Goal: Task Accomplishment & Management: Use online tool/utility

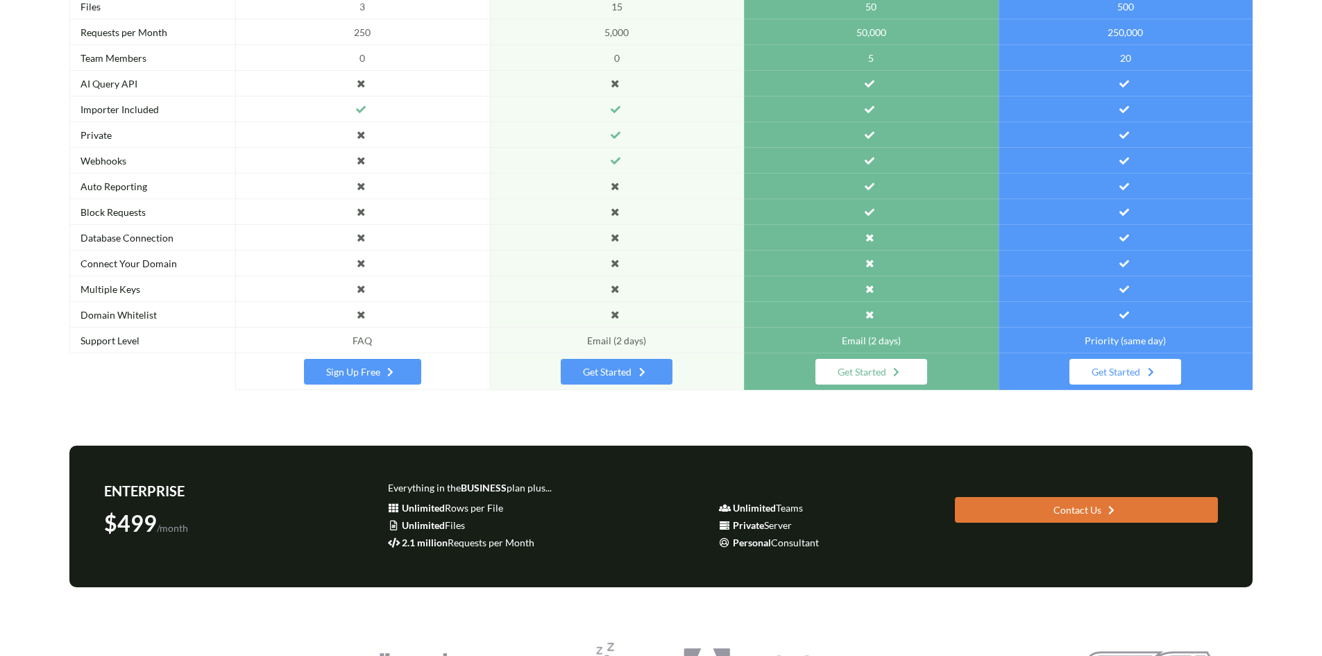
scroll to position [364, 0]
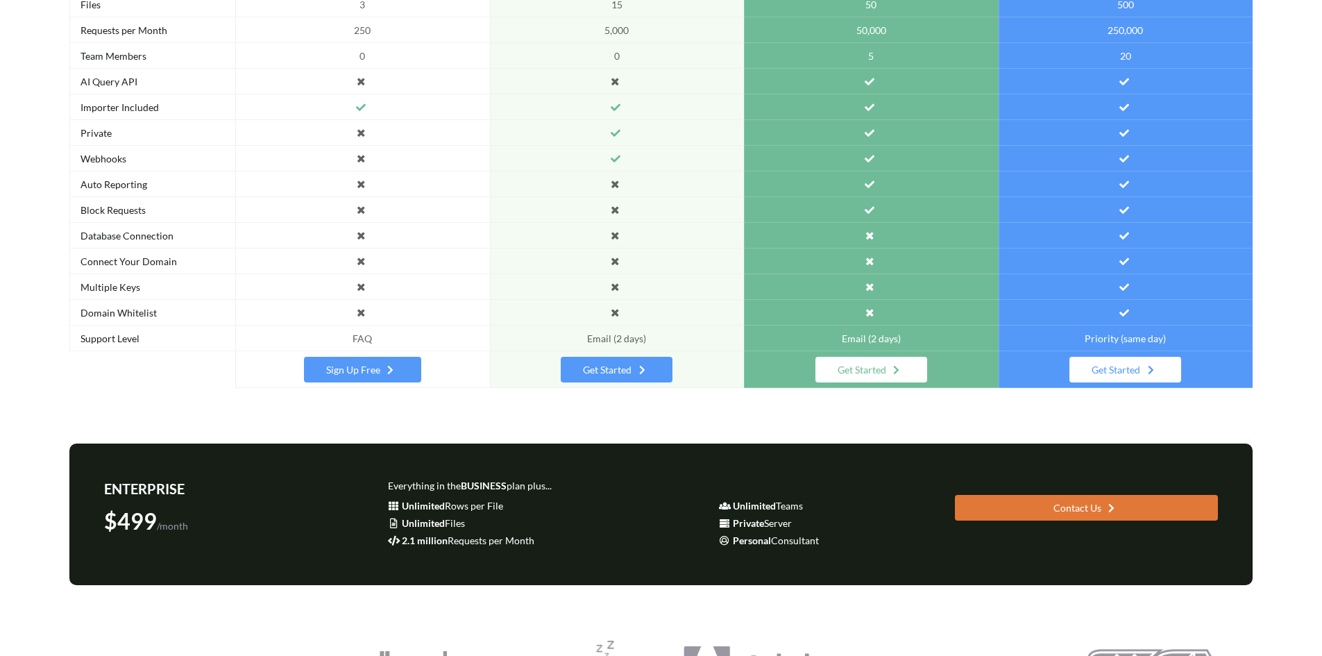
click at [391, 366] on icon at bounding box center [391, 368] width 12 height 10
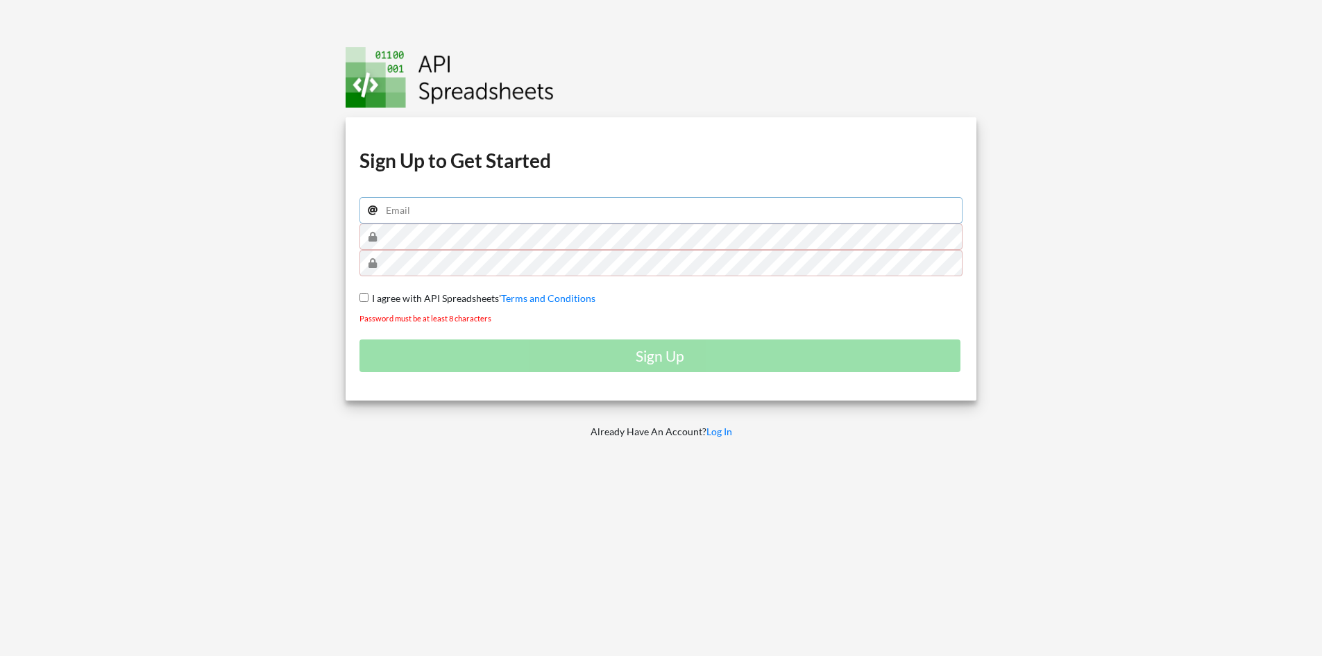
click at [484, 213] on input "email" at bounding box center [661, 210] width 604 height 26
click at [722, 434] on link "Log In" at bounding box center [719, 431] width 26 height 12
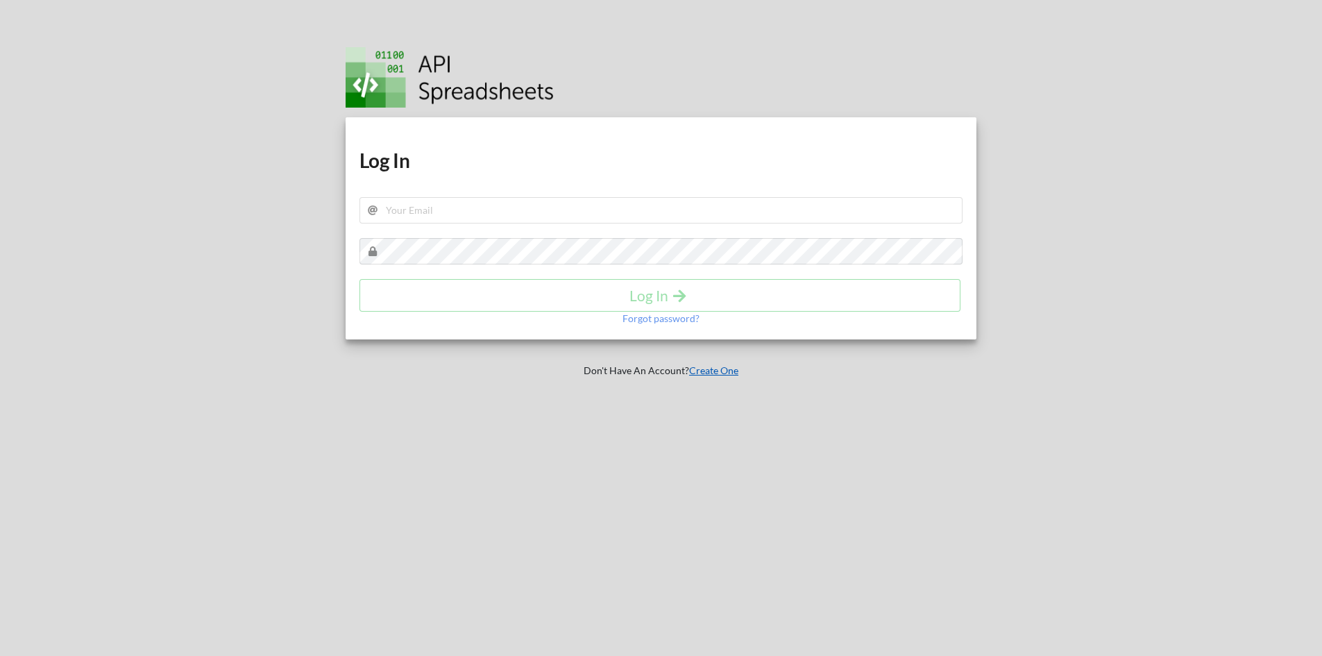
click at [708, 370] on link "Create One" at bounding box center [713, 370] width 49 height 12
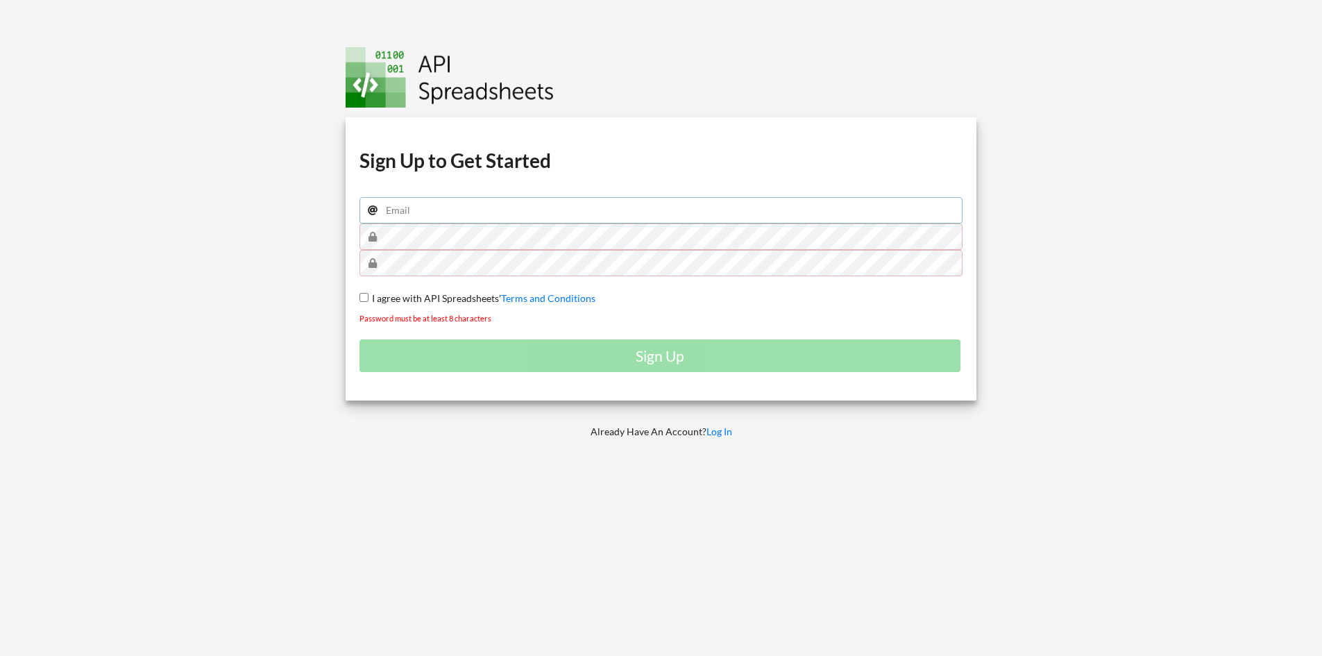
click at [450, 207] on input "email" at bounding box center [661, 210] width 604 height 26
type input "ibtvishal@gmail.com"
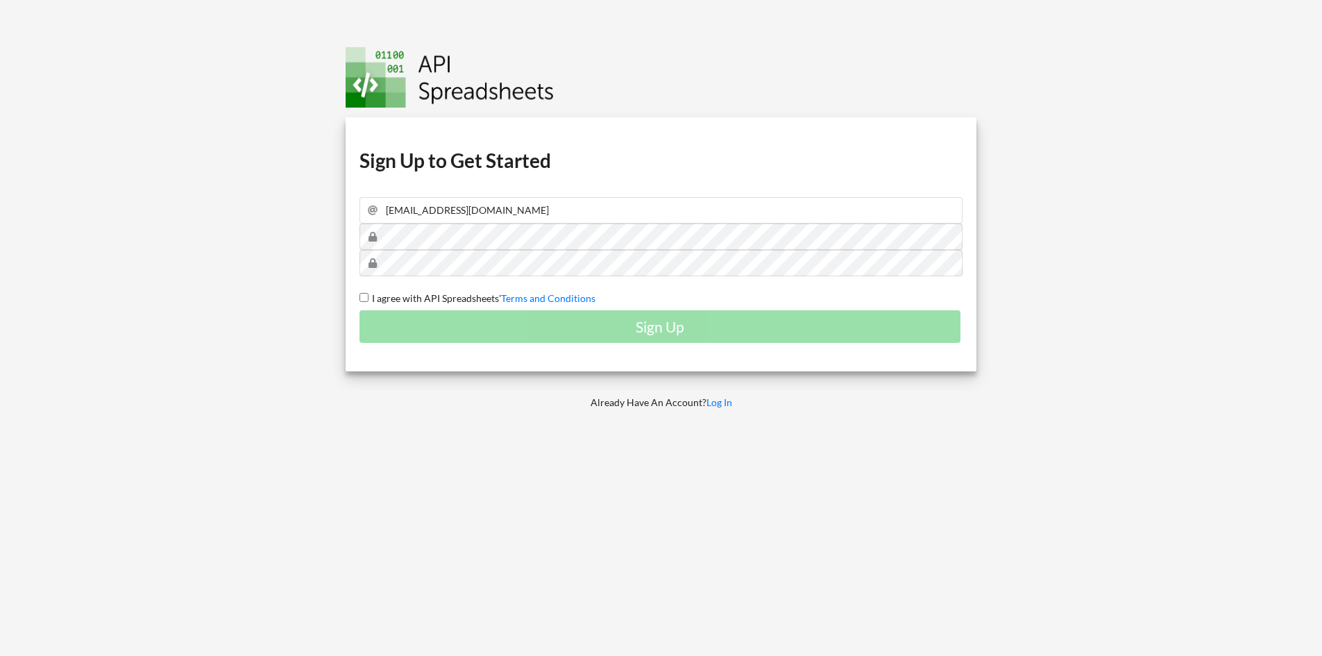
click at [359, 293] on input "I agree with API Spreadsheets' Terms and Conditions" at bounding box center [363, 297] width 9 height 9
checkbox input "true"
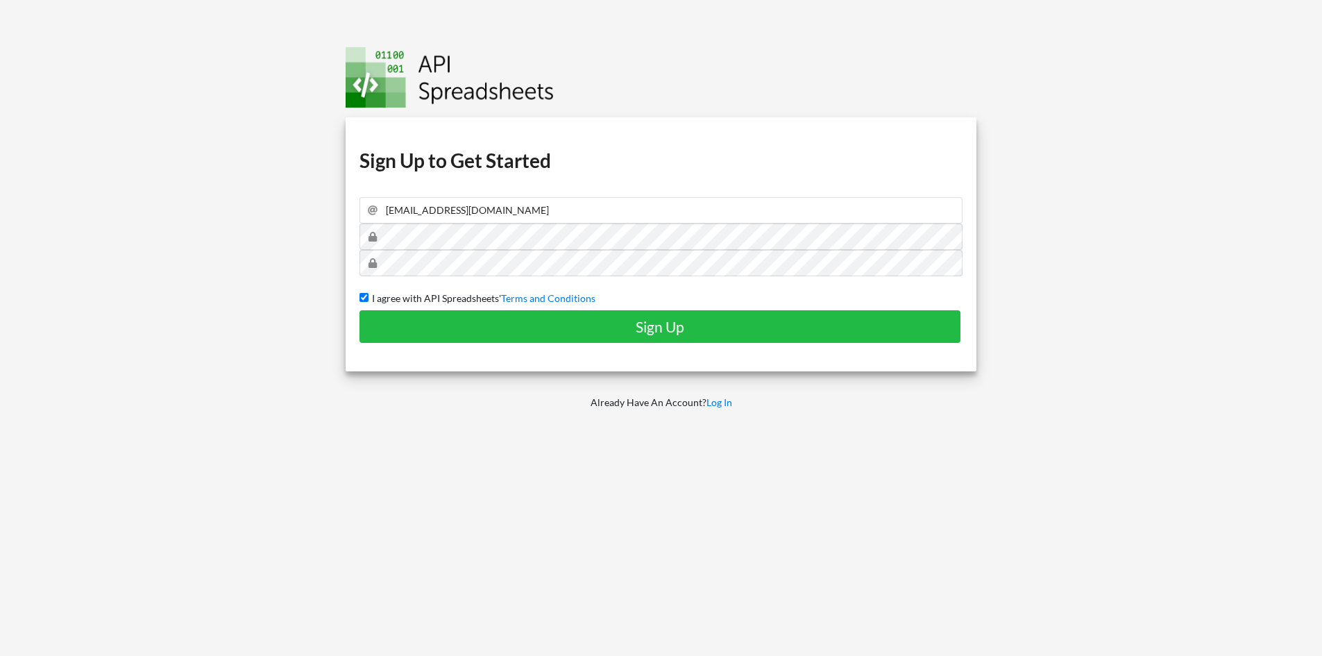
click at [692, 348] on div "Download hidden Download hidden Download hidden Download hidden Sign Up to Get …" at bounding box center [661, 244] width 631 height 254
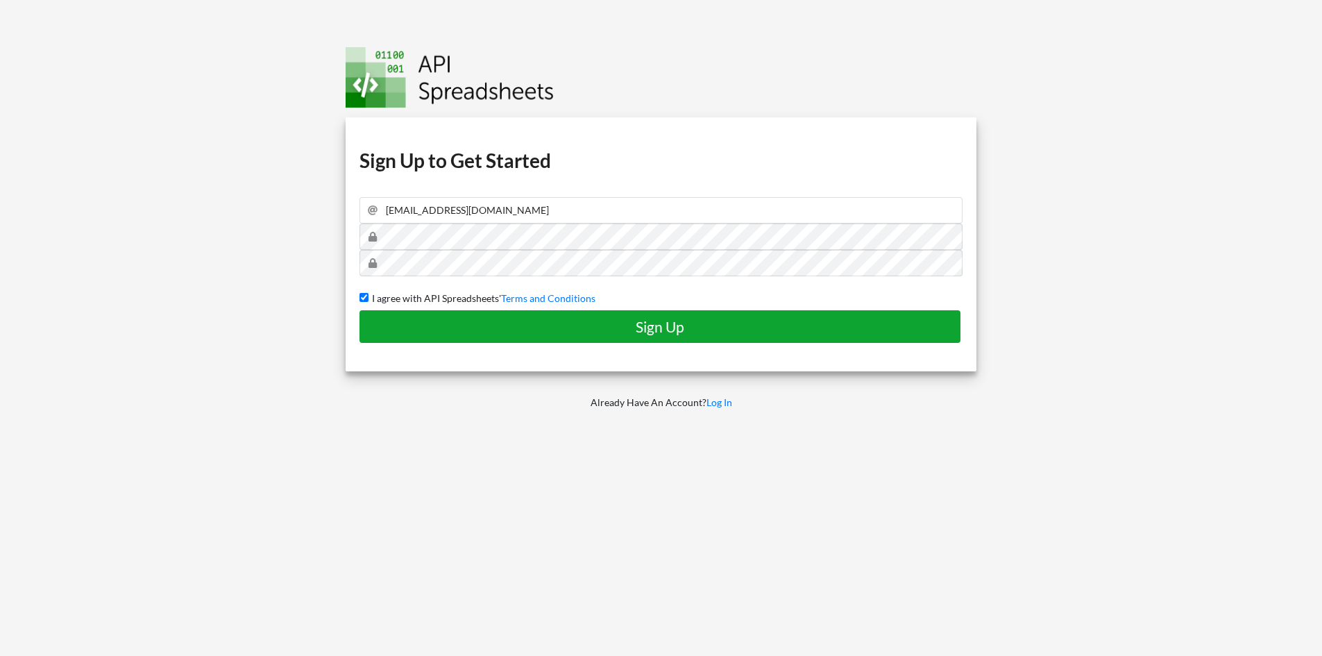
click at [708, 339] on button "Sign Up" at bounding box center [659, 326] width 601 height 33
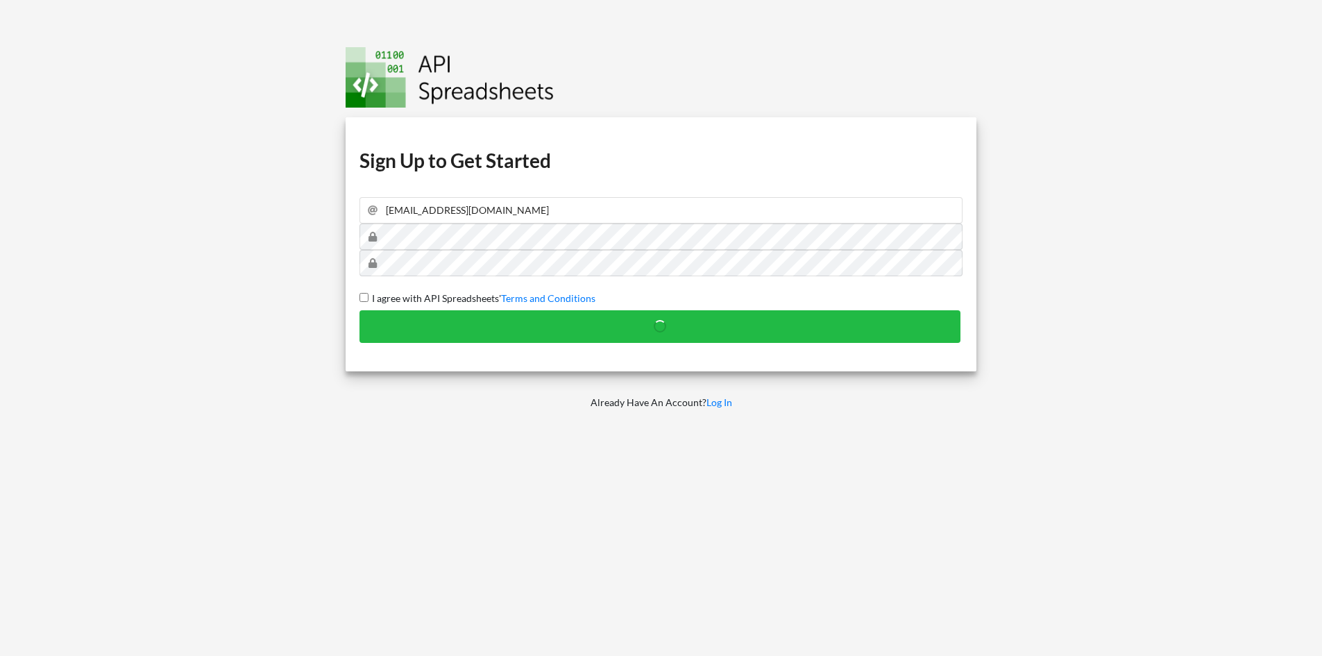
checkbox input "false"
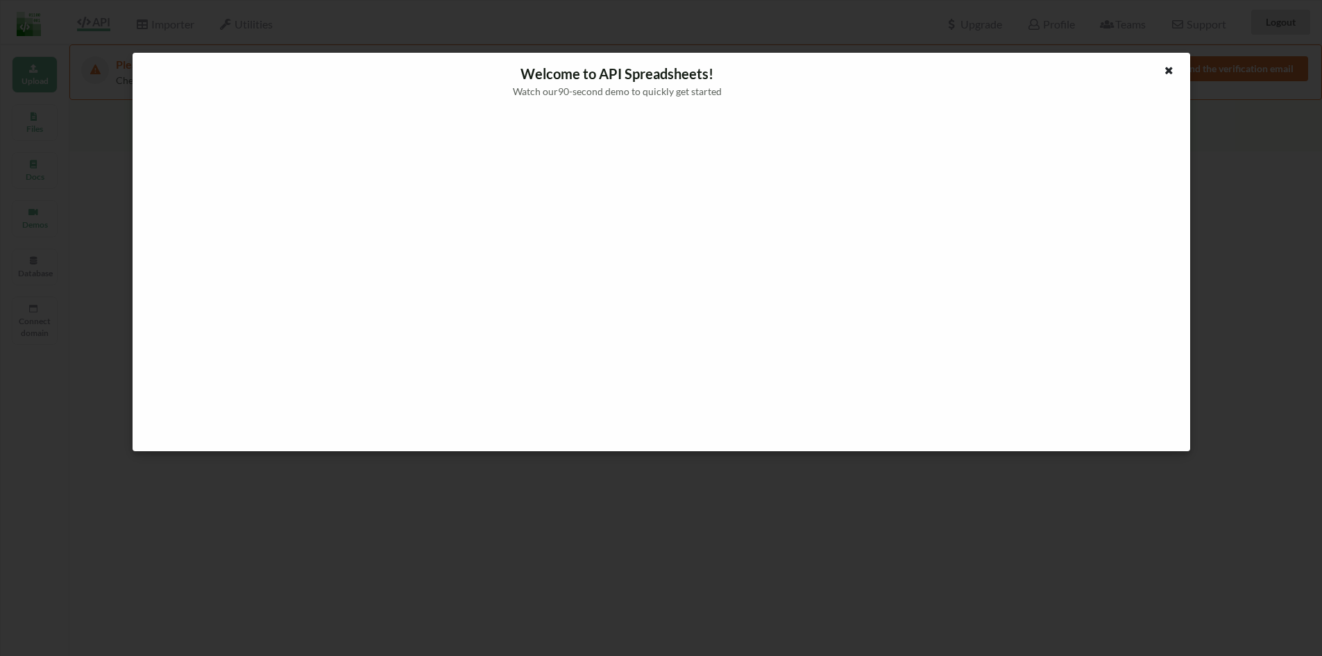
click at [597, 74] on div "Welcome to API Spreadsheets! Watch our 90 -second demo to quickly get started" at bounding box center [617, 80] width 947 height 35
click at [619, 83] on div "Welcome to API Spreadsheets! Watch our 90 -second demo to quickly get started" at bounding box center [617, 80] width 947 height 35
click at [1177, 76] on div at bounding box center [1169, 71] width 17 height 17
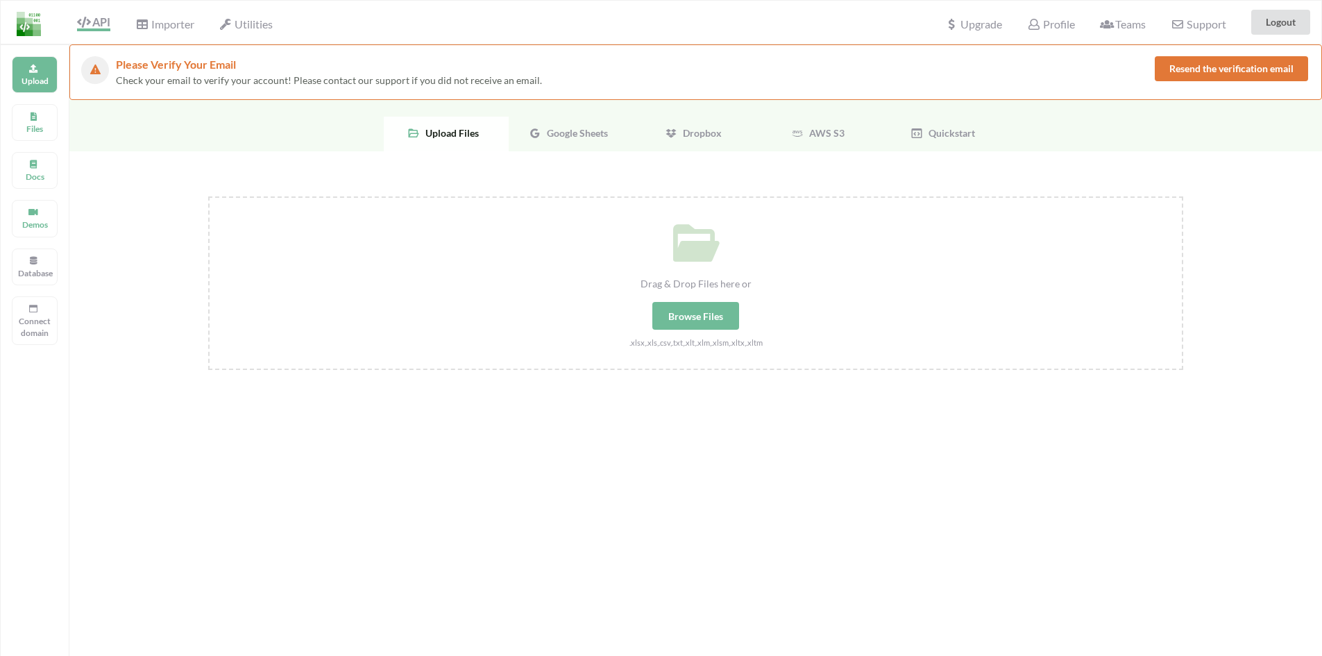
click at [591, 139] on div "Google Sheets" at bounding box center [571, 134] width 125 height 35
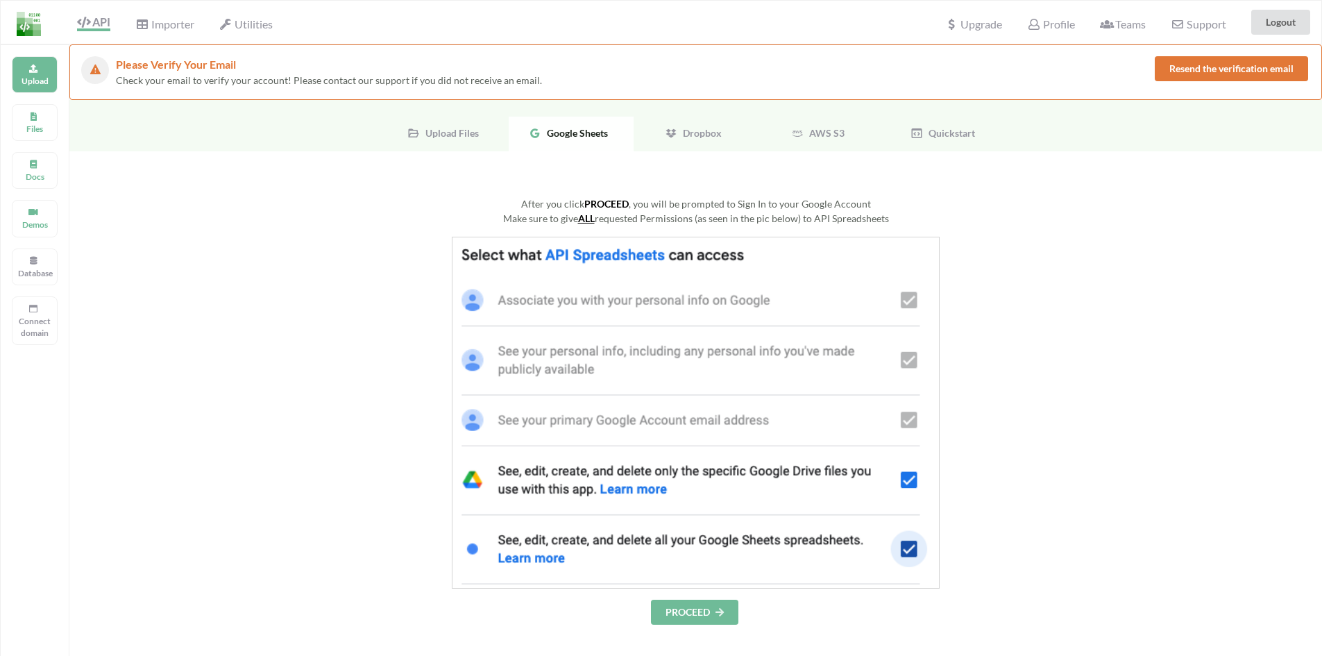
scroll to position [100, 0]
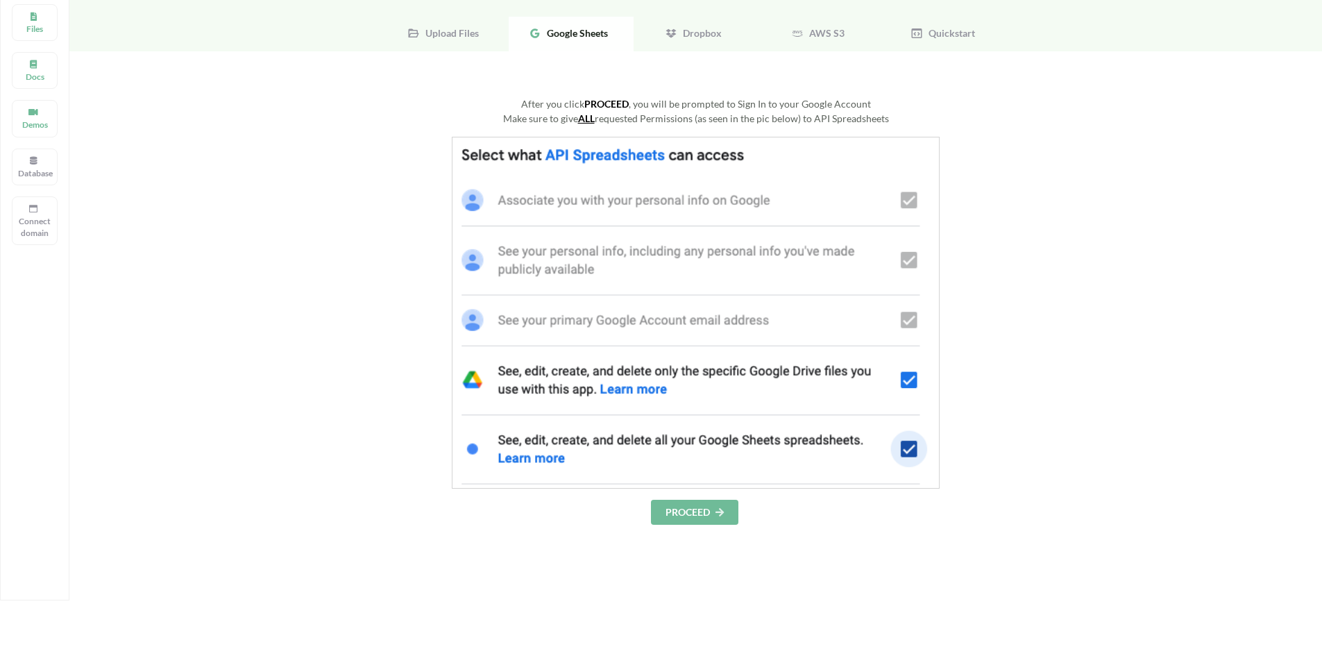
click at [720, 520] on button "PROCEED" at bounding box center [694, 512] width 87 height 25
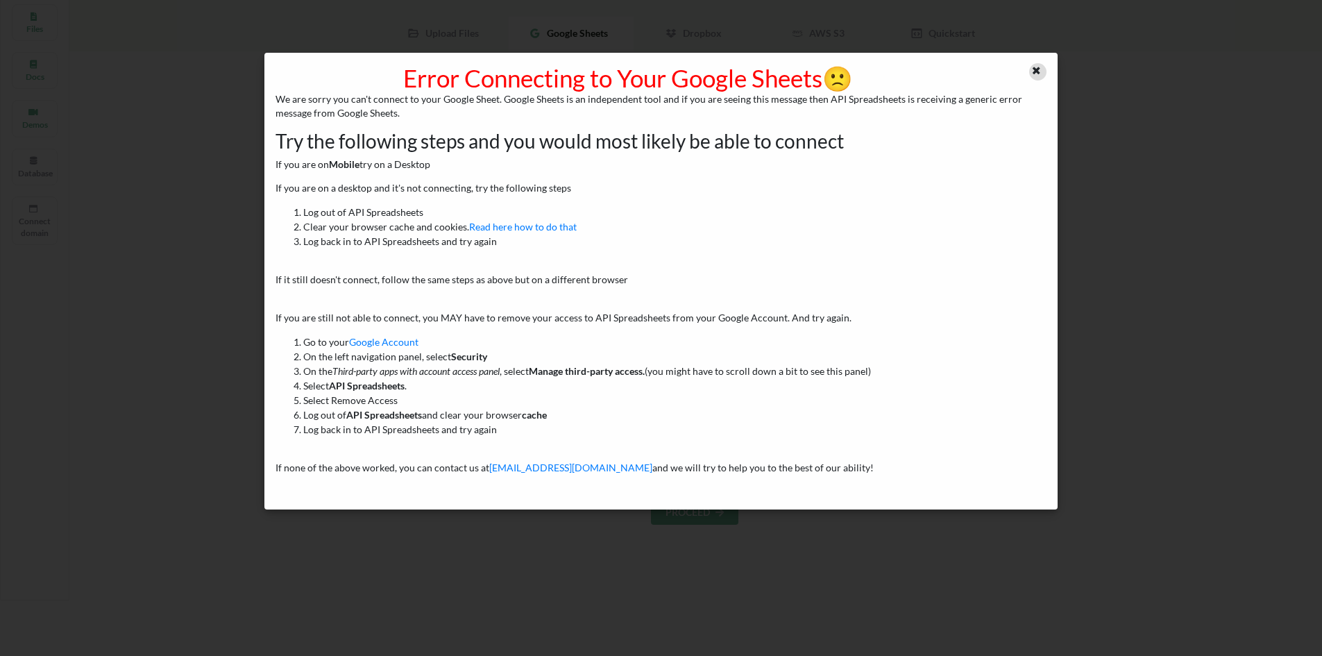
click at [1037, 71] on icon at bounding box center [1036, 69] width 12 height 10
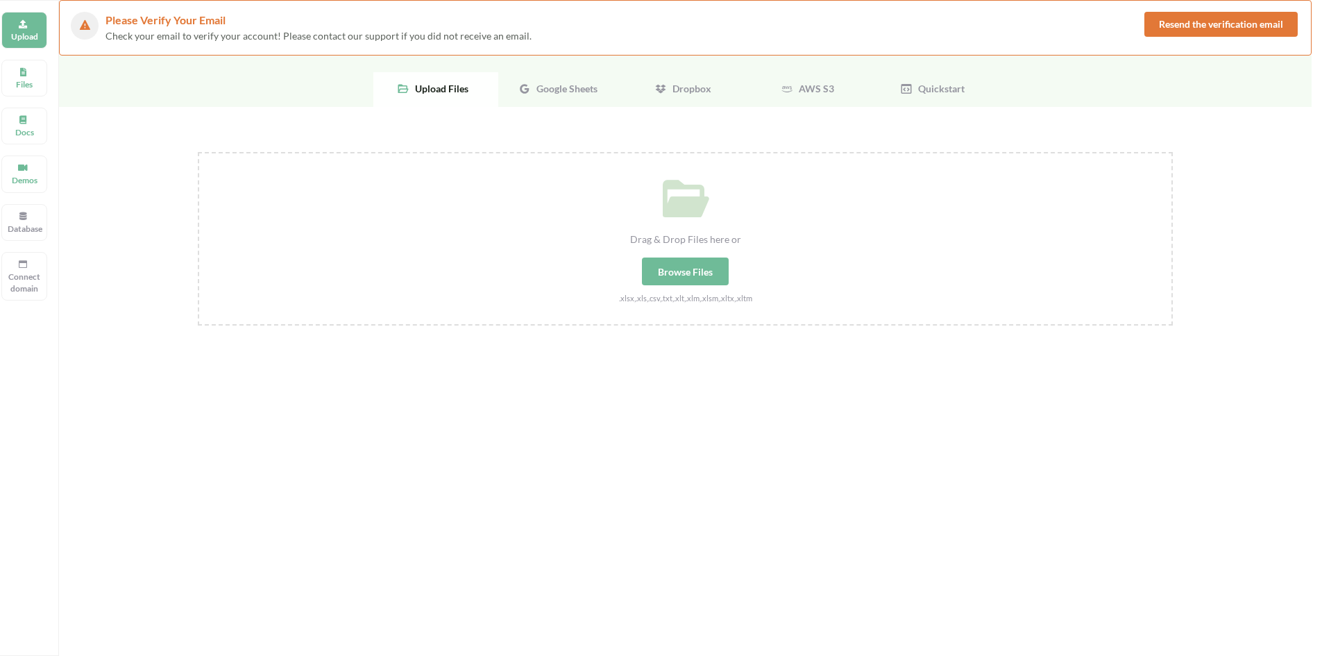
scroll to position [0, 10]
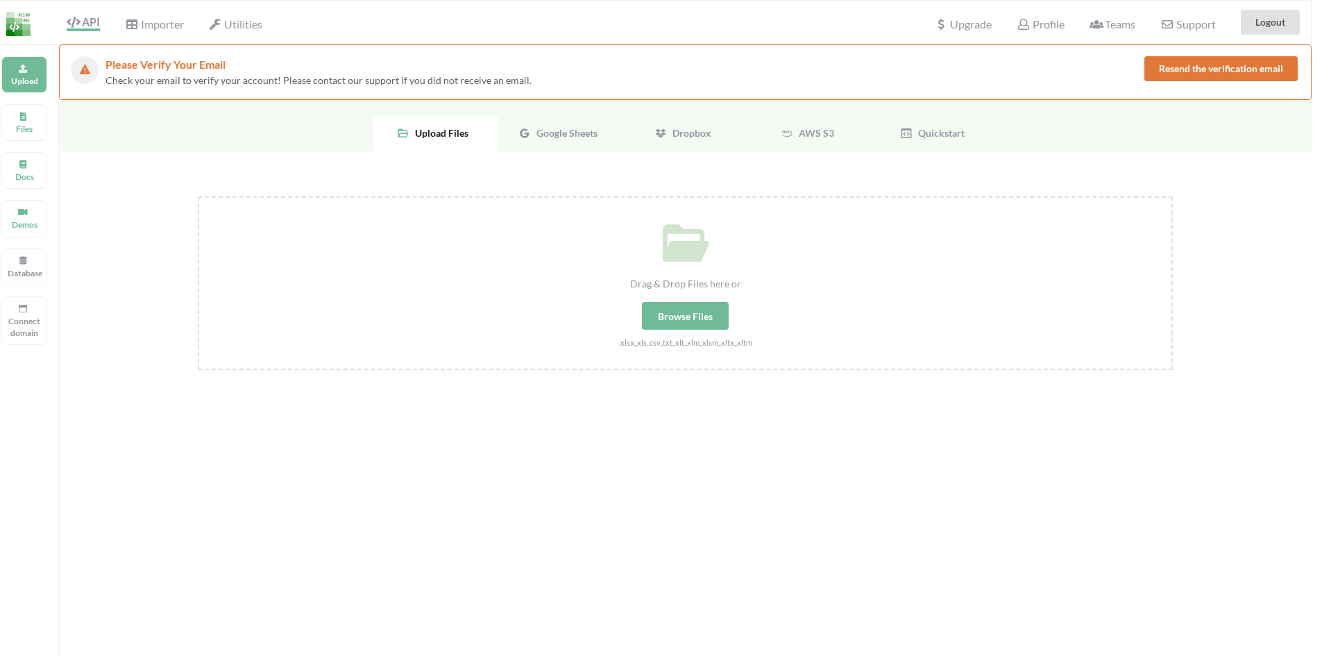
click at [1199, 69] on button "Resend the verification email" at bounding box center [1220, 68] width 153 height 25
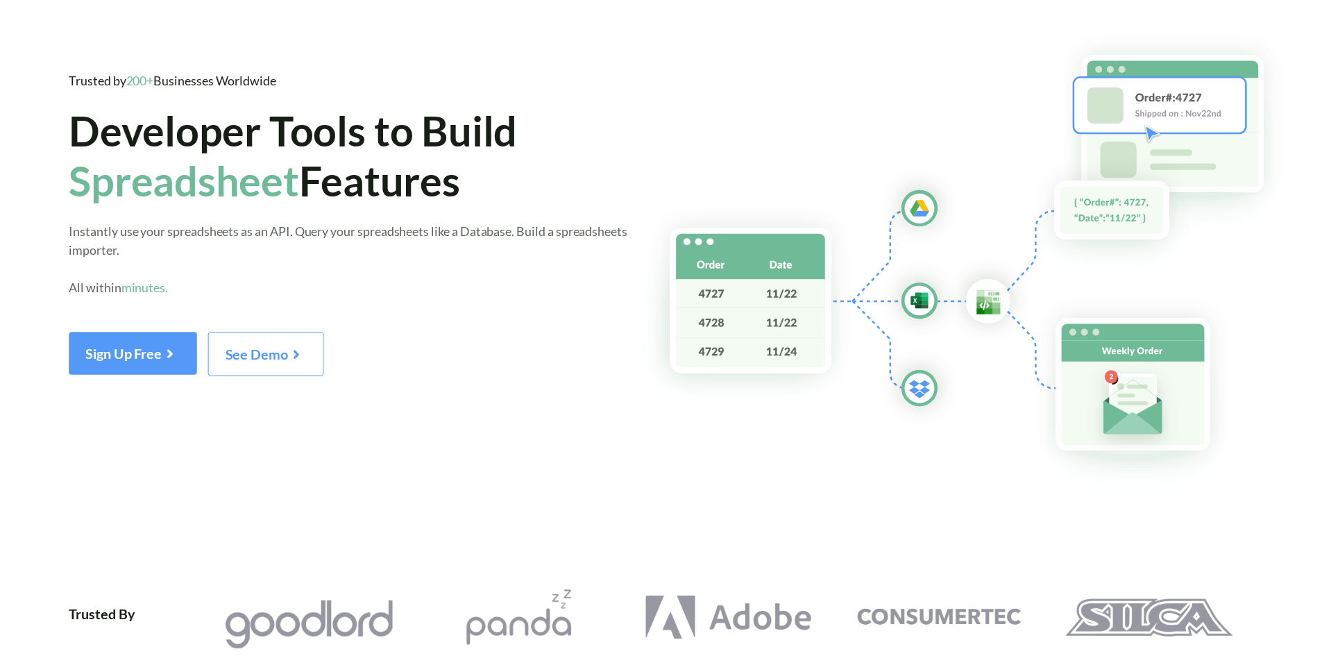
scroll to position [0, 10]
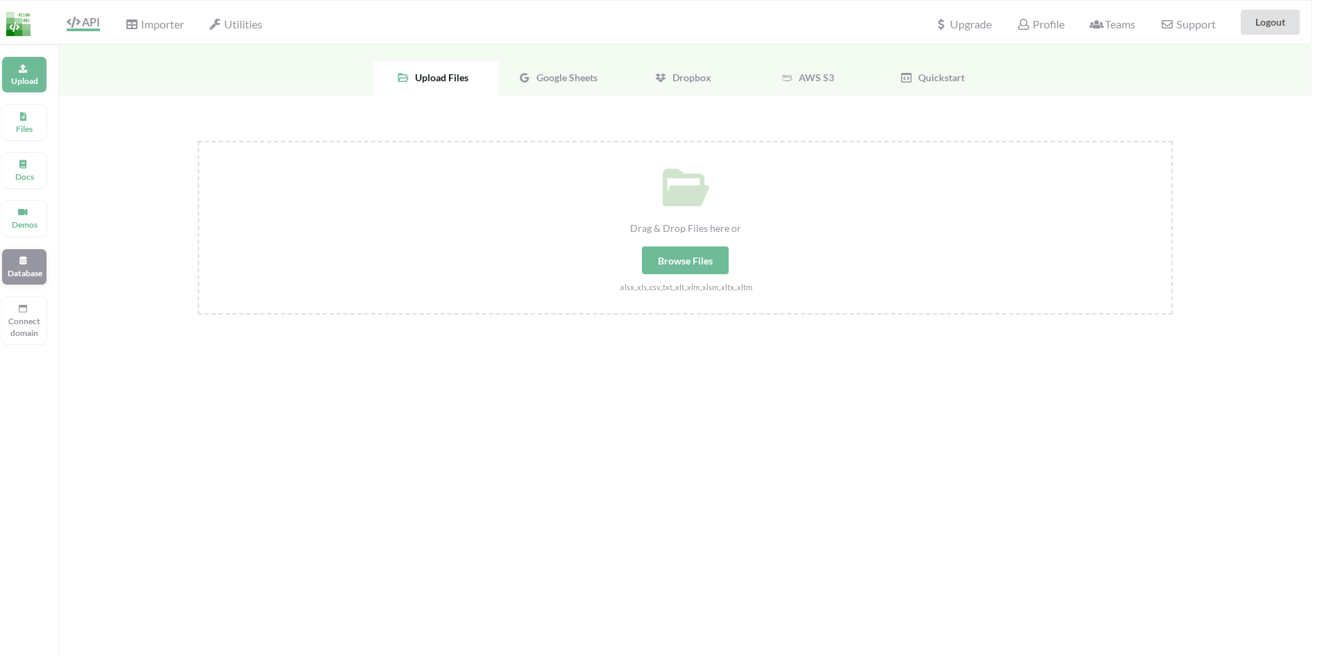
click at [35, 274] on p "Database" at bounding box center [24, 273] width 33 height 12
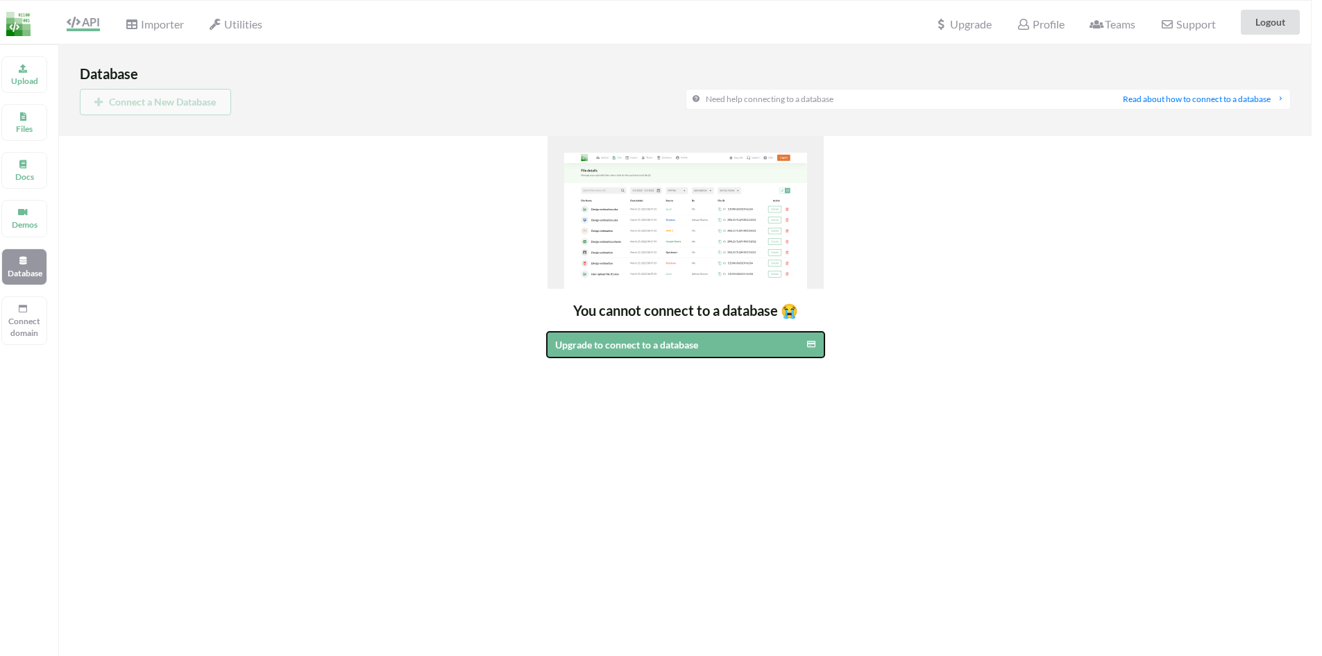
click at [607, 337] on div "Upgrade to connect to a database" at bounding box center [653, 344] width 197 height 15
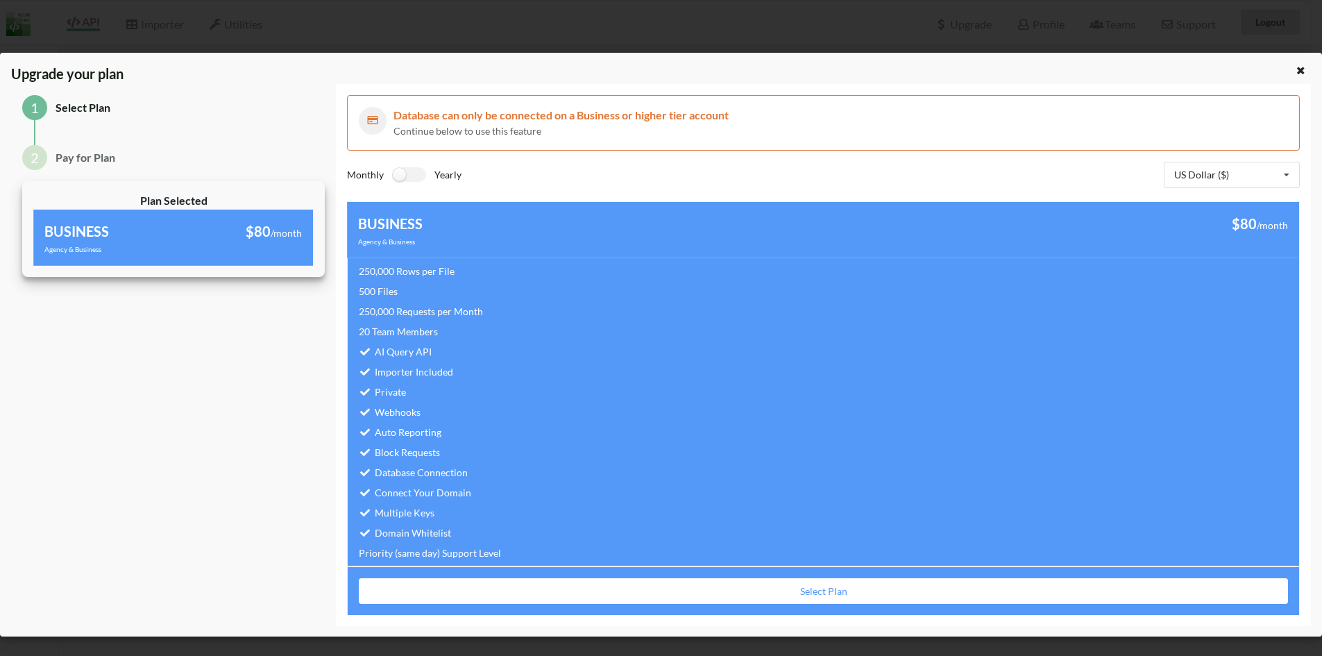
scroll to position [99, 10]
click at [366, 296] on span "500" at bounding box center [367, 291] width 17 height 12
click at [373, 296] on span "500" at bounding box center [367, 291] width 17 height 12
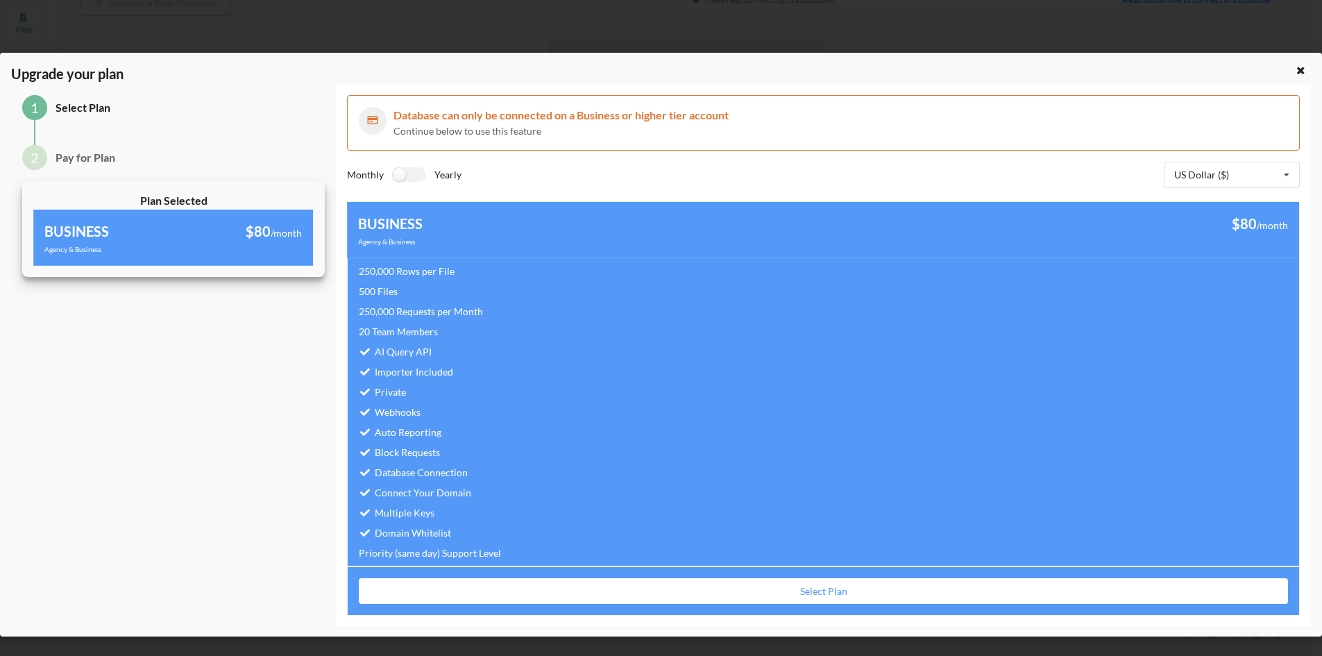
click at [266, 239] on span "$80" at bounding box center [258, 231] width 25 height 17
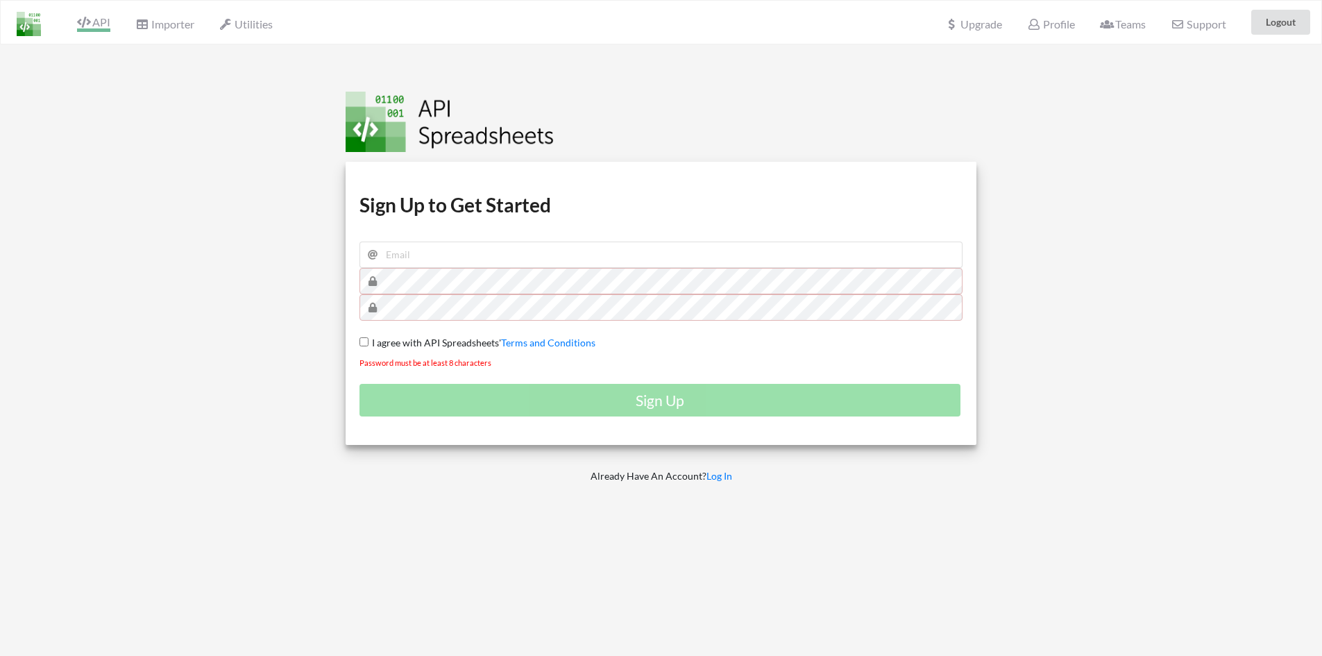
click at [90, 26] on icon at bounding box center [83, 22] width 13 height 11
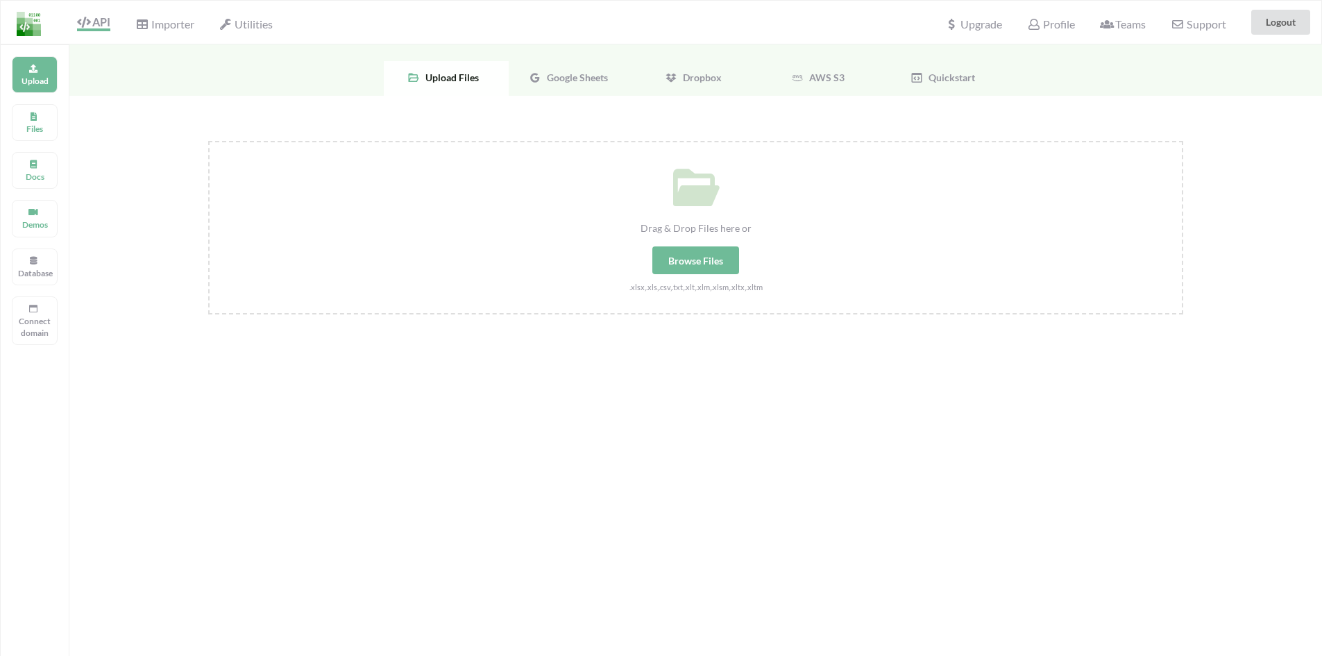
click at [942, 501] on div "Drag & Drop Files here or Browse Files .xlsx,.xls,.csv,.txt,.xlt,.xlm,.xlsm,.xl…" at bounding box center [695, 372] width 1252 height 552
click at [570, 66] on div "Google Sheets" at bounding box center [571, 78] width 125 height 35
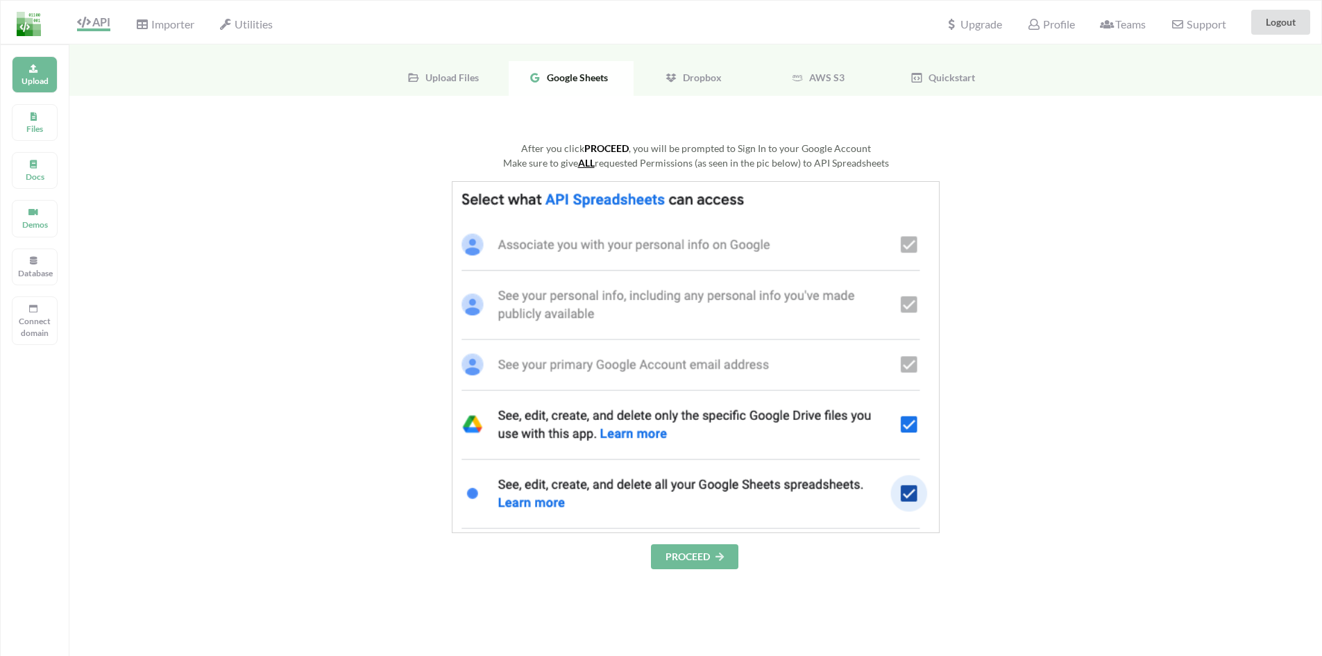
drag, startPoint x: 719, startPoint y: 98, endPoint x: 713, endPoint y: 85, distance: 13.7
click at [713, 85] on div "Upload Files Google Sheets Dropbox AWS S3 Quickstart After you click PROCEED , …" at bounding box center [695, 473] width 1252 height 858
click at [713, 85] on div "Dropbox" at bounding box center [695, 78] width 125 height 35
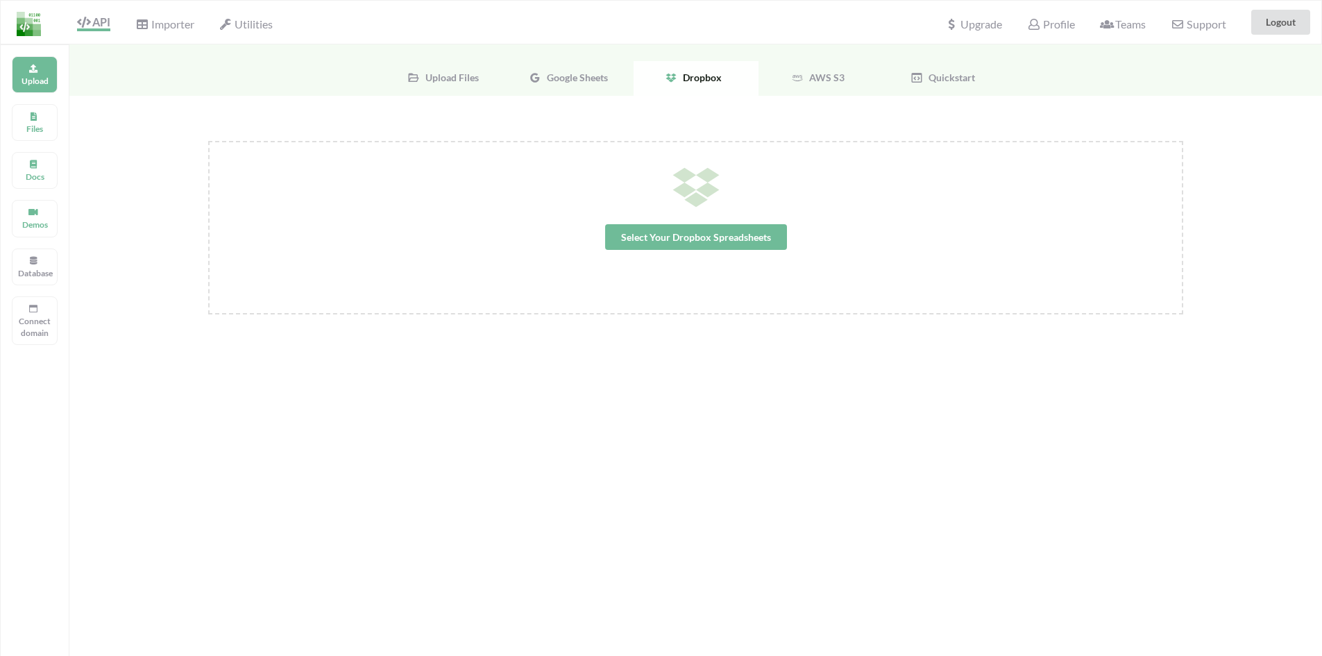
click at [657, 138] on div "Select Your Dropbox Spreadsheets" at bounding box center [695, 372] width 1252 height 552
click at [509, 71] on div "Google Sheets" at bounding box center [571, 78] width 125 height 35
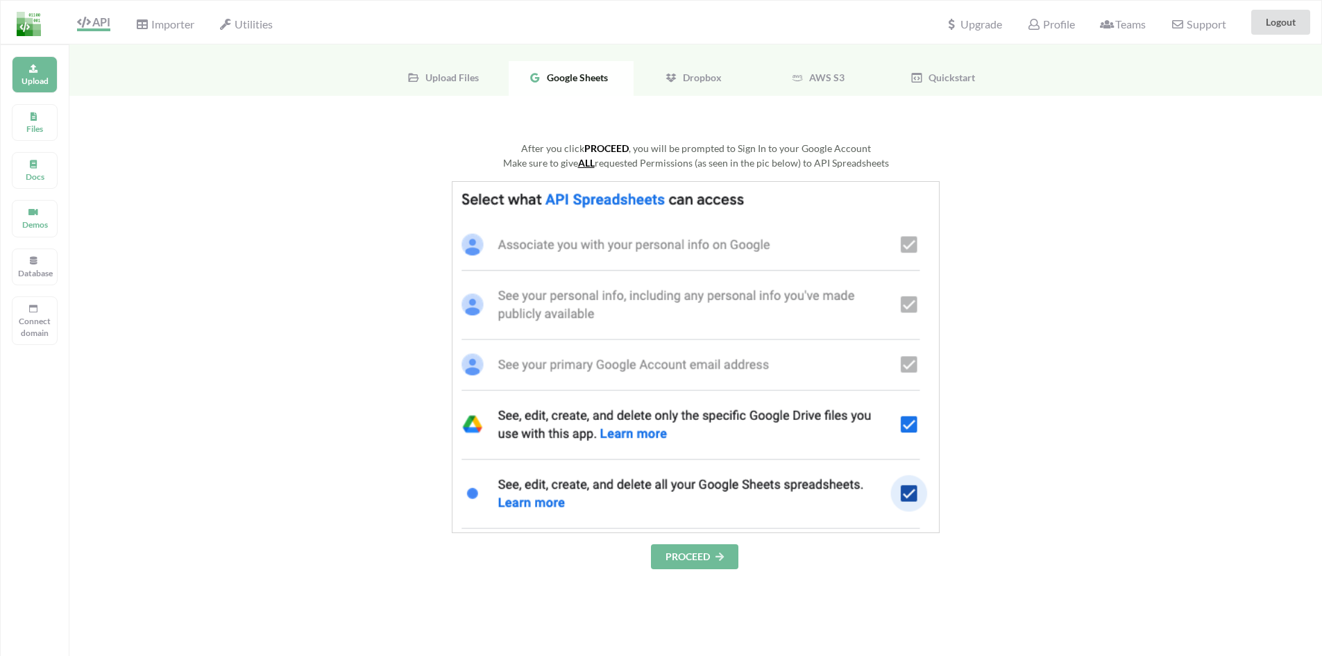
click at [495, 74] on div "Upload Files" at bounding box center [446, 78] width 125 height 35
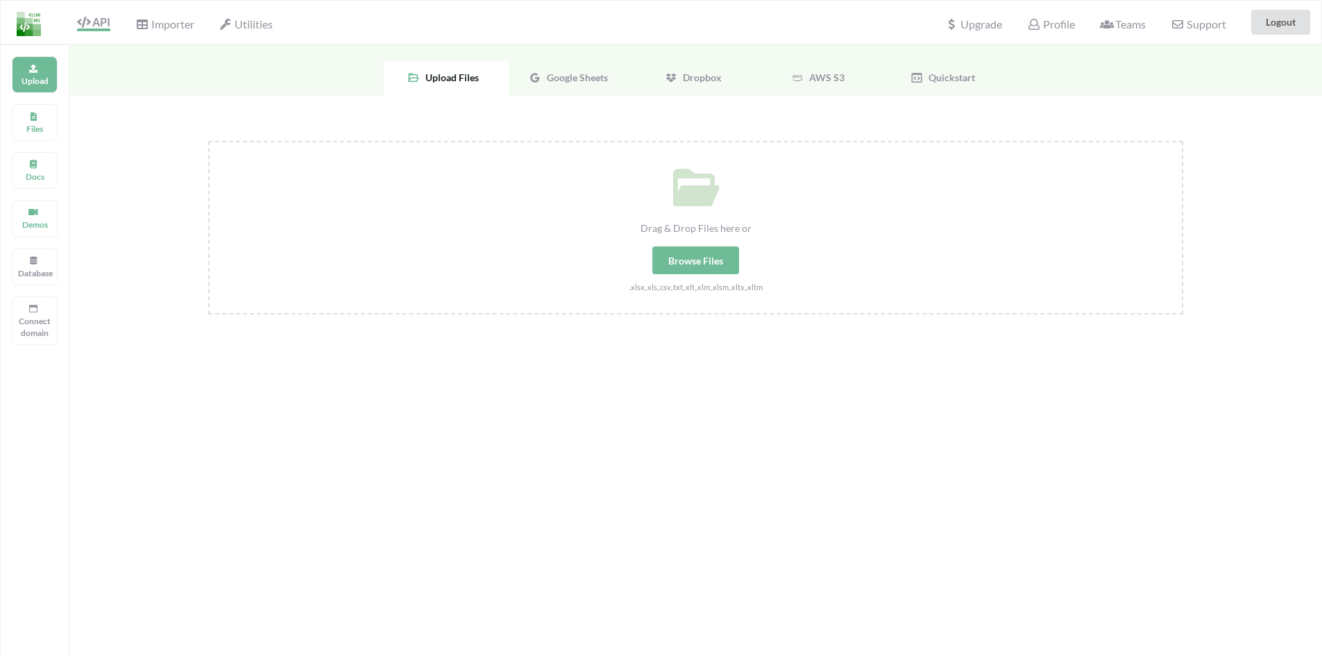
click at [720, 244] on div "Drag & Drop Files here or Browse Files .xlsx,.xls,.csv,.txt,.xlt,.xlm,.xlsm,.xl…" at bounding box center [696, 217] width 972 height 151
click at [208, 141] on input "Drag & Drop Files here or Browse Files .xlsx,.xls,.csv,.txt,.xlt,.xlm,.xlsm,.xl…" at bounding box center [208, 141] width 0 height 0
click at [717, 270] on div "Browse Files" at bounding box center [695, 260] width 87 height 28
click at [208, 141] on input "Drag & Drop Files here or Browse Files .xlsx,.xls,.csv,.txt,.xlt,.xlm,.xlsm,.xl…" at bounding box center [208, 141] width 0 height 0
type input "C:\fakepath\Book1.xlsx"
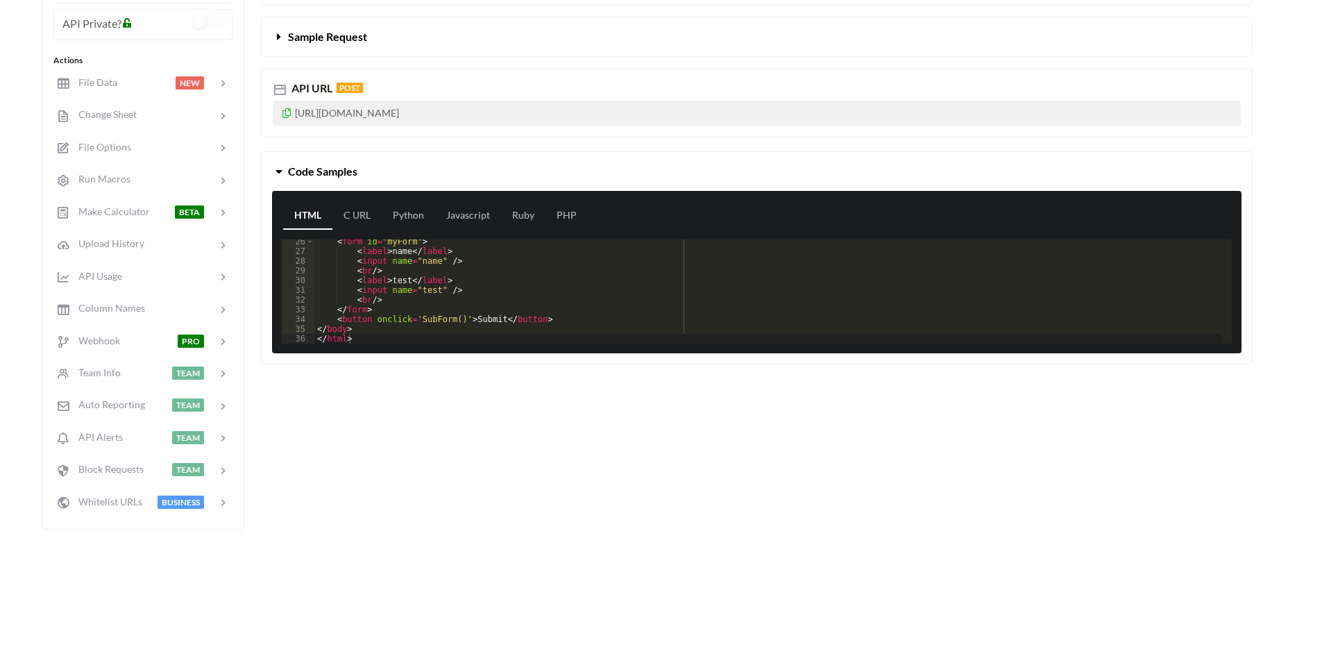
scroll to position [246, 0]
click at [579, 312] on div "< form id = "myForm" > < label > name </ label > < input name = "name" /> < br …" at bounding box center [767, 299] width 907 height 124
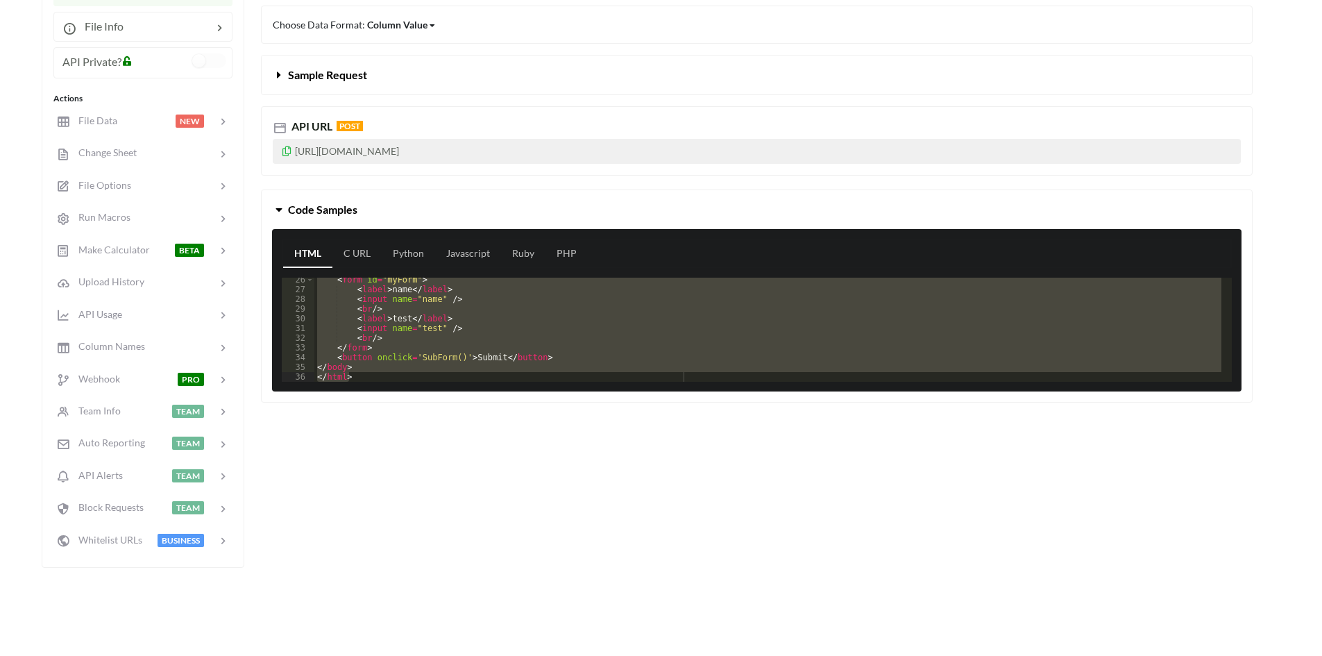
scroll to position [204, 0]
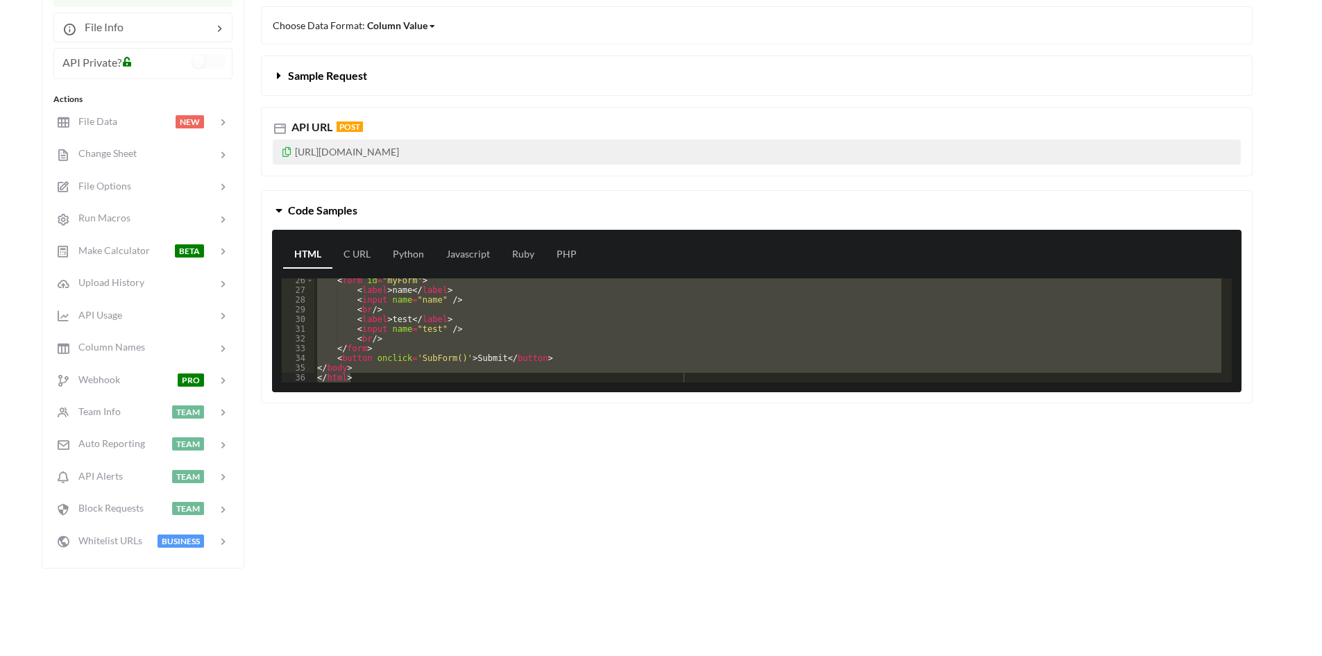
click at [409, 167] on div "API URL POST https://api.apispreadsheets.com/data/GNTkAubYqvUq0OMB/" at bounding box center [757, 141] width 992 height 69
click at [279, 83] on button "Sample Request" at bounding box center [757, 75] width 990 height 39
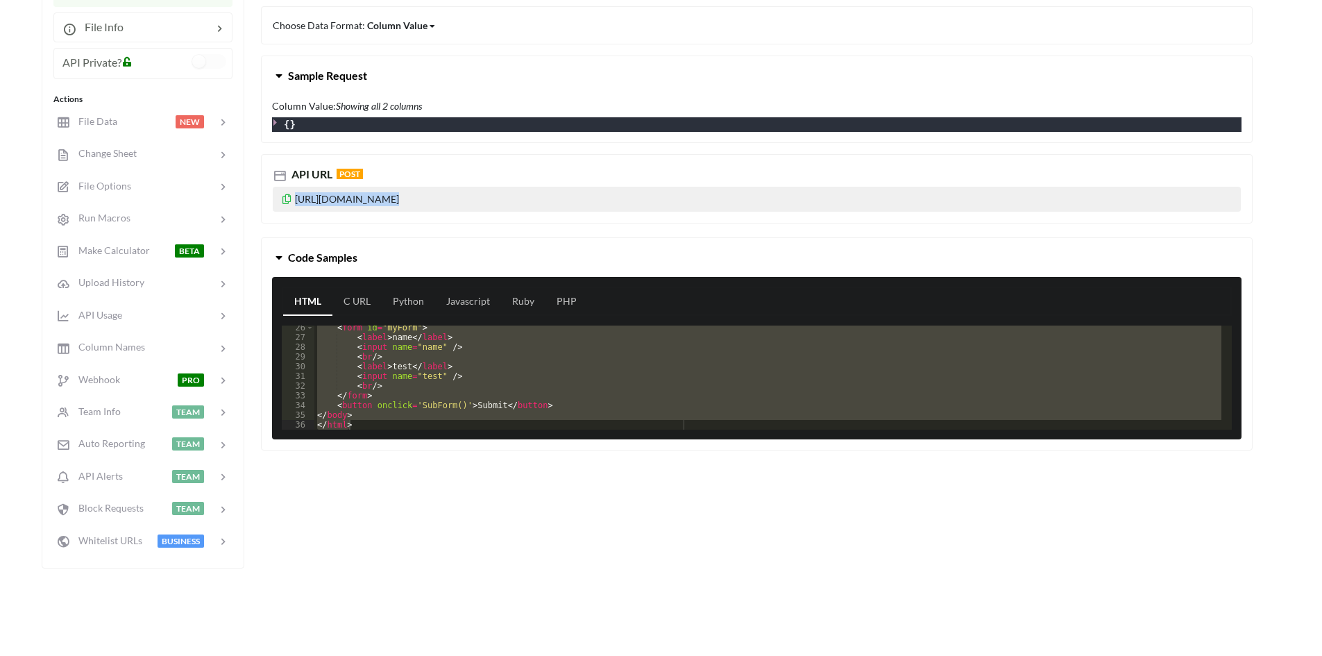
click at [279, 83] on button "Sample Request" at bounding box center [757, 75] width 990 height 39
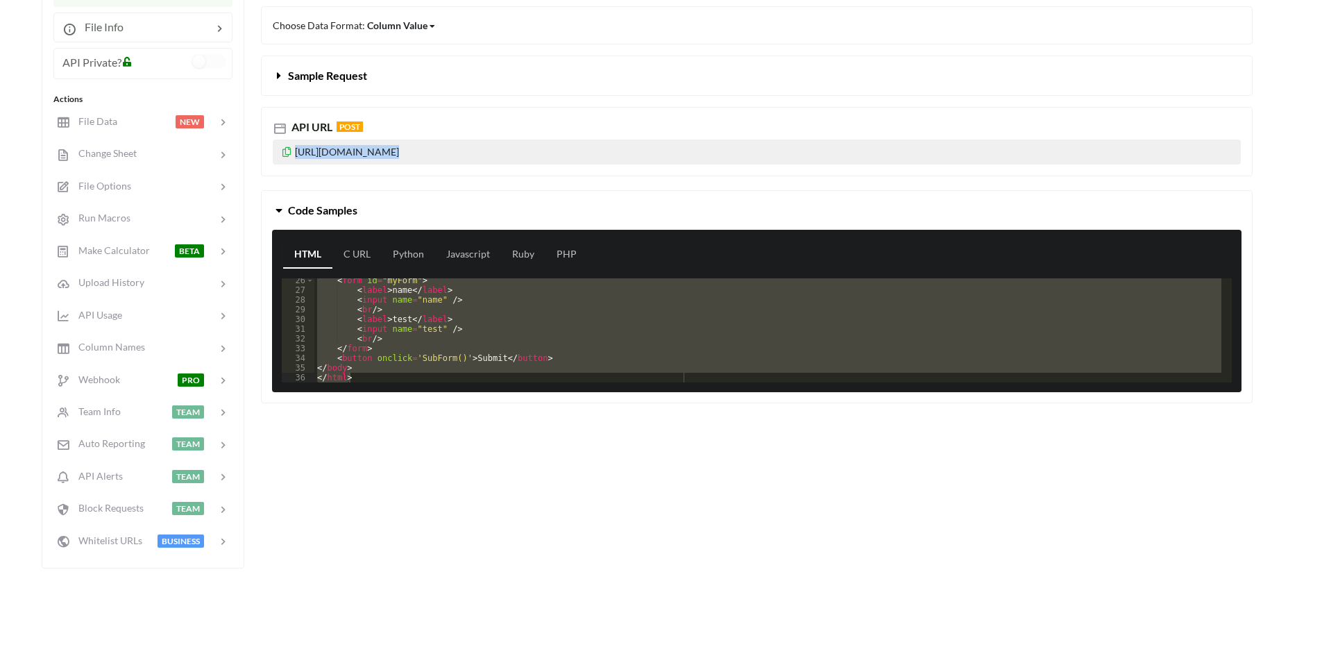
click at [281, 76] on icon at bounding box center [279, 72] width 13 height 11
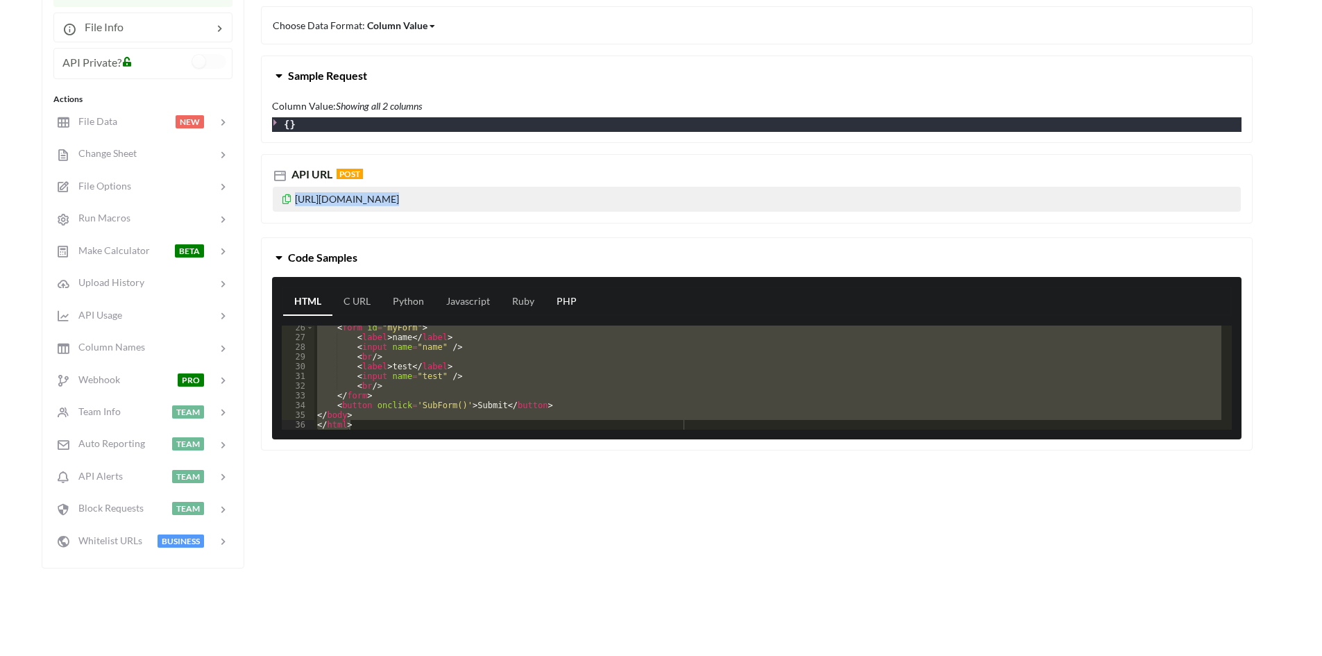
click at [556, 305] on link "PHP" at bounding box center [566, 302] width 42 height 28
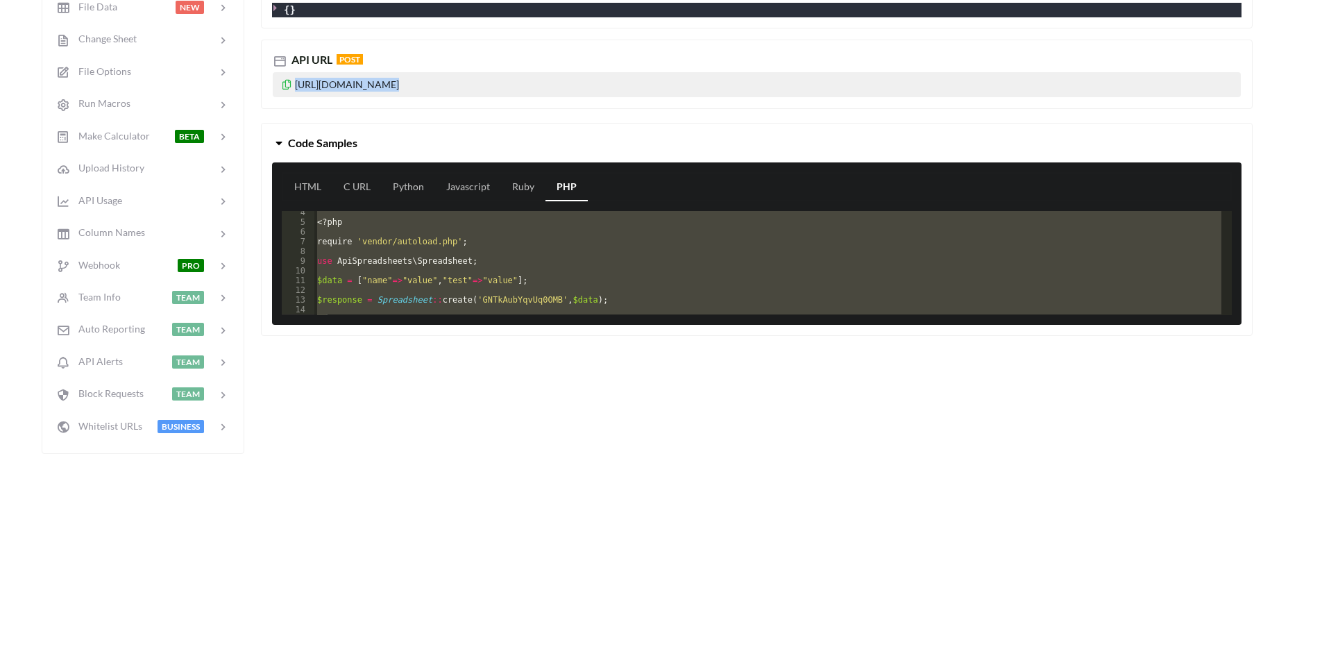
scroll to position [316, 0]
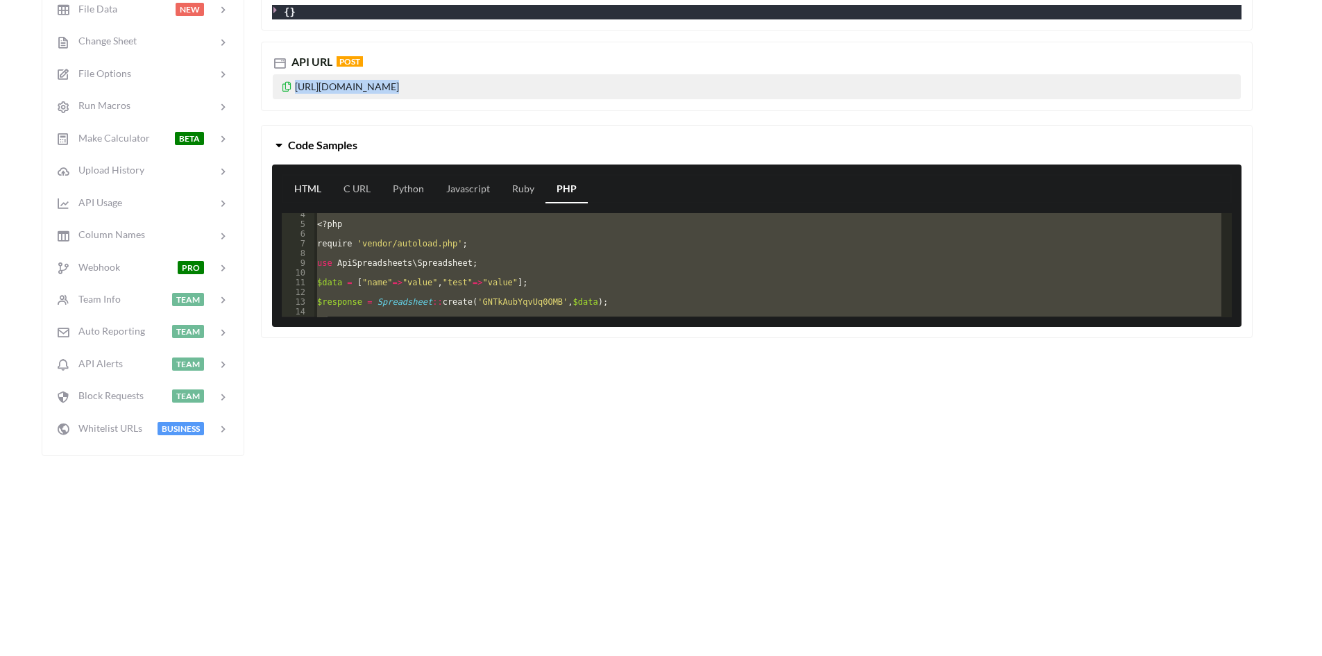
click at [313, 196] on link "HTML" at bounding box center [307, 190] width 49 height 28
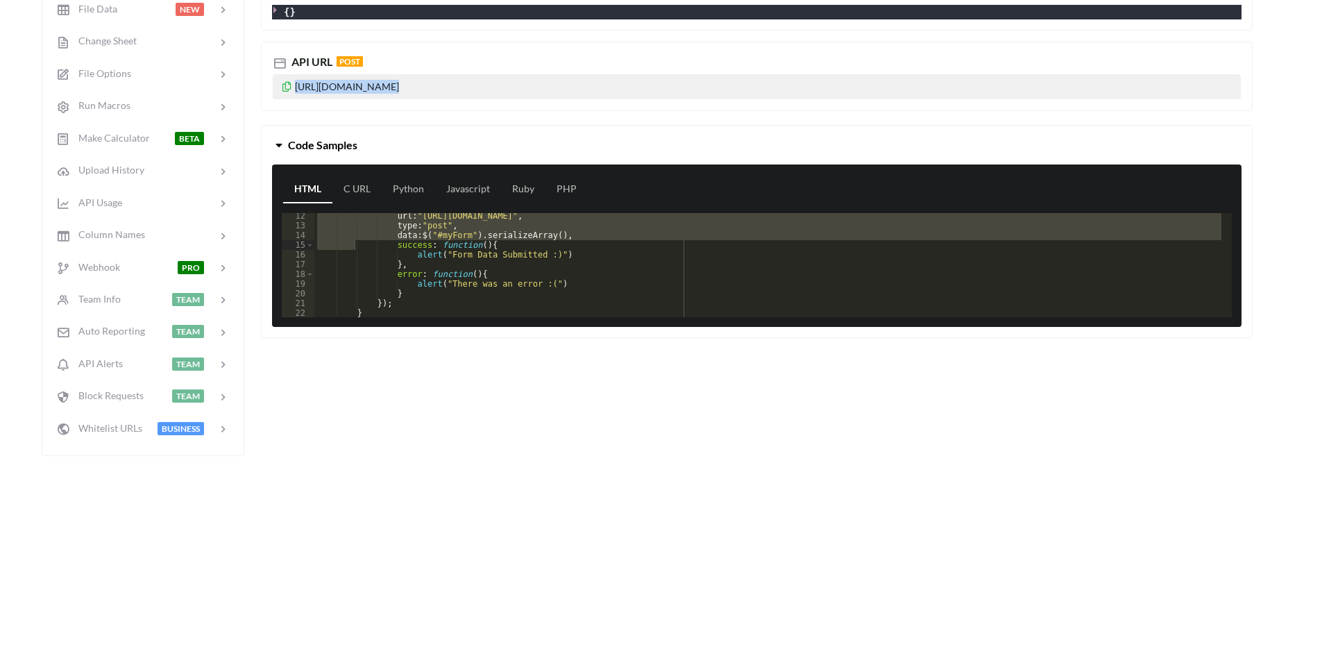
scroll to position [109, 0]
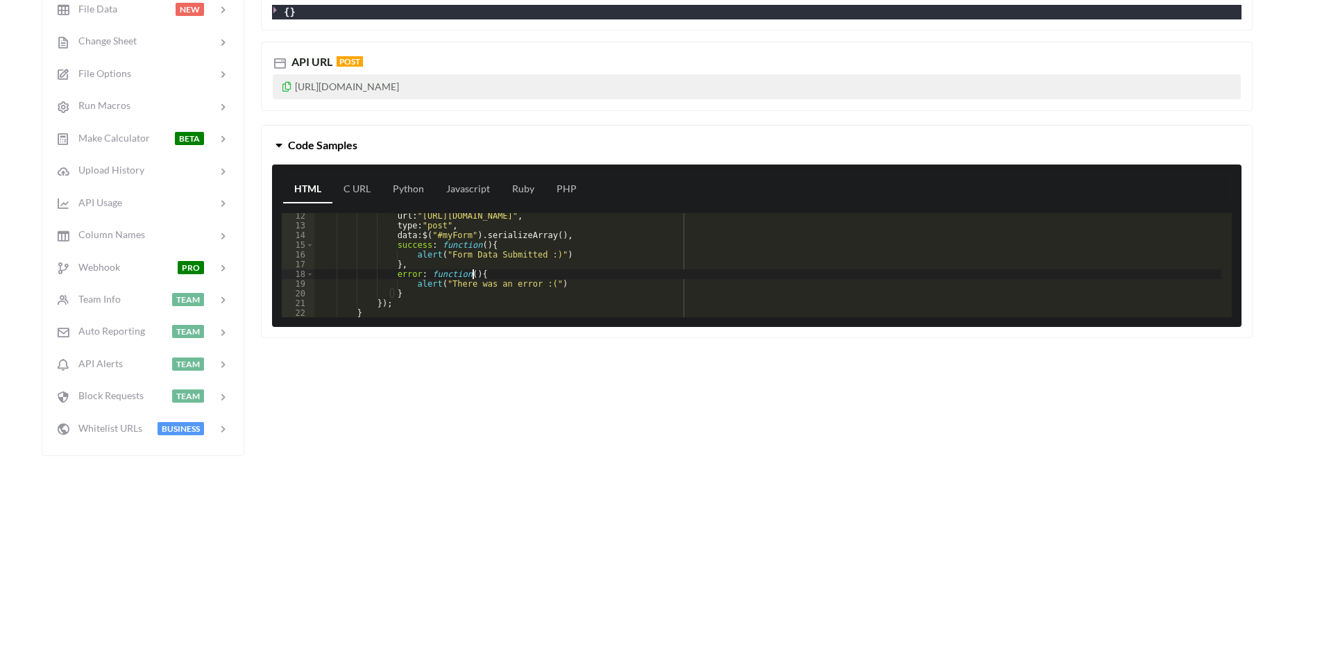
click at [484, 271] on div "url : "https://api.apispreadsheets.com/data/GNTkAubYqvUq0OMB/" , type : "post" …" at bounding box center [767, 273] width 907 height 124
click at [422, 242] on div "$ . ajax ({ url : "https://api.apispreadsheets.com/data/GNTkAubYqvUq0OMB/" , ty…" at bounding box center [767, 274] width 907 height 124
click at [441, 242] on div "$ . ajax ({ url : "https://api.apispreadsheets.com/data/GNTkAubYqvUq0OMB/" , ty…" at bounding box center [767, 274] width 907 height 124
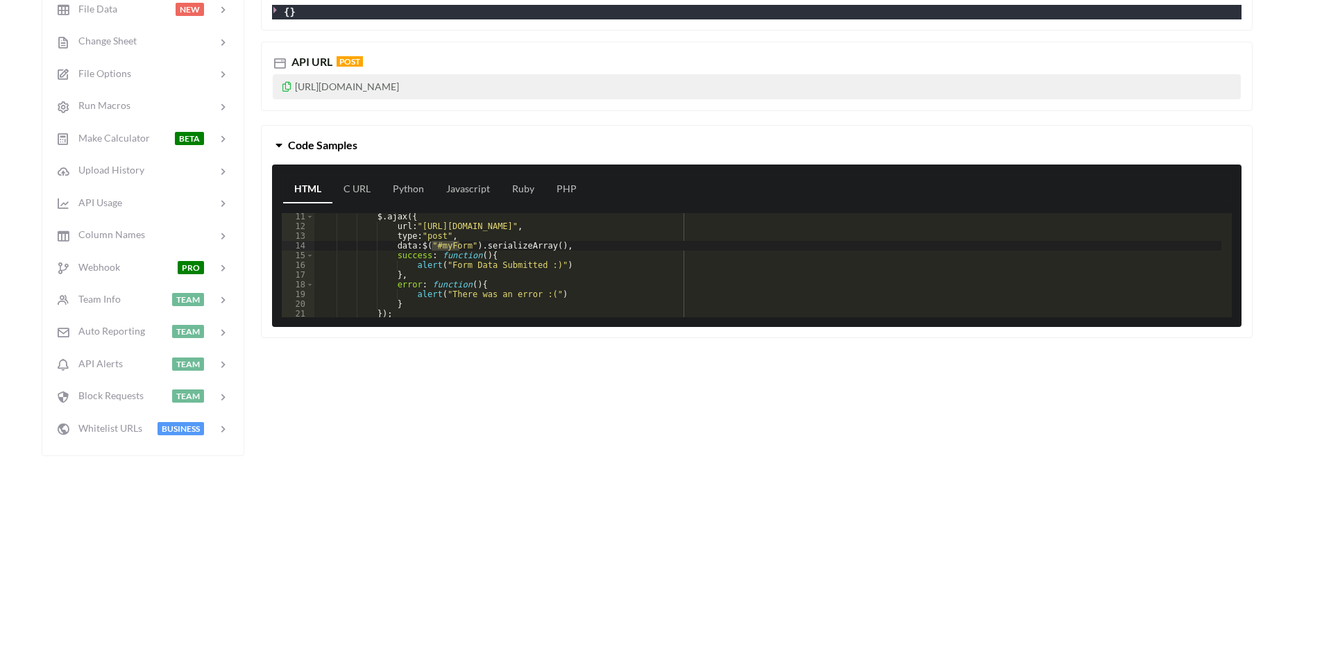
click at [488, 245] on div "$ . ajax ({ url : "https://api.apispreadsheets.com/data/GNTkAubYqvUq0OMB/" , ty…" at bounding box center [767, 274] width 907 height 124
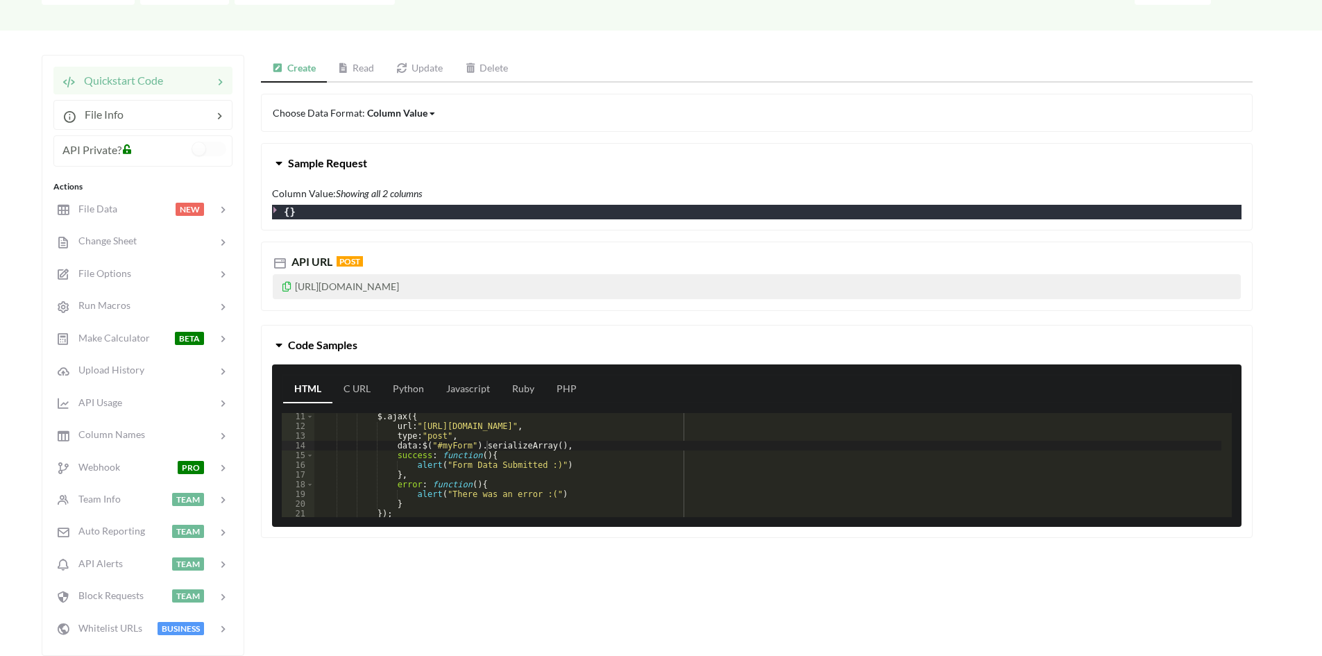
scroll to position [116, 0]
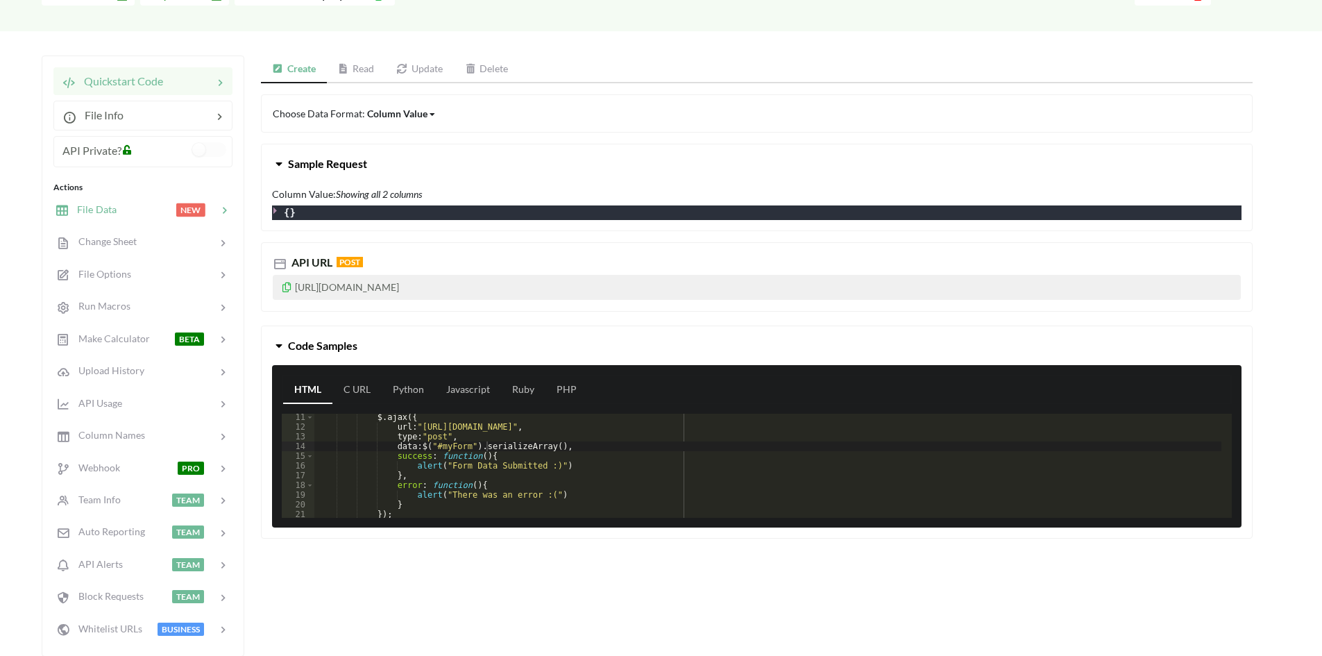
click at [180, 217] on div "NEW" at bounding box center [204, 210] width 56 height 16
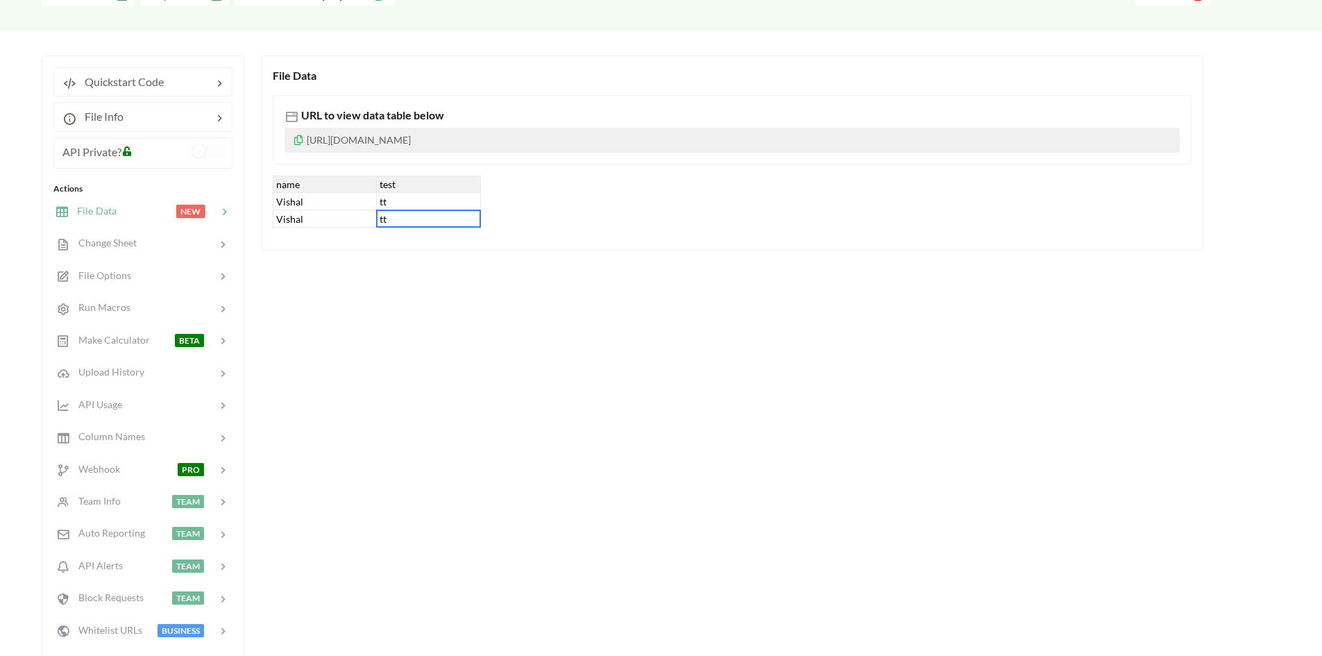
drag, startPoint x: 445, startPoint y: 217, endPoint x: 356, endPoint y: 213, distance: 89.6
click at [356, 213] on div "name test Vishal tt Vishal tt" at bounding box center [377, 202] width 208 height 52
click at [356, 213] on div "Vishal" at bounding box center [325, 218] width 104 height 17
click at [366, 219] on input "Vishal" at bounding box center [324, 218] width 96 height 15
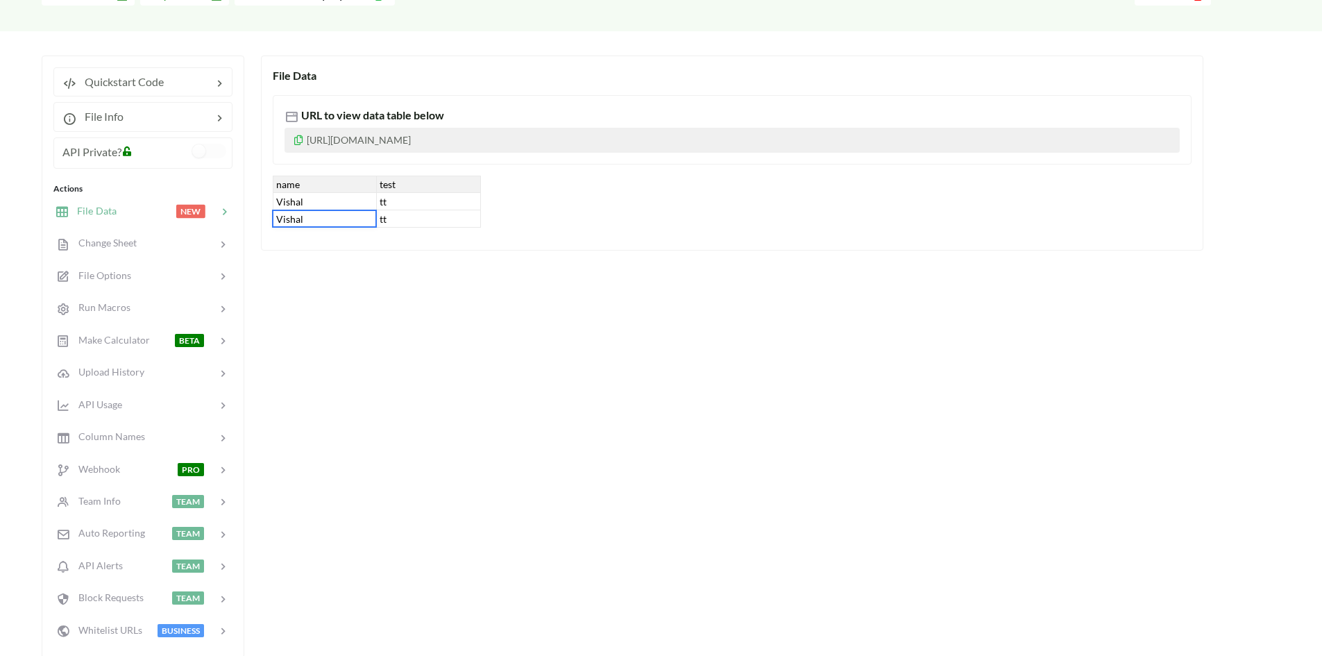
click at [436, 250] on div "File Data URL to view data table below https://www.apispreadsheets.com/table/GN…" at bounding box center [732, 153] width 942 height 195
click at [124, 242] on span "Change Sheet" at bounding box center [103, 243] width 68 height 12
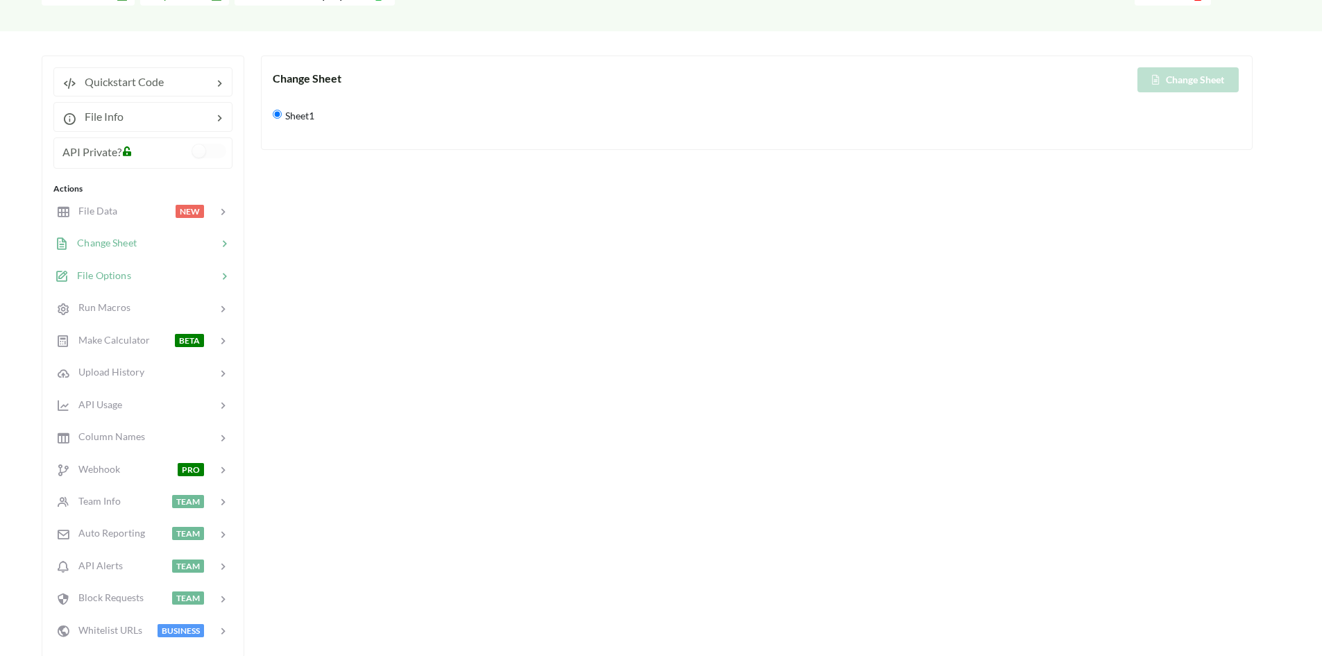
click at [165, 272] on div at bounding box center [174, 276] width 86 height 16
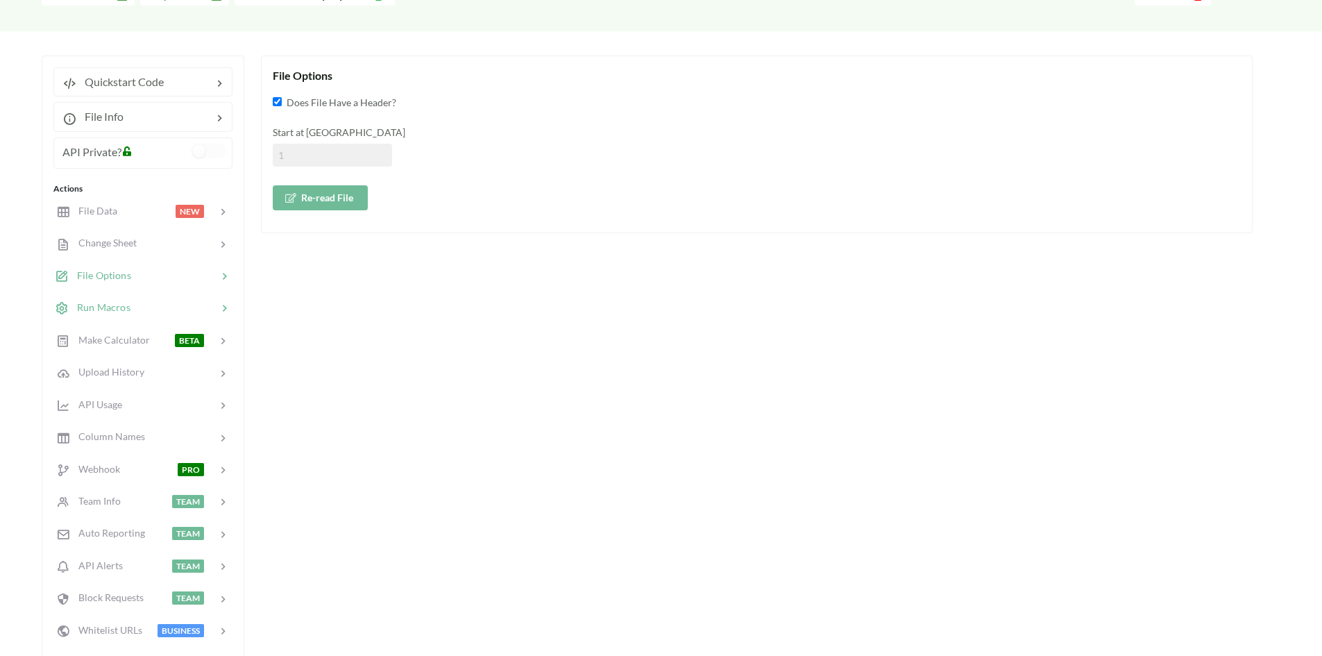
click at [135, 301] on div at bounding box center [173, 308] width 87 height 16
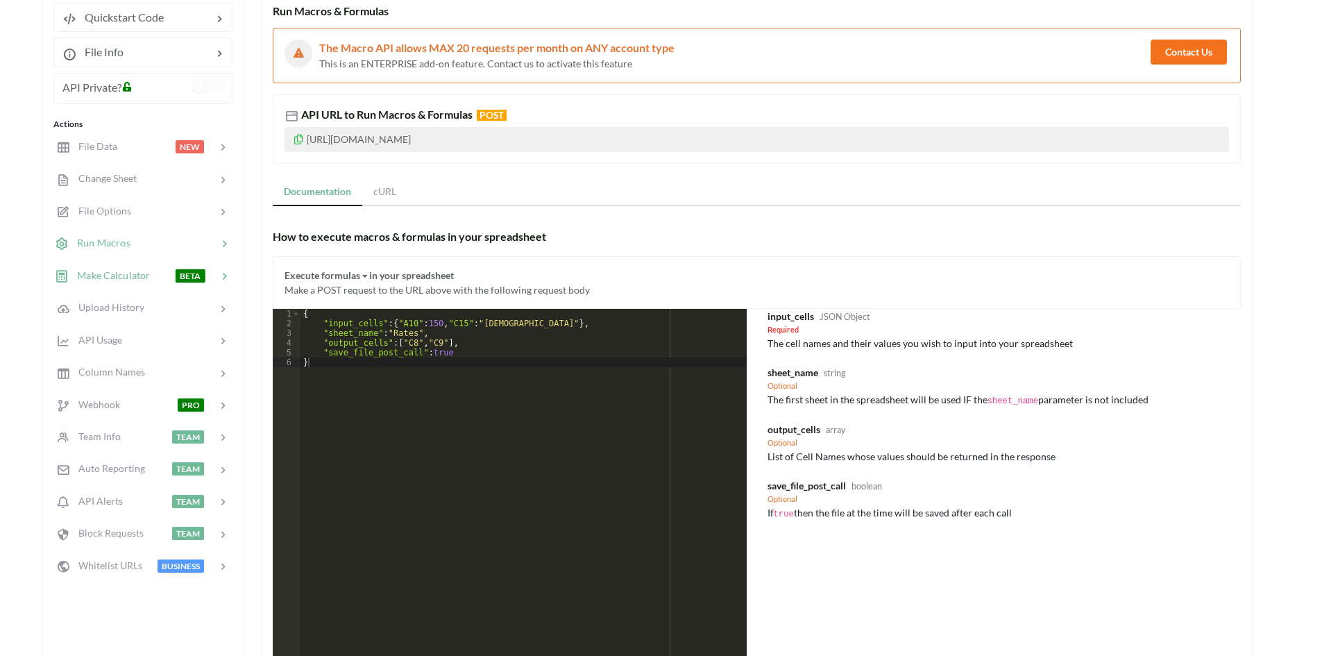
scroll to position [181, 0]
click at [161, 276] on div at bounding box center [162, 274] width 25 height 16
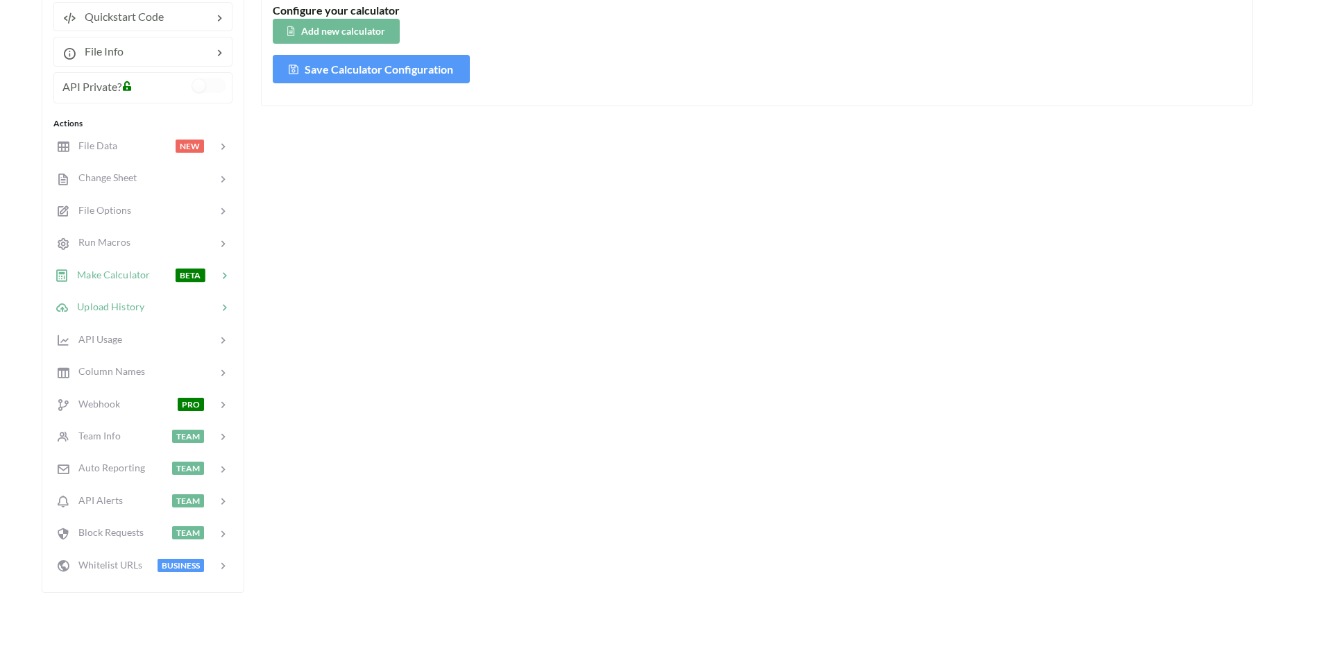
click at [142, 303] on span "Upload History" at bounding box center [107, 306] width 76 height 12
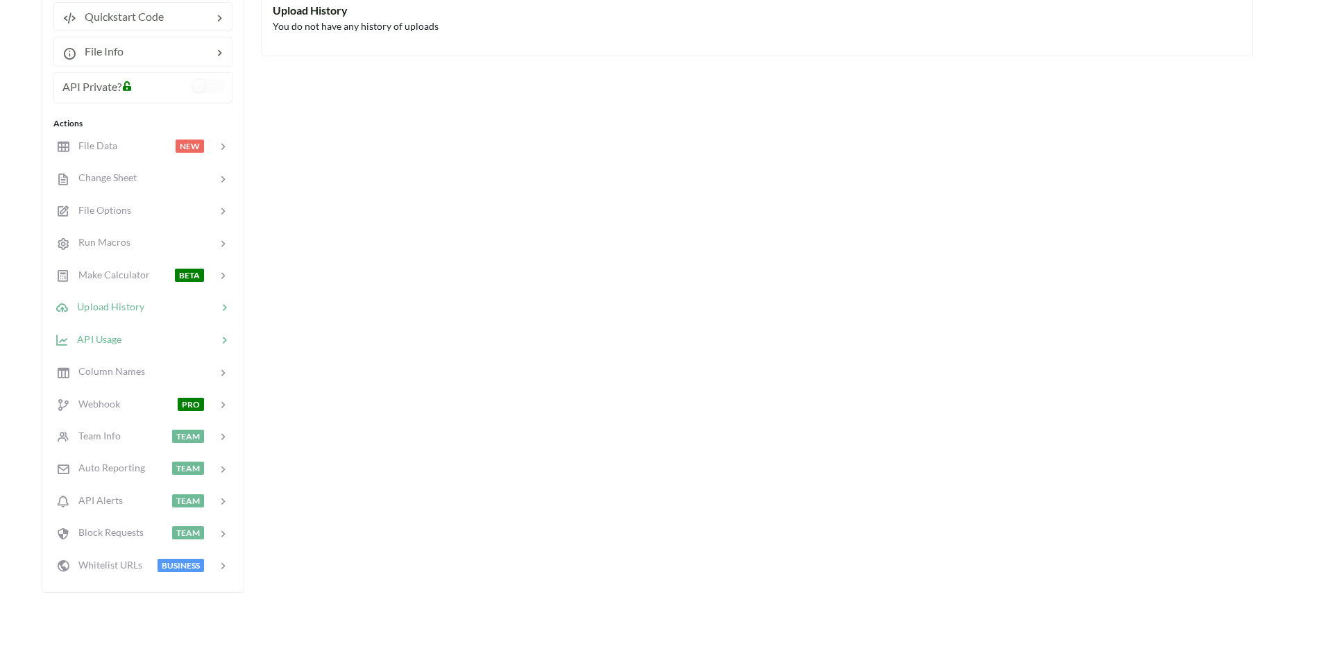
click at [148, 343] on div at bounding box center [169, 339] width 96 height 16
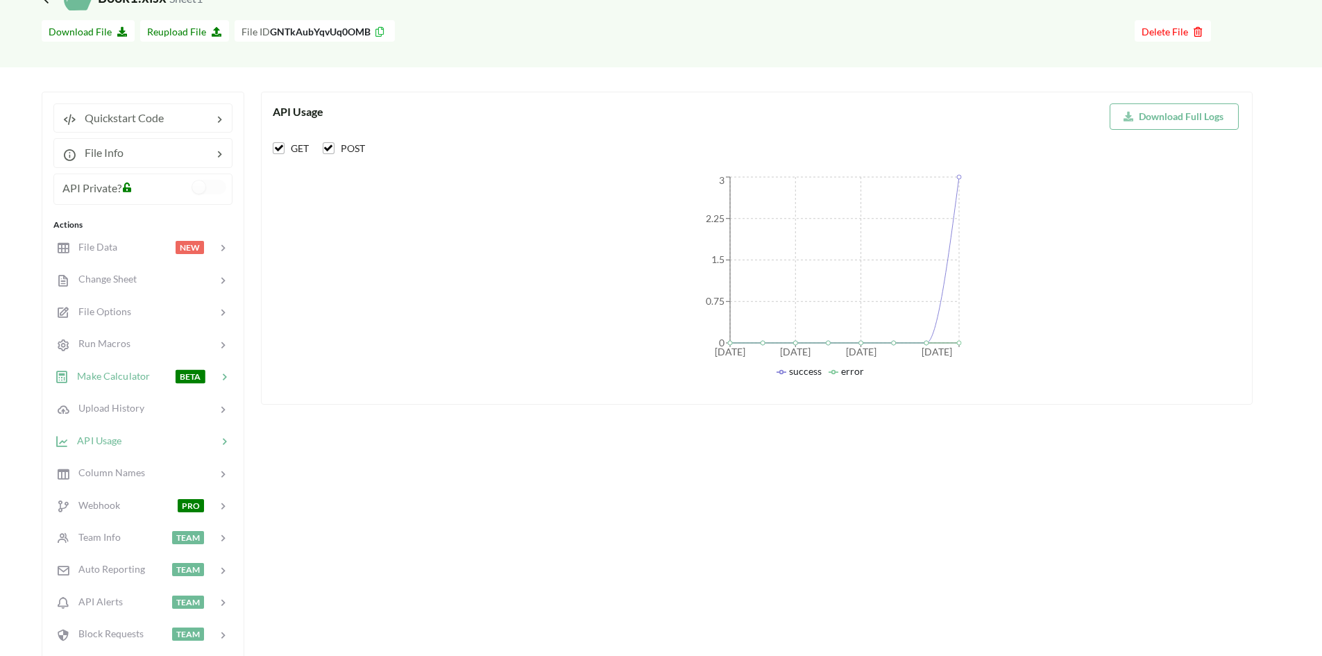
scroll to position [312, 0]
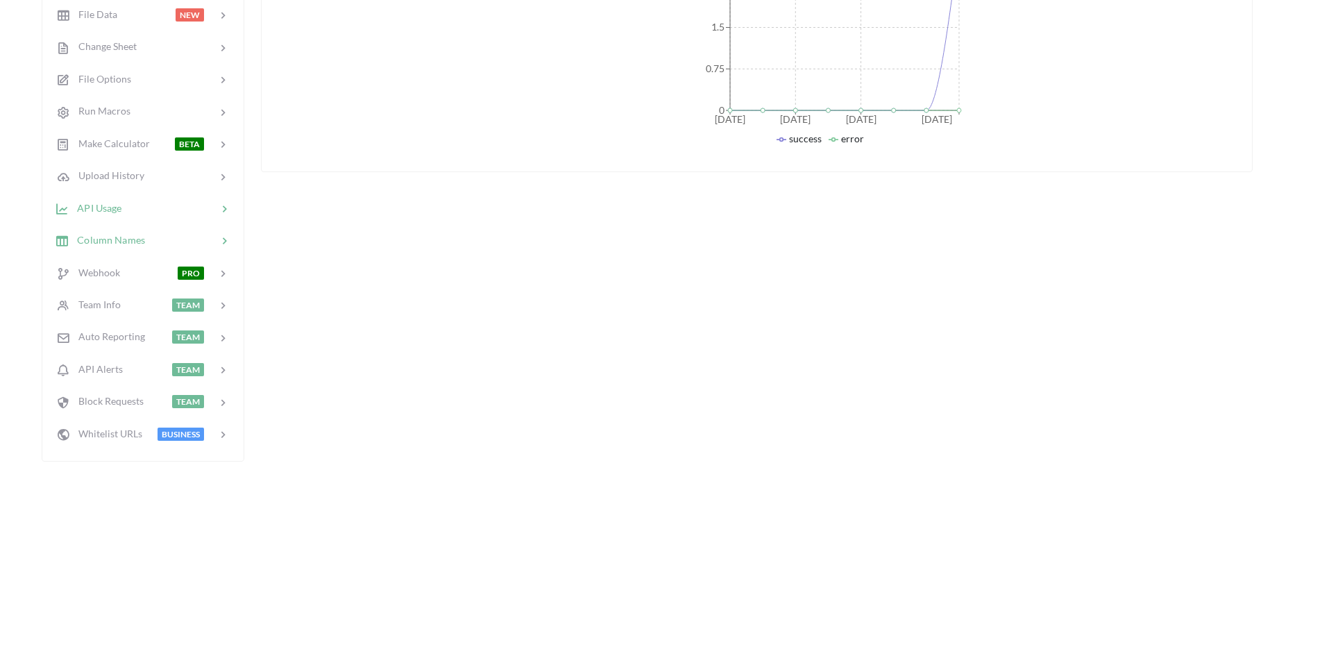
click at [142, 249] on div "Column Names" at bounding box center [142, 240] width 182 height 33
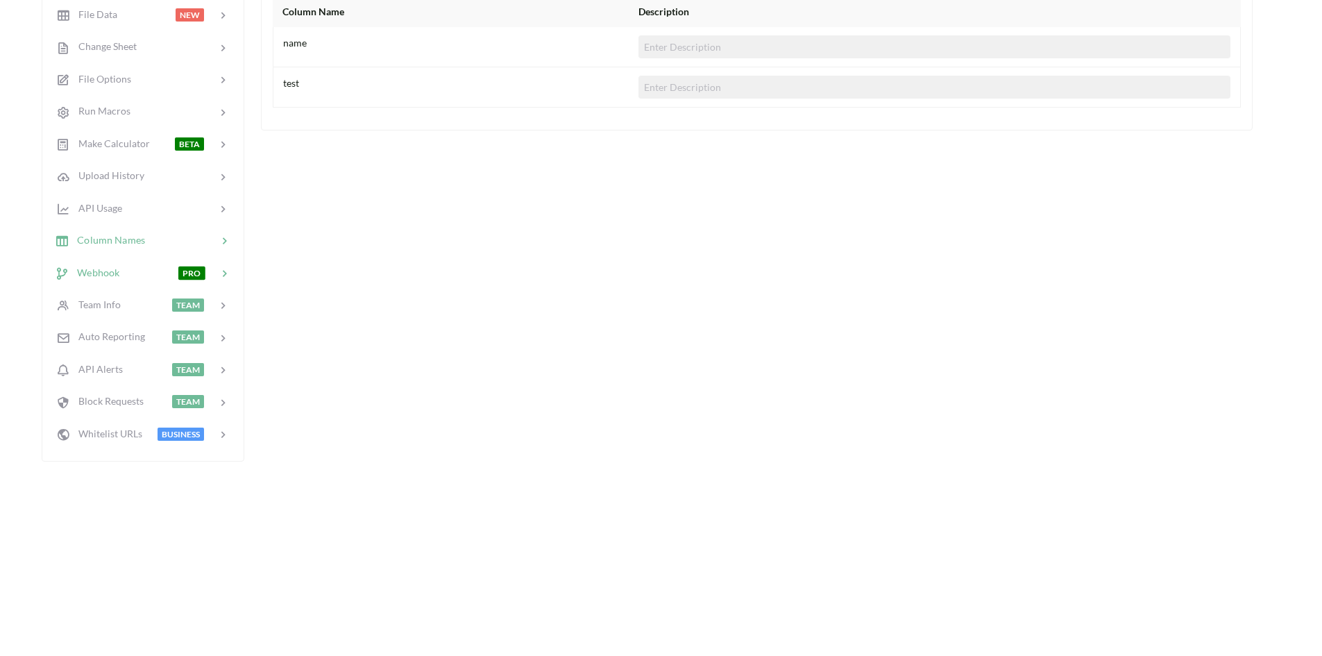
click at [148, 271] on div at bounding box center [148, 272] width 58 height 16
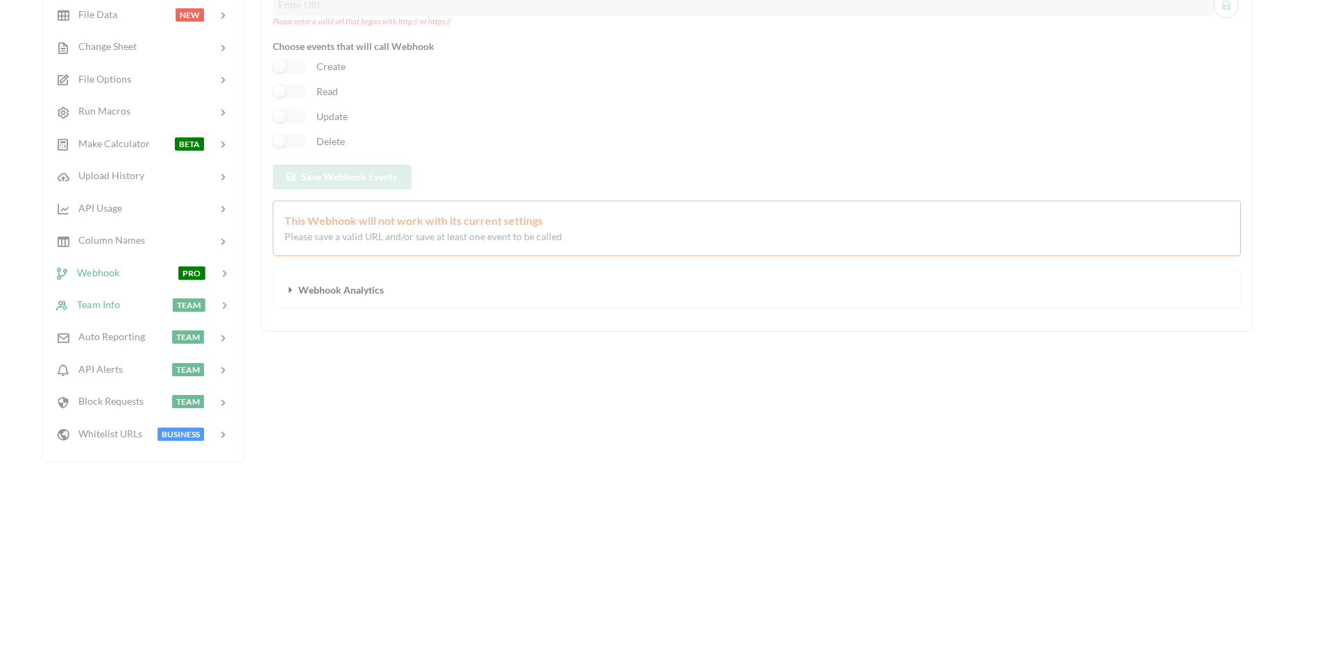
click at [154, 303] on div at bounding box center [146, 305] width 52 height 16
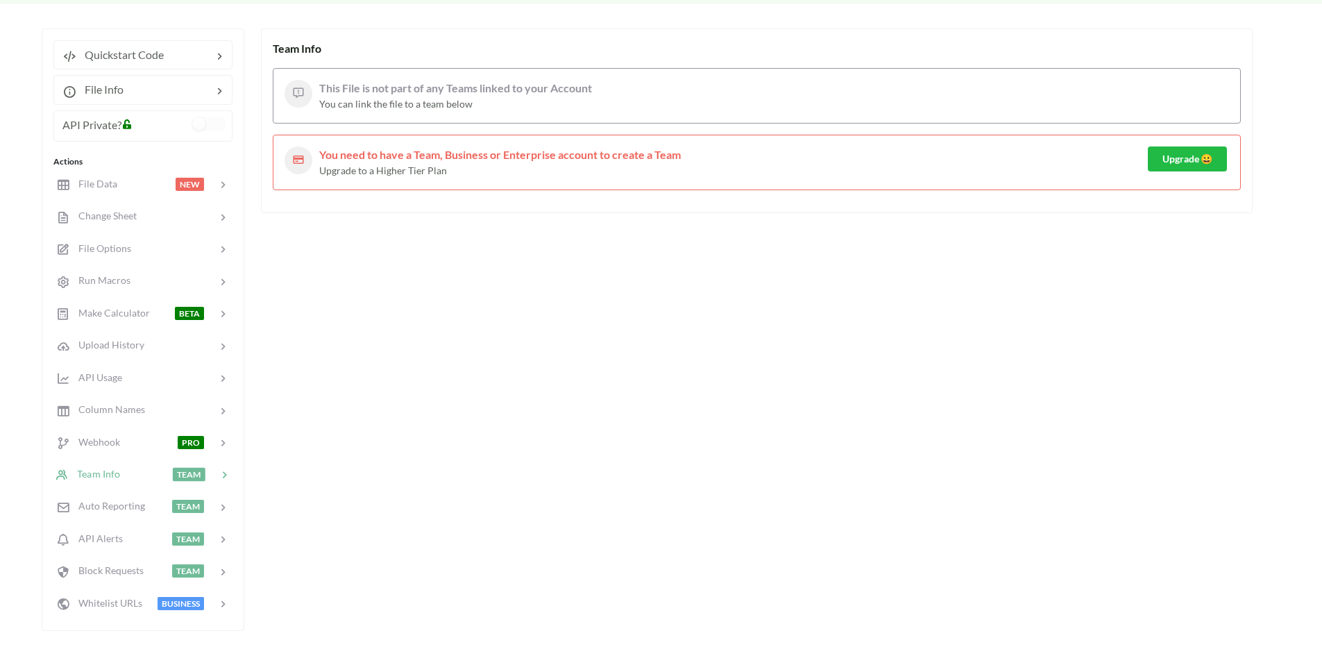
scroll to position [142, 0]
click at [110, 513] on div "Auto Reporting" at bounding box center [100, 507] width 91 height 16
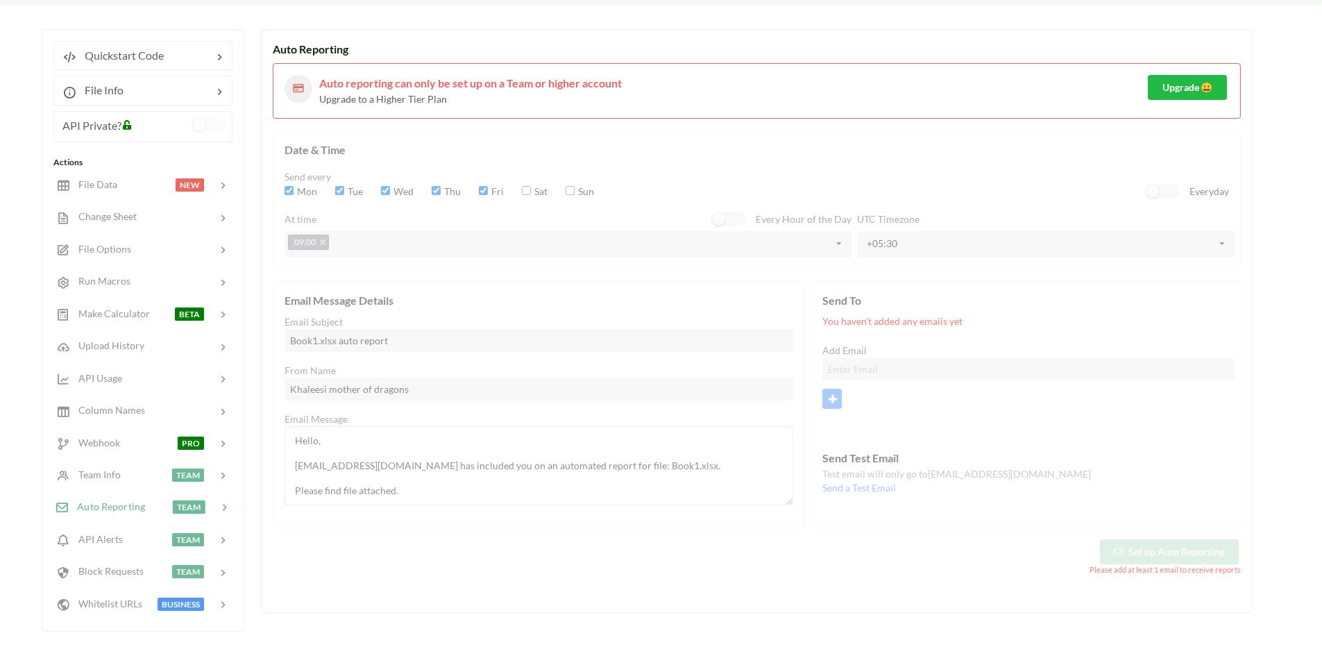
scroll to position [188, 0]
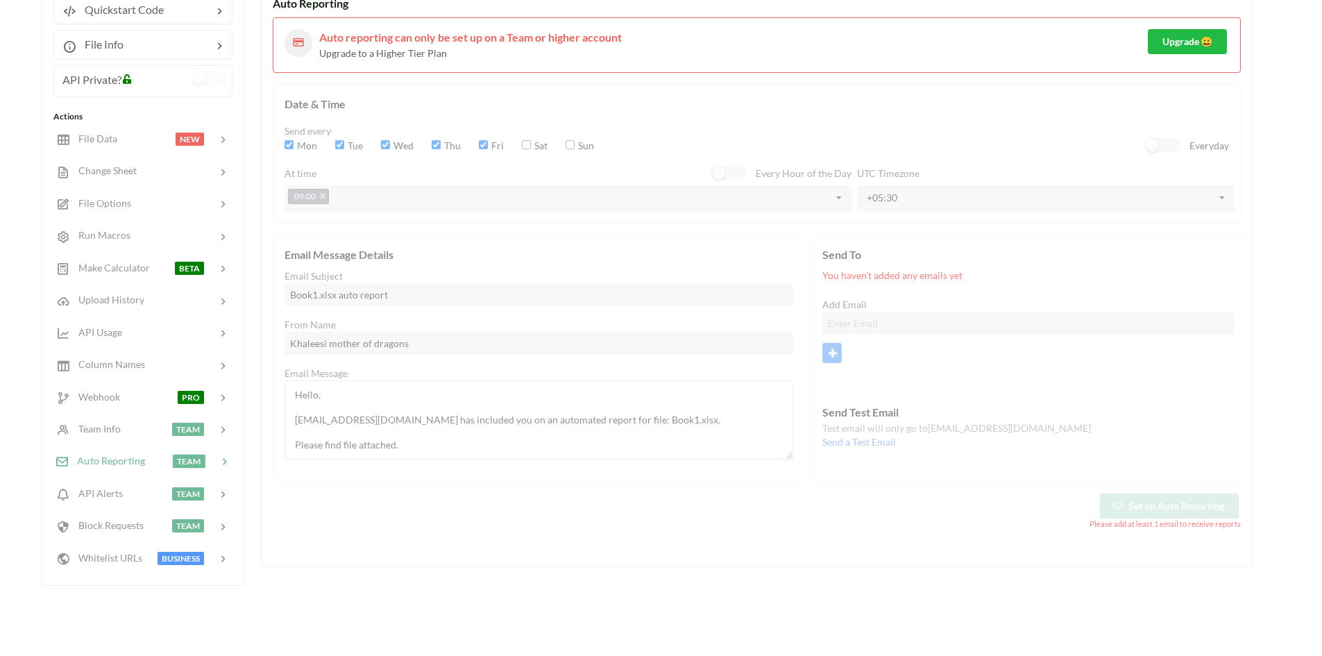
click at [412, 234] on div "Date & Time Send every Mon Tue Wed Thu Fri Sat Sun Everyday At time Every Hour …" at bounding box center [757, 307] width 968 height 446
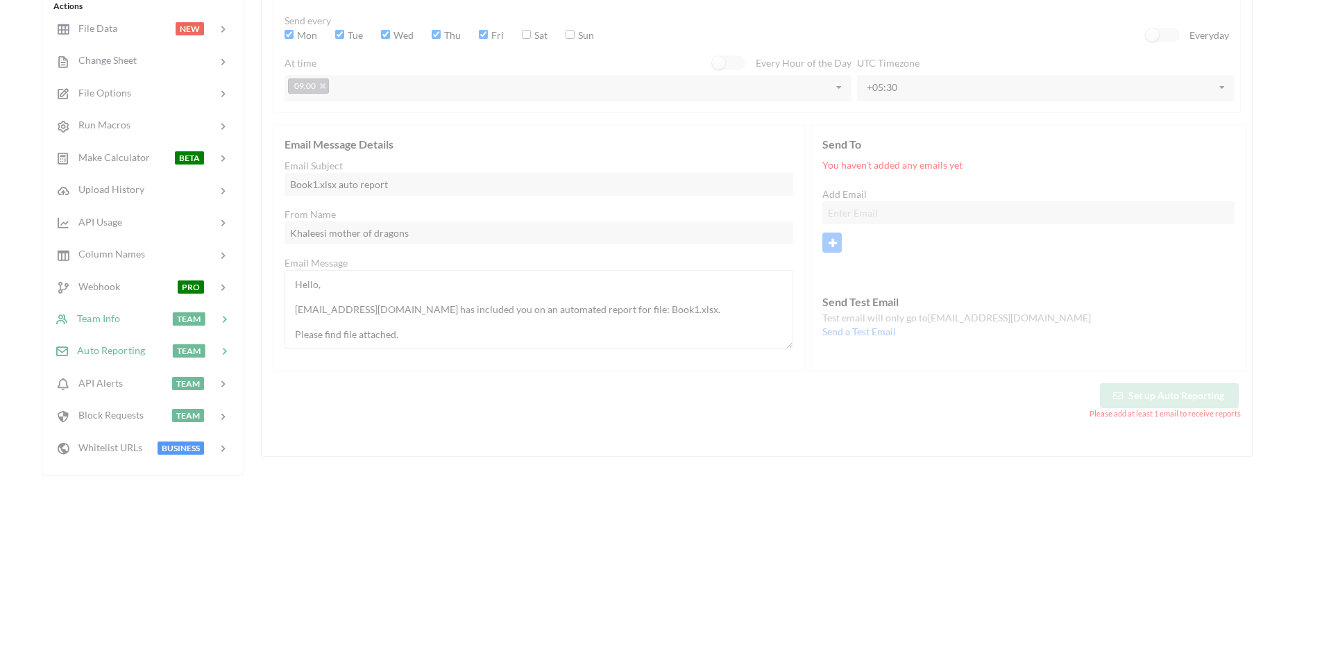
scroll to position [297, 0]
click at [123, 399] on div "API Alerts TEAM" at bounding box center [142, 384] width 182 height 33
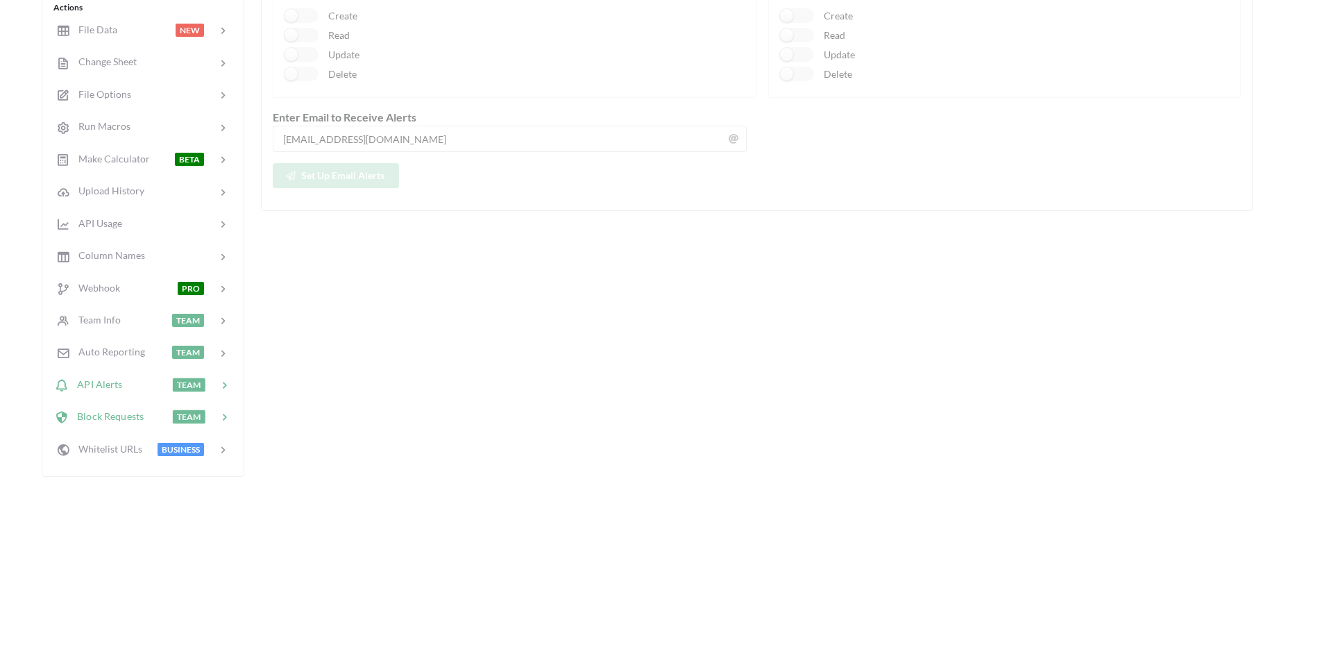
click at [134, 427] on div "Block Requests TEAM" at bounding box center [142, 416] width 182 height 33
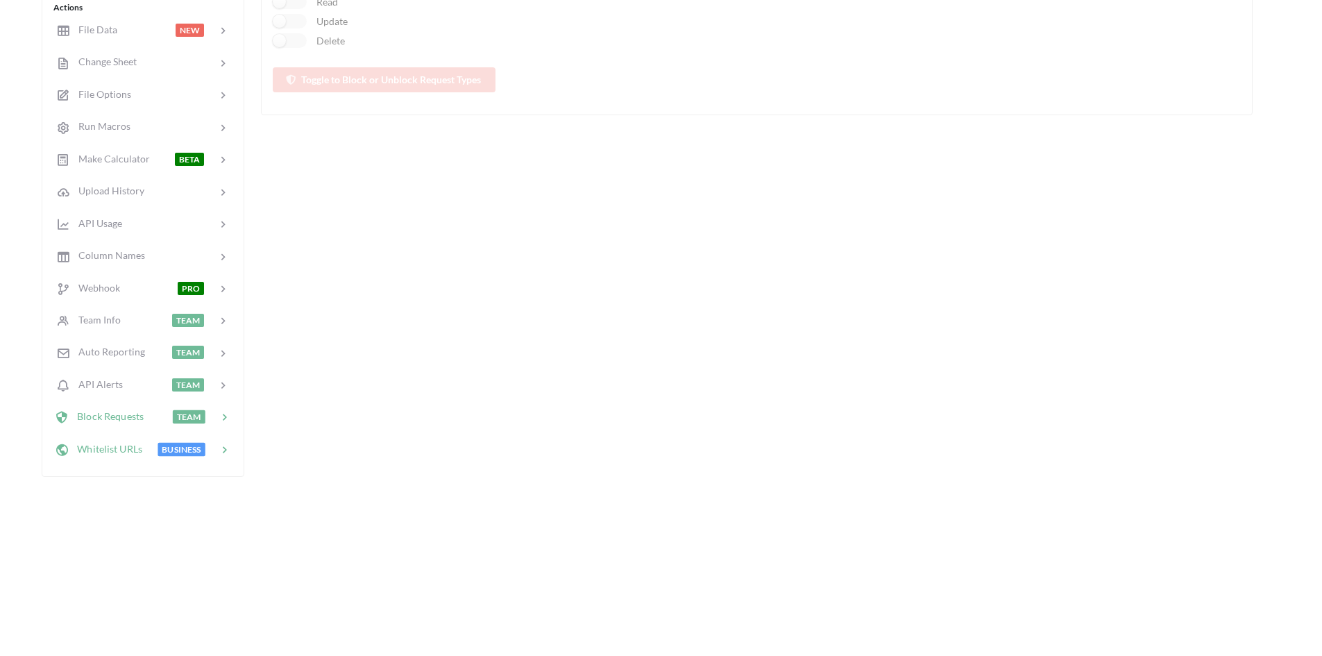
click at [139, 457] on div "Whitelist URLs BUSINESS" at bounding box center [142, 448] width 182 height 33
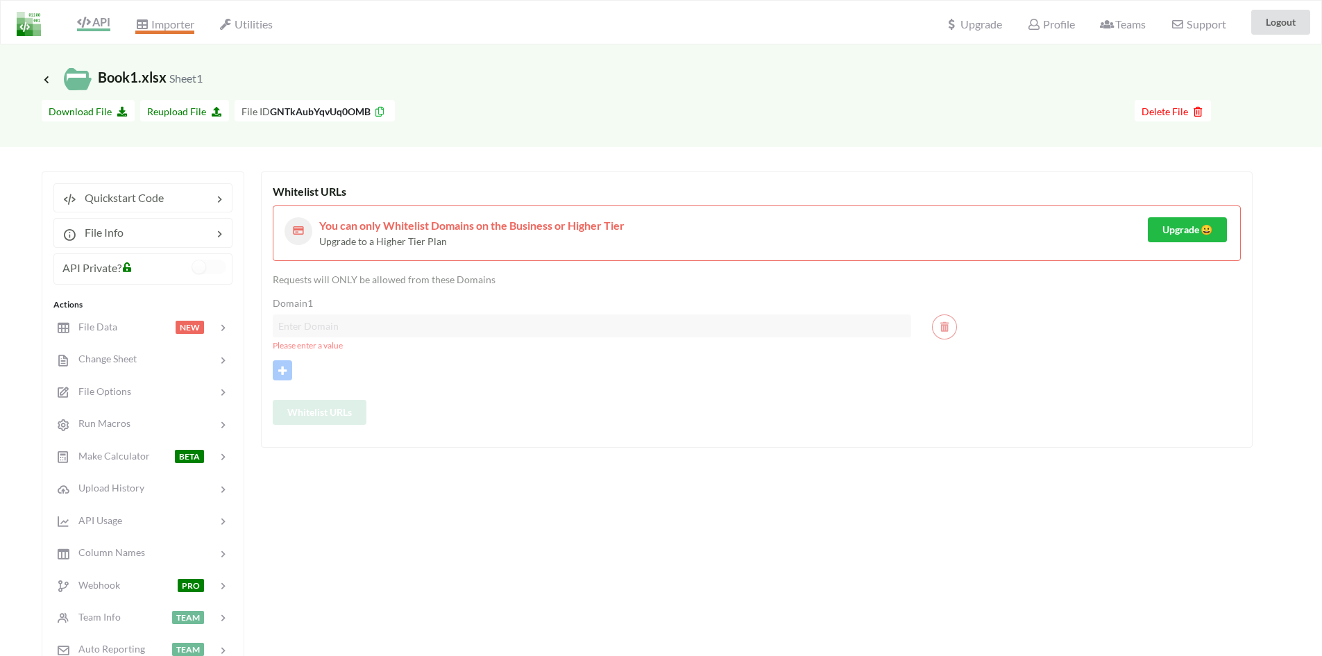
drag, startPoint x: 171, startPoint y: 36, endPoint x: 166, endPoint y: 28, distance: 9.4
click at [166, 28] on div "Importer" at bounding box center [164, 22] width 76 height 31
click at [166, 28] on span "Importer" at bounding box center [164, 25] width 58 height 17
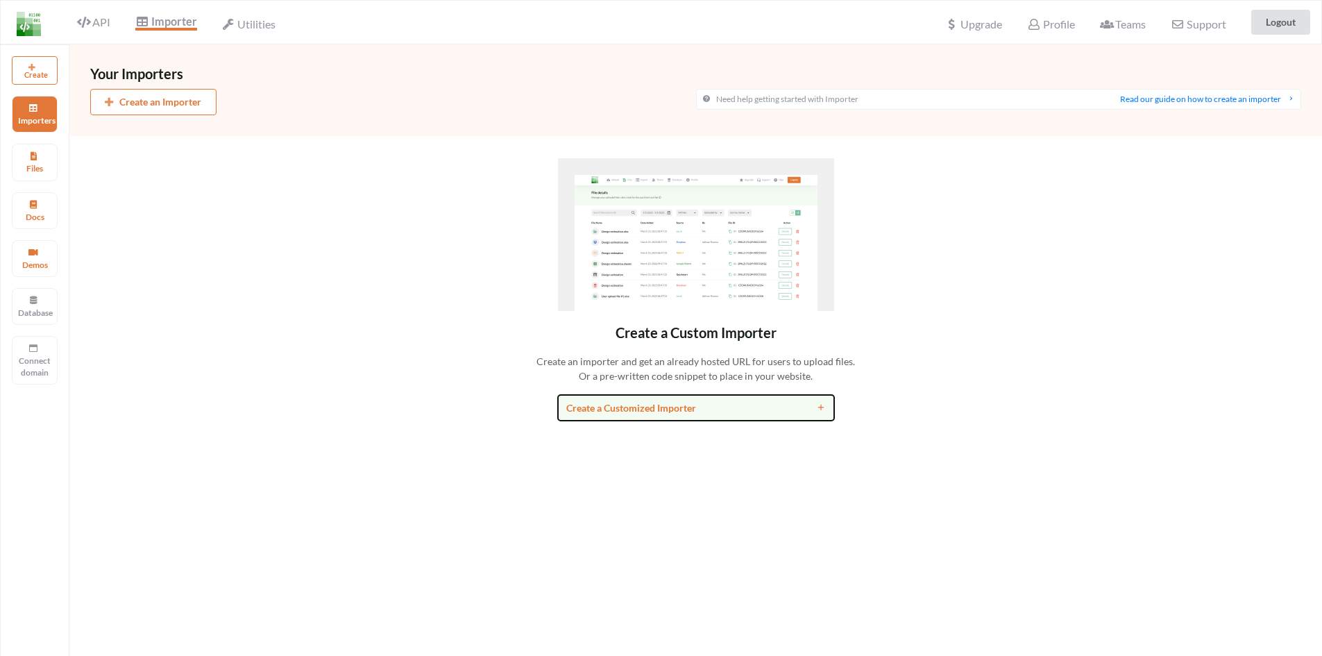
click at [607, 409] on div "Create a Customized Importer" at bounding box center [661, 407] width 190 height 15
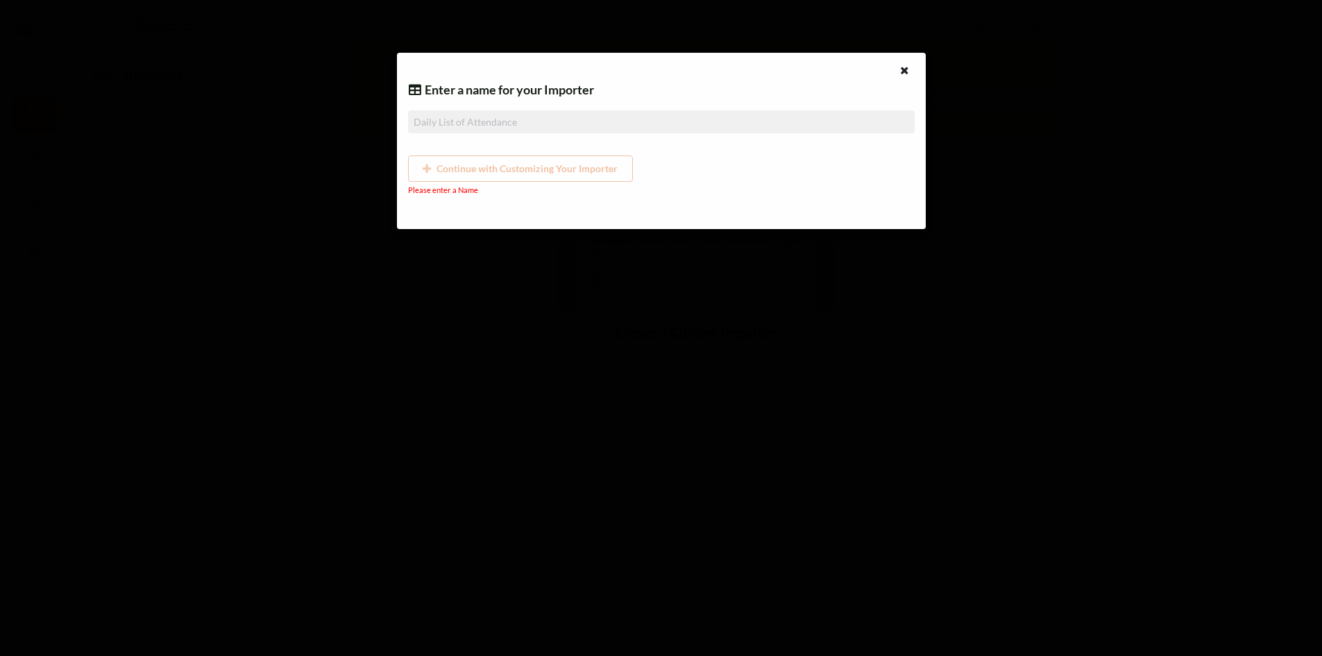
click at [512, 129] on input at bounding box center [661, 121] width 507 height 23
type input "v"
type input "vi"
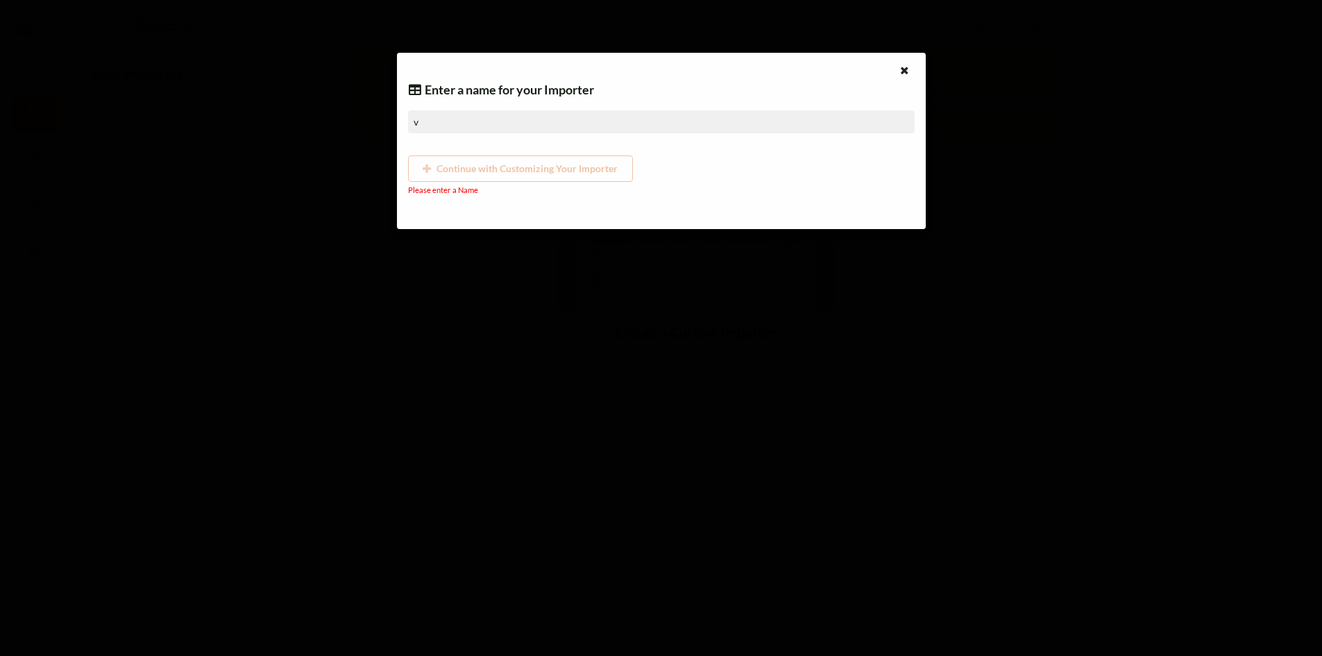
type input "vi"
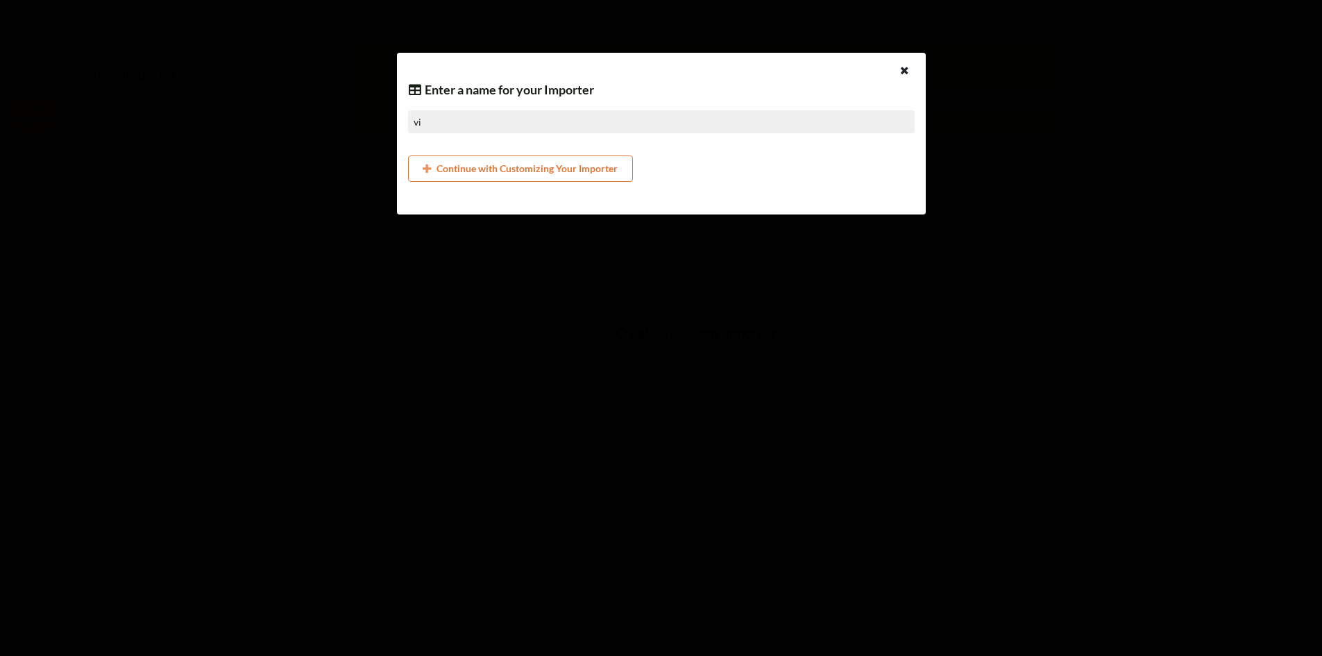
type input "vis"
type input "vish"
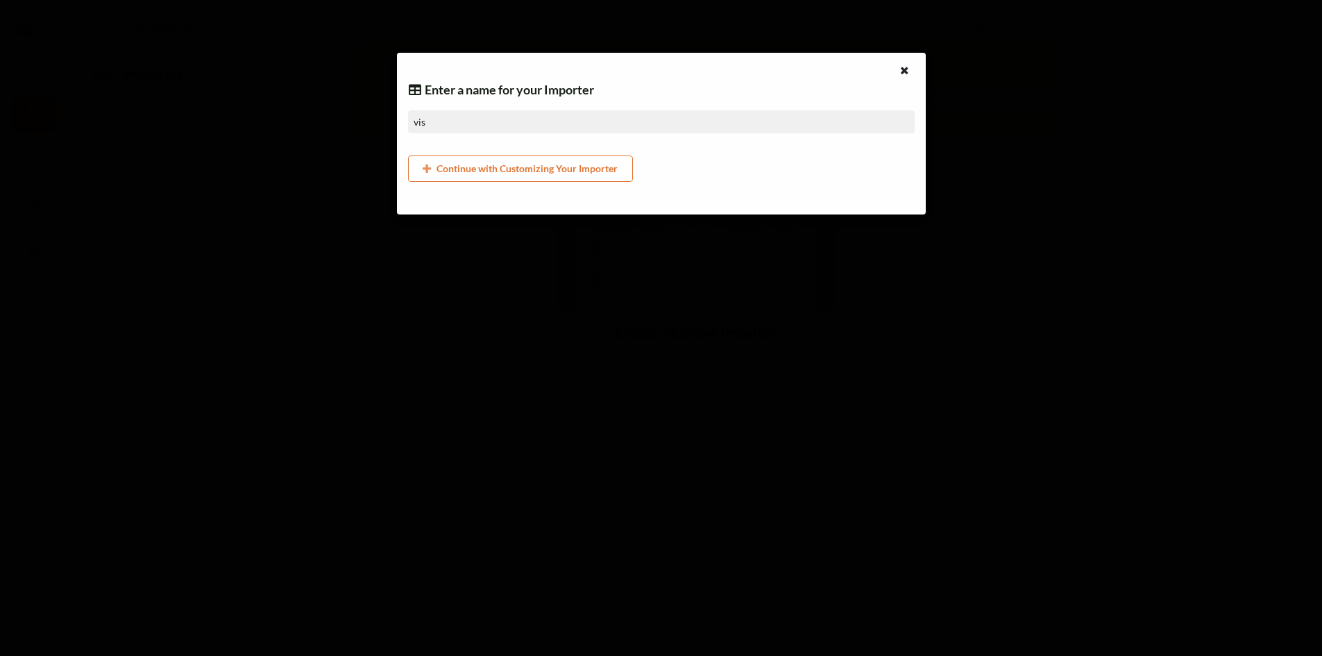
type input "vish"
type input "visha"
type input "vishal"
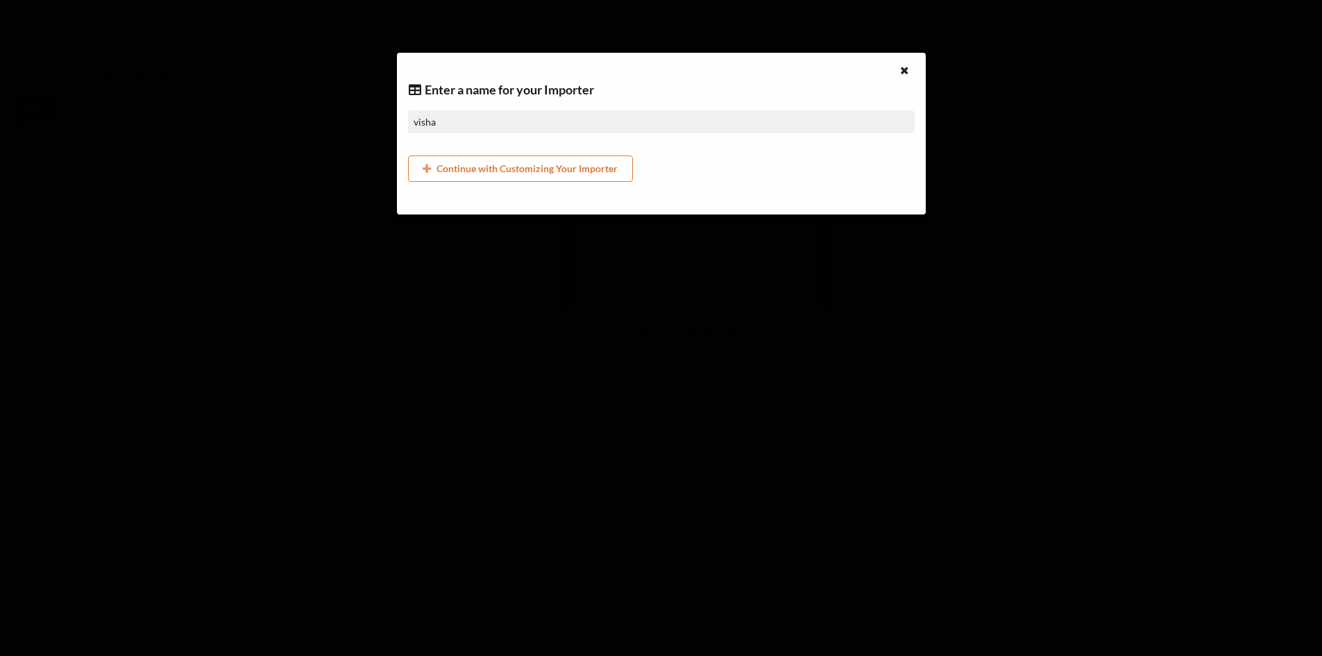
type input "vishal"
click at [544, 175] on button "Continue with Customizing Your Importer" at bounding box center [521, 168] width 226 height 26
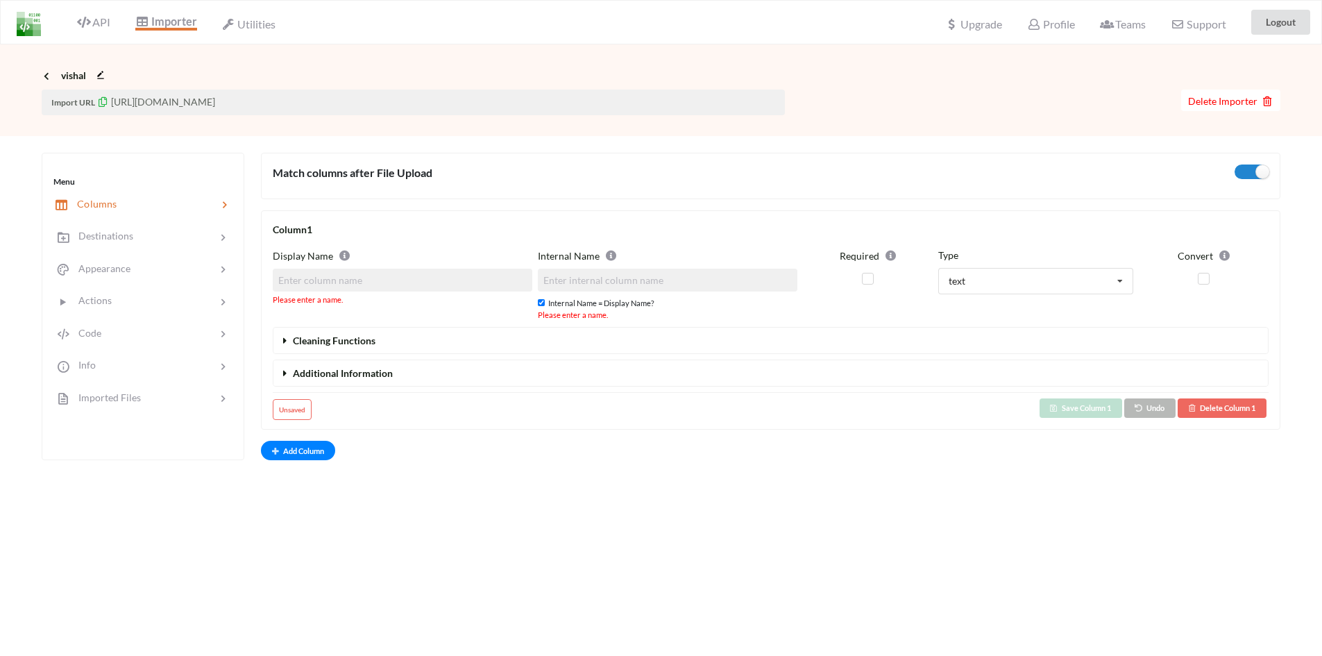
click at [458, 282] on input at bounding box center [402, 280] width 259 height 23
click at [405, 265] on div "Display Name Please enter a name." at bounding box center [402, 285] width 259 height 74
click at [465, 291] on div "Please enter a name." at bounding box center [402, 287] width 259 height 37
click at [415, 287] on input at bounding box center [402, 280] width 259 height 23
click at [427, 291] on input at bounding box center [402, 280] width 259 height 23
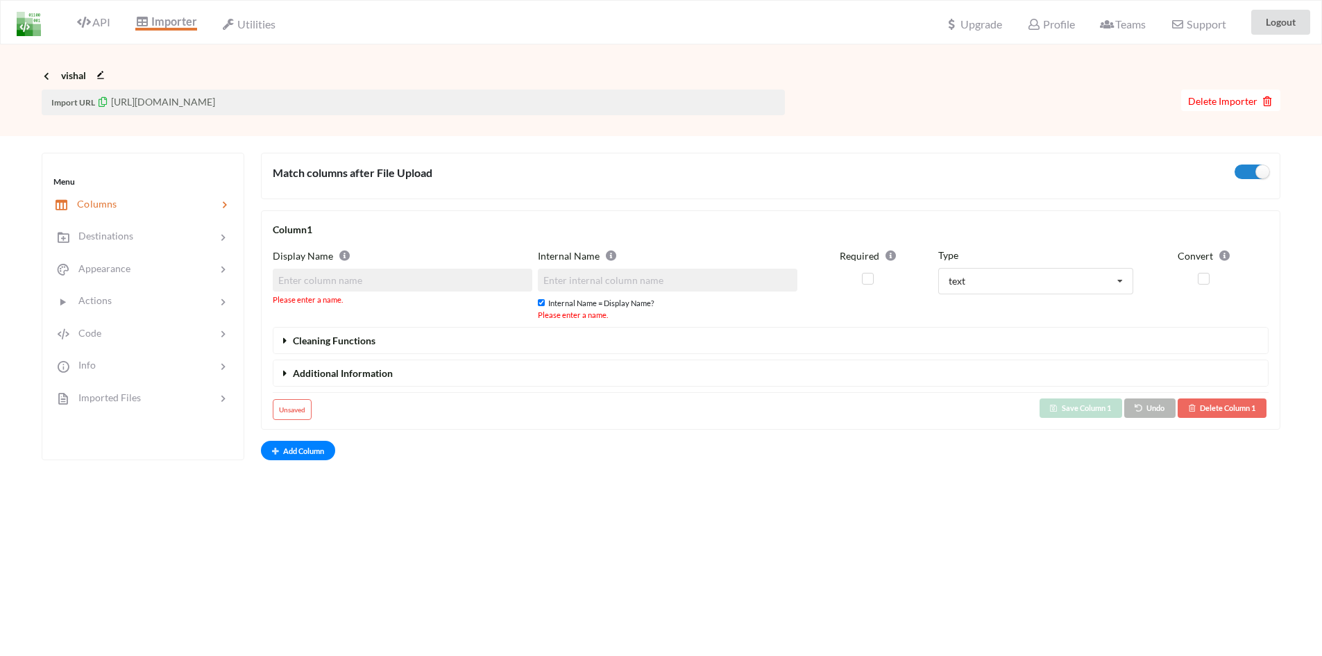
click at [401, 289] on input at bounding box center [402, 280] width 259 height 23
type input "v"
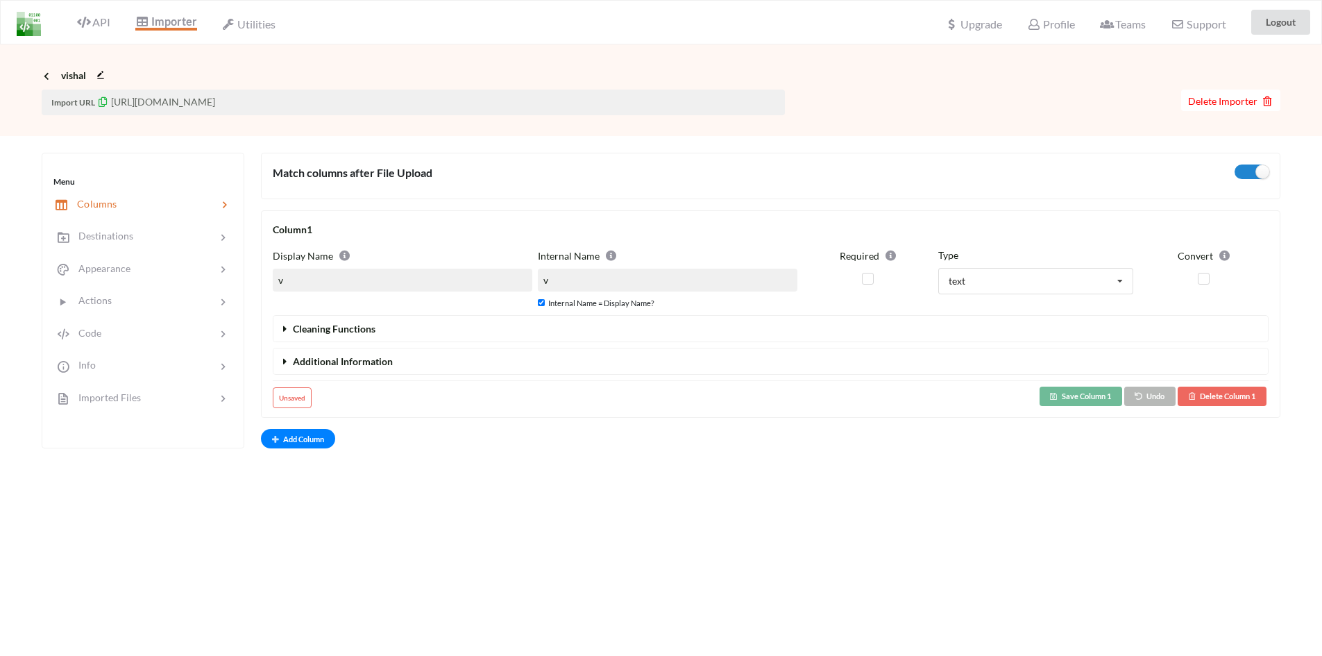
type input "vu"
type input "vus"
type input "vush"
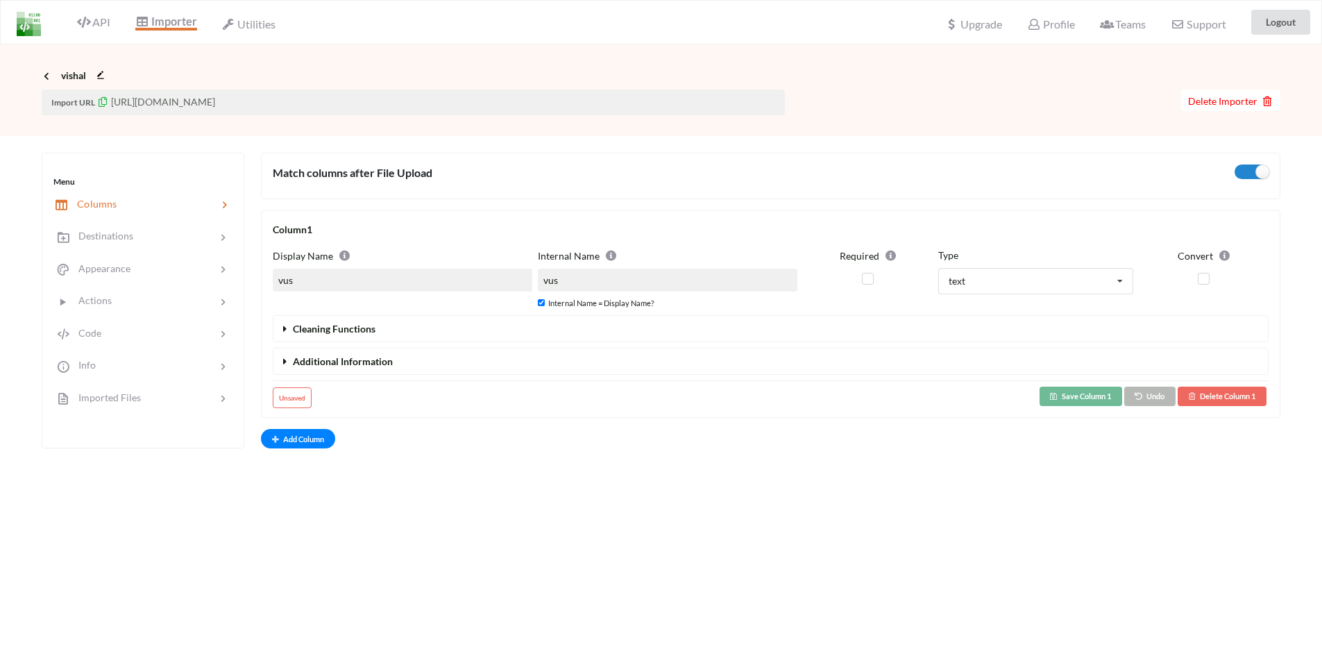
type input "vush"
type input "vusha"
type input "vushak"
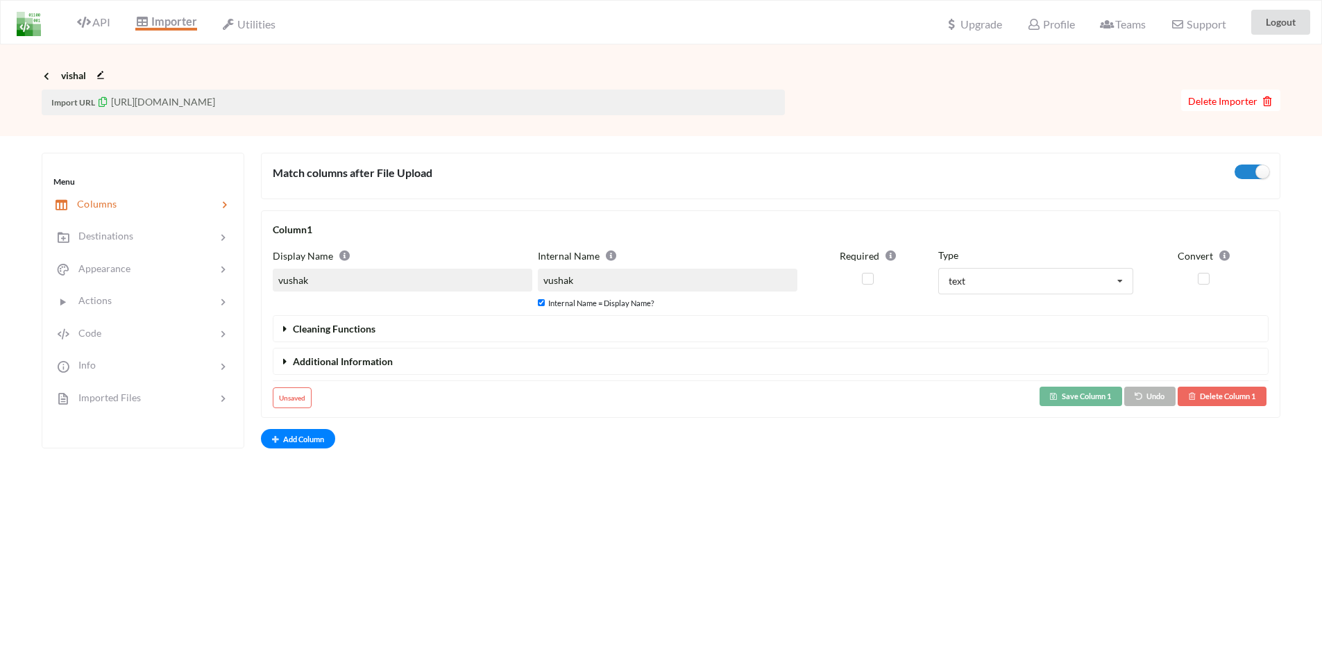
type input "v"
type input "vi"
type input "vis"
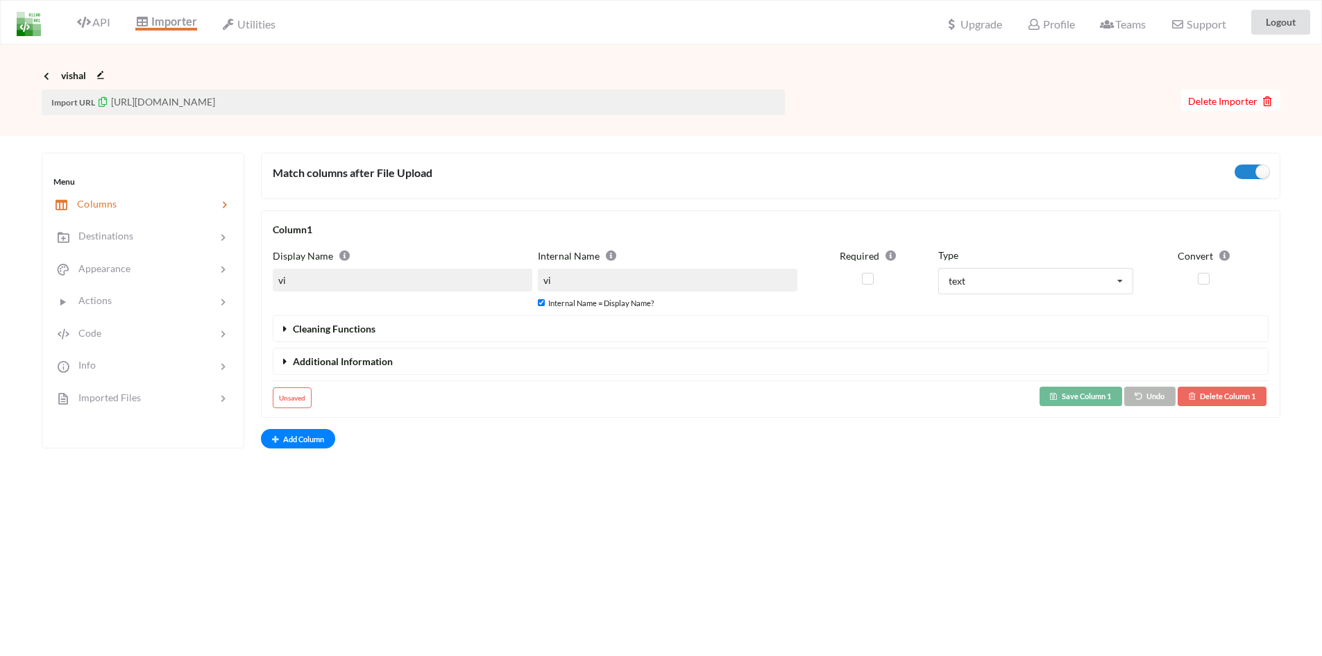
type input "vis"
type input "vish"
type input "visha"
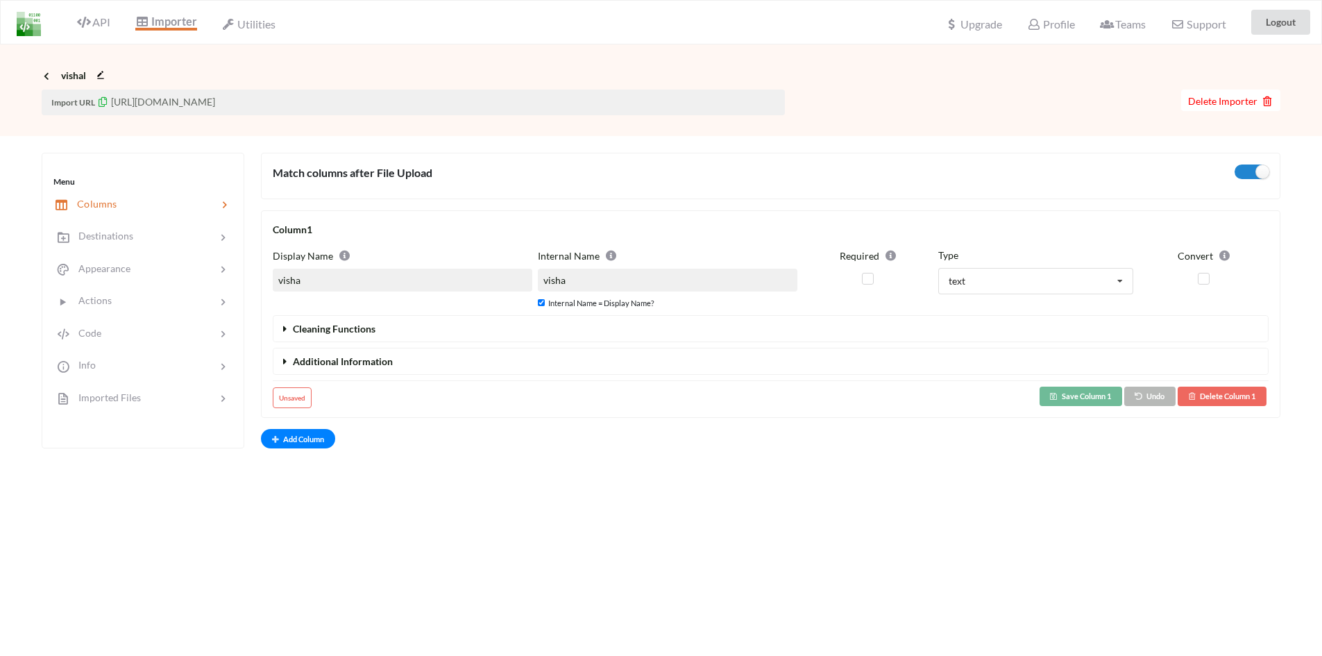
type input "vishal"
click at [1082, 403] on button "Save Column 1" at bounding box center [1080, 395] width 83 height 19
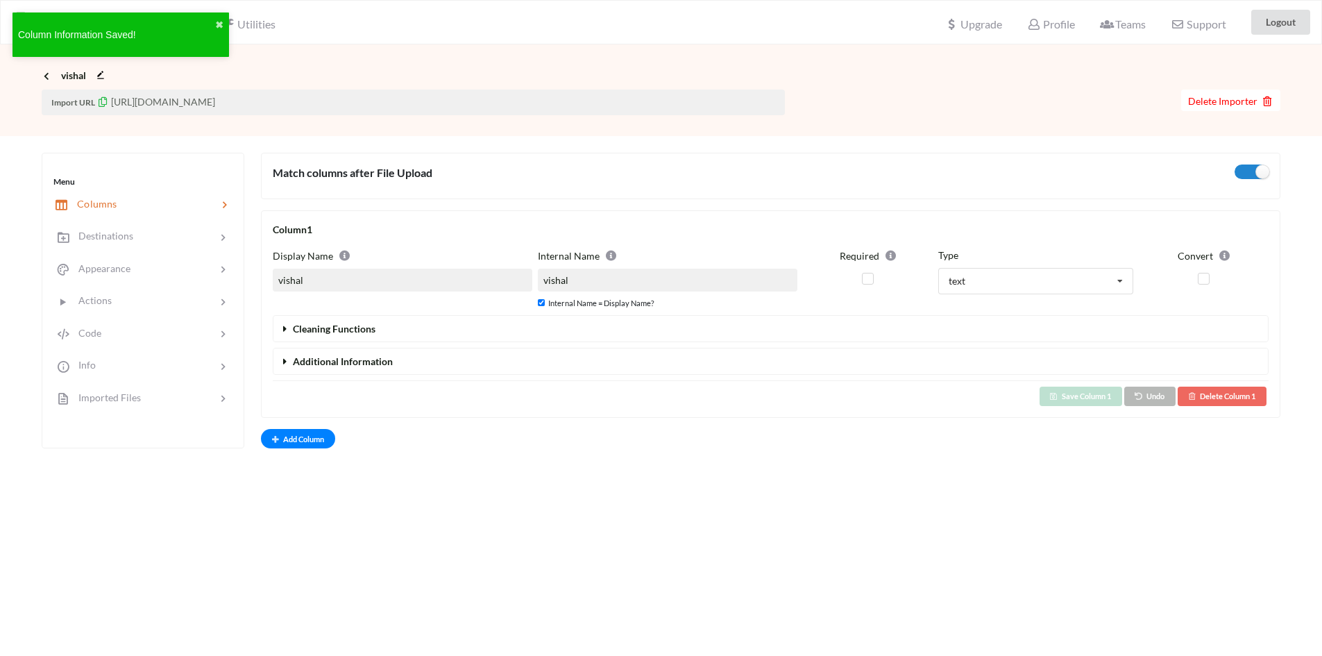
click at [776, 444] on div "Add Column" at bounding box center [770, 438] width 1019 height 19
click at [339, 101] on p "Import URL https://www.apispreadsheets.com/import/upload/7a8c154934f32cdb703102…" at bounding box center [413, 103] width 743 height 26
click at [344, 76] on div "Icon Link vishal" at bounding box center [661, 73] width 1239 height 17
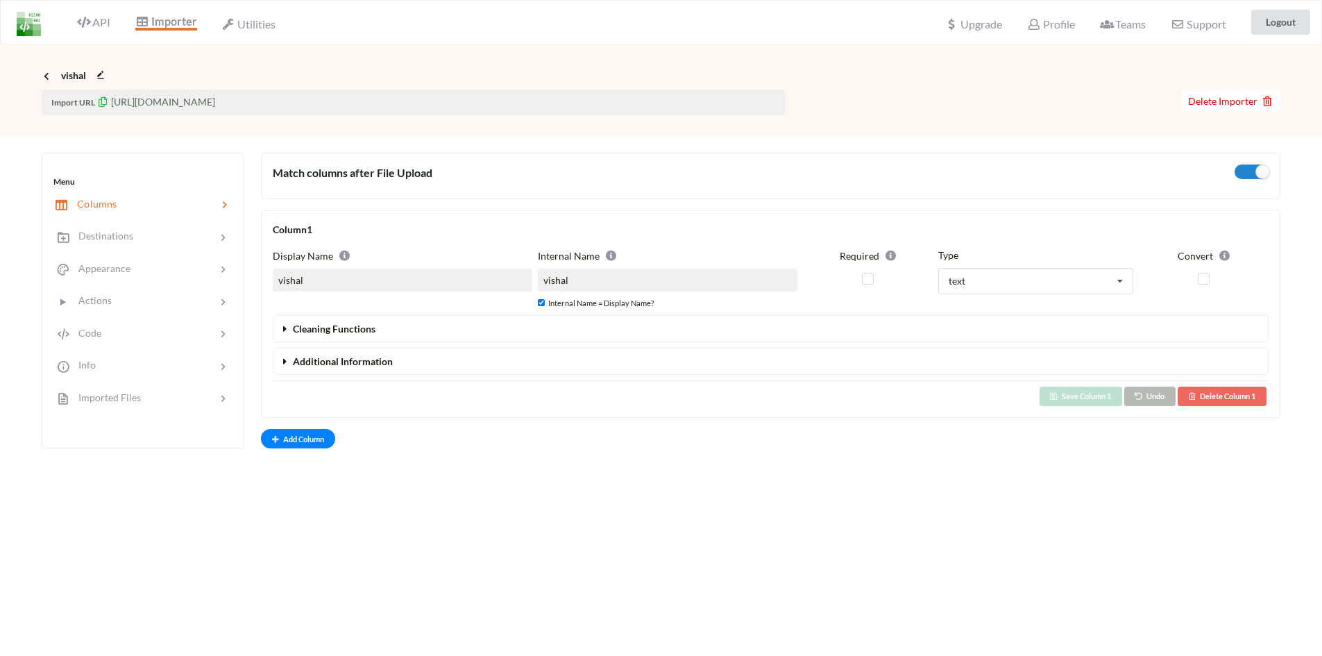
drag, startPoint x: 583, startPoint y: 119, endPoint x: 112, endPoint y: 109, distance: 471.2
click at [112, 109] on div "Import URL https://www.apispreadsheets.com/import/upload/7a8c154934f32cdb703102…" at bounding box center [661, 109] width 1322 height 53
copy p "https://www.apispreadsheets.com/import/upload/7a8c154934f32cdb7031021de3ed502c"
click at [114, 10] on div "API" at bounding box center [88, 22] width 62 height 26
click at [99, 30] on span "API" at bounding box center [93, 23] width 33 height 17
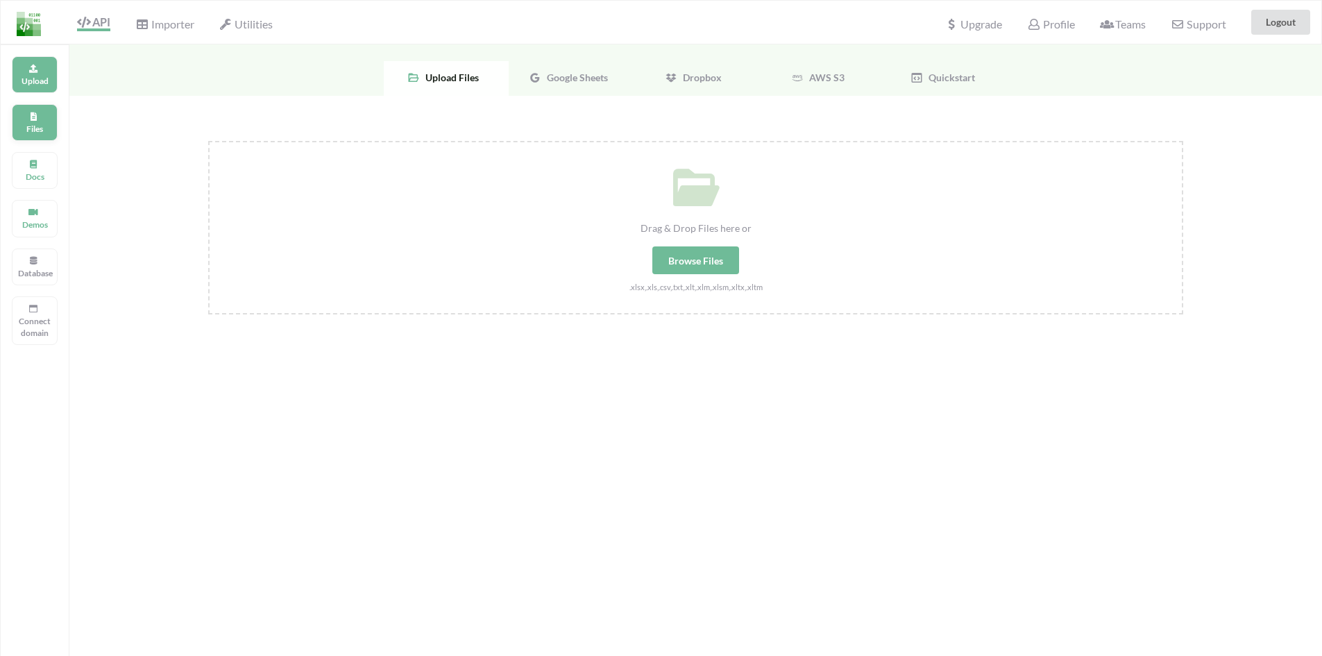
click at [42, 112] on div "Files" at bounding box center [35, 122] width 46 height 37
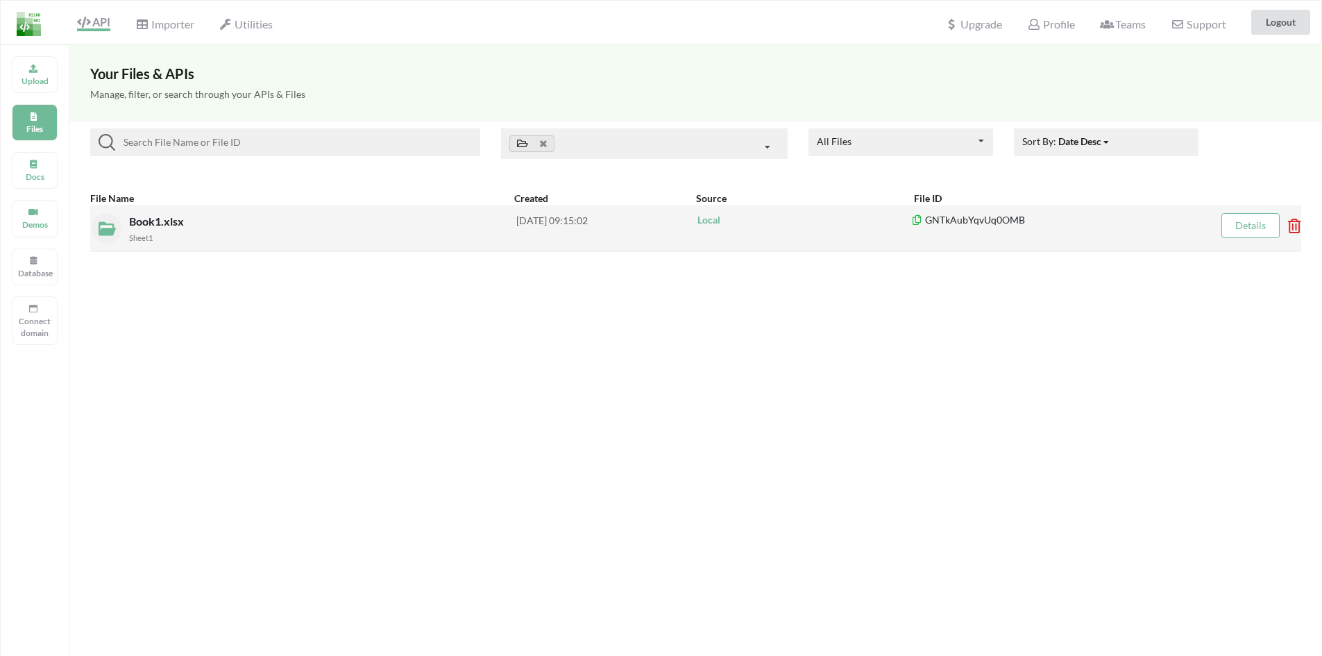
click at [179, 246] on div "Book1.xlsx Sheet1 2025-08-21 09:15:02 Local GNTkAubYqvUq0OMB Details" at bounding box center [695, 228] width 1211 height 46
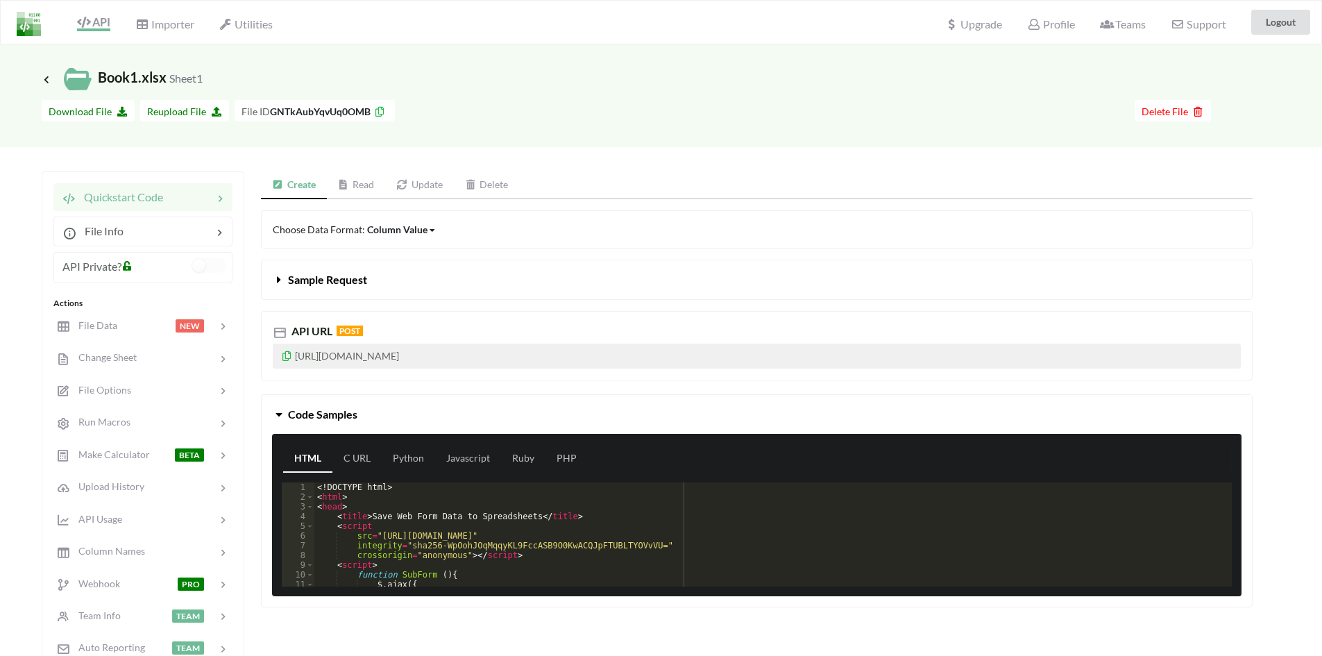
click at [307, 361] on p "https://api.apispreadsheets.com/data/GNTkAubYqvUq0OMB/" at bounding box center [757, 355] width 968 height 25
drag, startPoint x: 307, startPoint y: 361, endPoint x: 557, endPoint y: 367, distance: 250.6
click at [557, 367] on p "https://api.apispreadsheets.com/data/GNTkAubYqvUq0OMB/" at bounding box center [757, 355] width 968 height 25
copy p "https://api.apispreadsheets.com/data/GNTkAubYqvUq0OMB/"
click at [414, 237] on div "Choose Data Format: Column Value Column Value Row Column" at bounding box center [757, 229] width 992 height 38
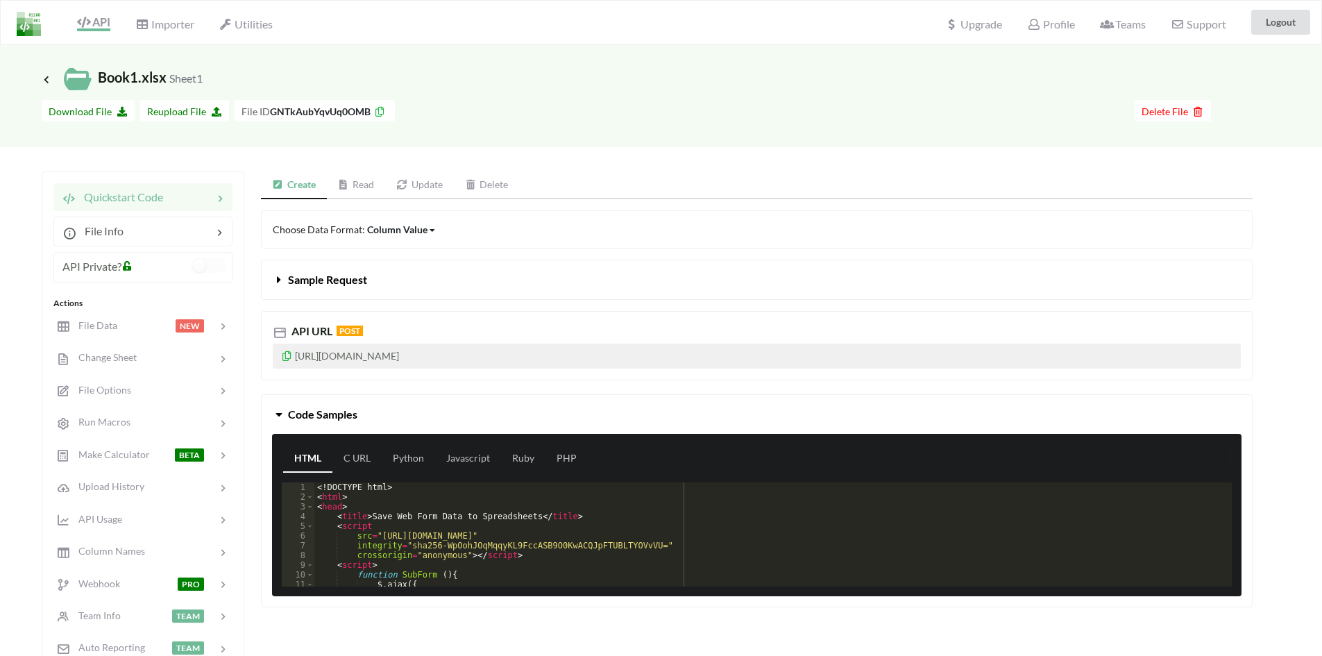
click at [432, 235] on div "Column Value Column Value Row Column" at bounding box center [401, 229] width 69 height 15
click at [272, 281] on button "Sample Request" at bounding box center [757, 279] width 990 height 39
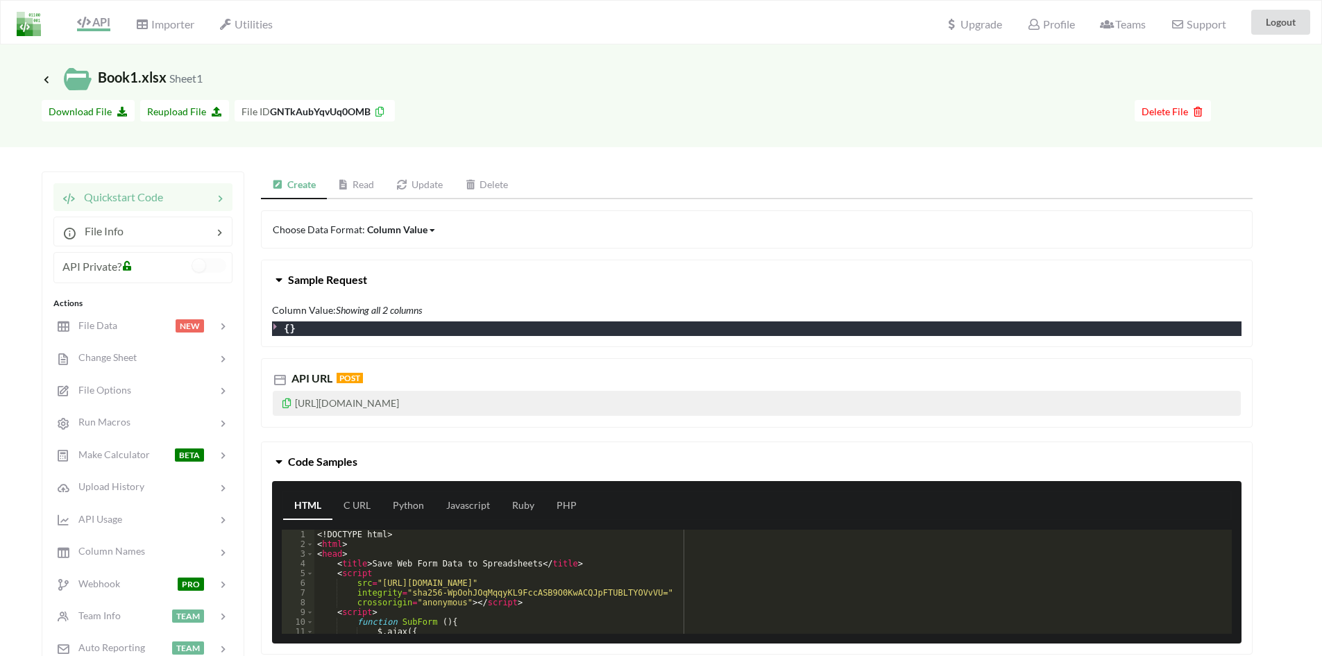
click at [272, 281] on button "Sample Request" at bounding box center [757, 279] width 990 height 39
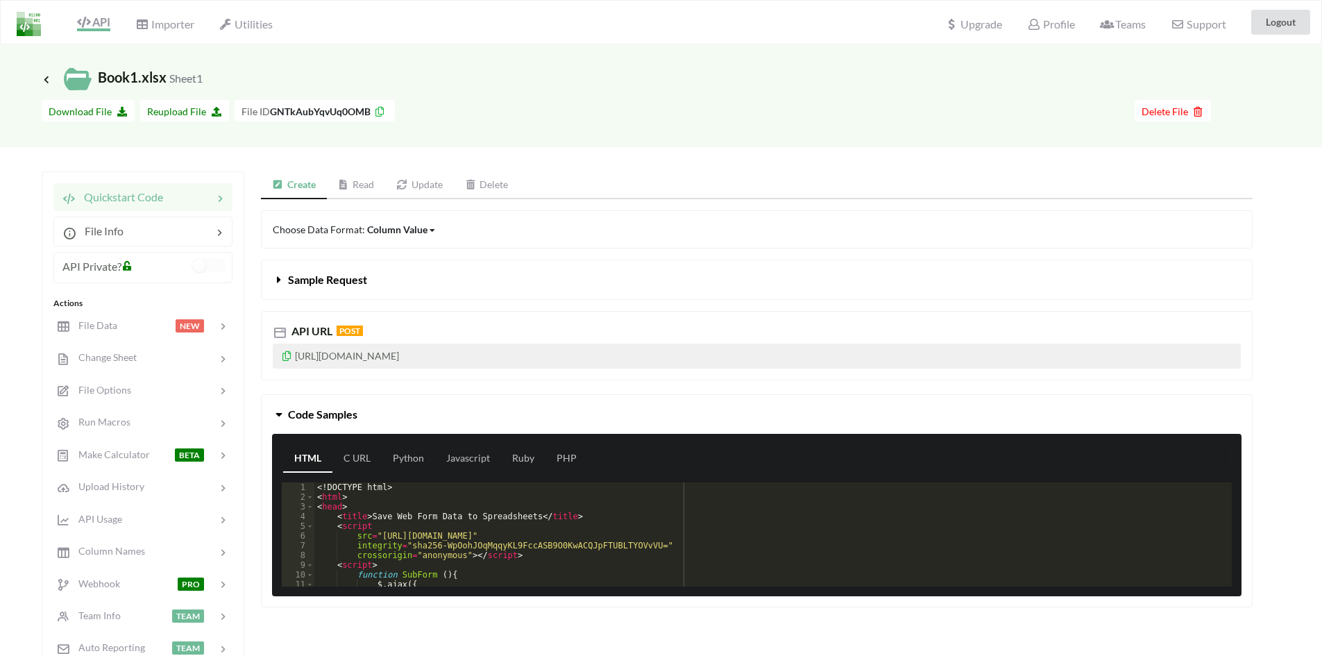
click at [365, 189] on link "Read" at bounding box center [356, 185] width 59 height 28
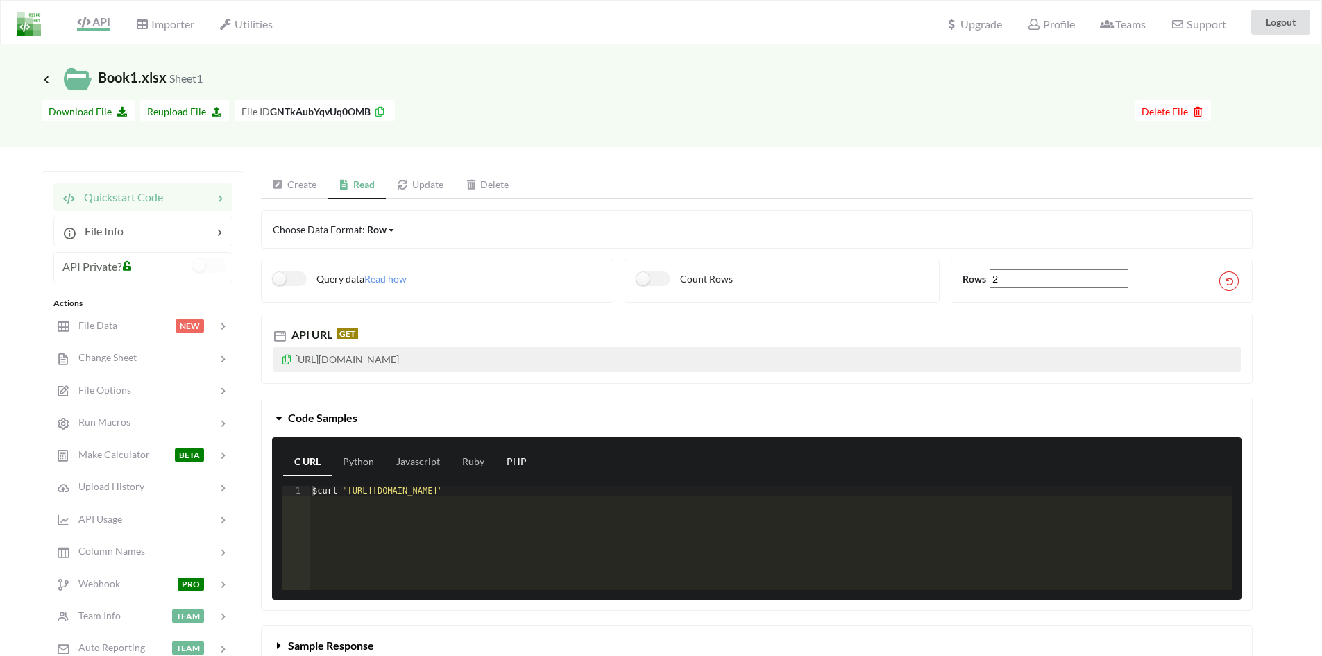
click at [513, 461] on link "PHP" at bounding box center [516, 462] width 42 height 28
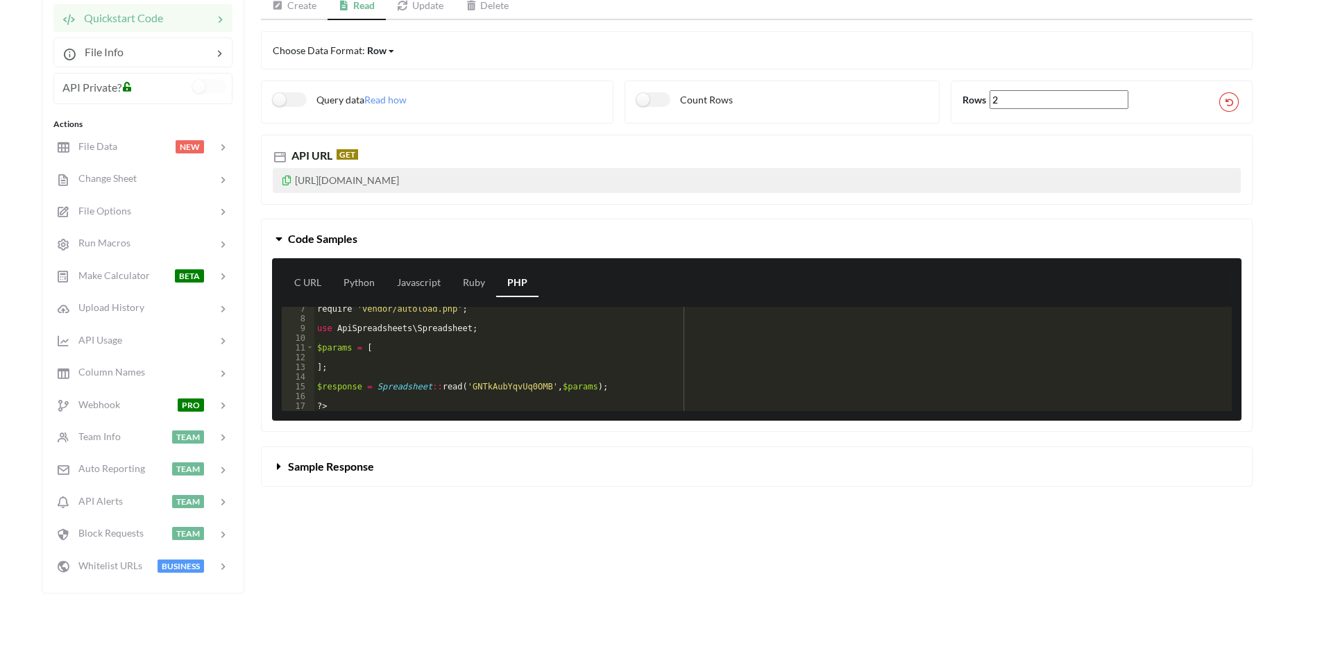
scroll to position [153, 0]
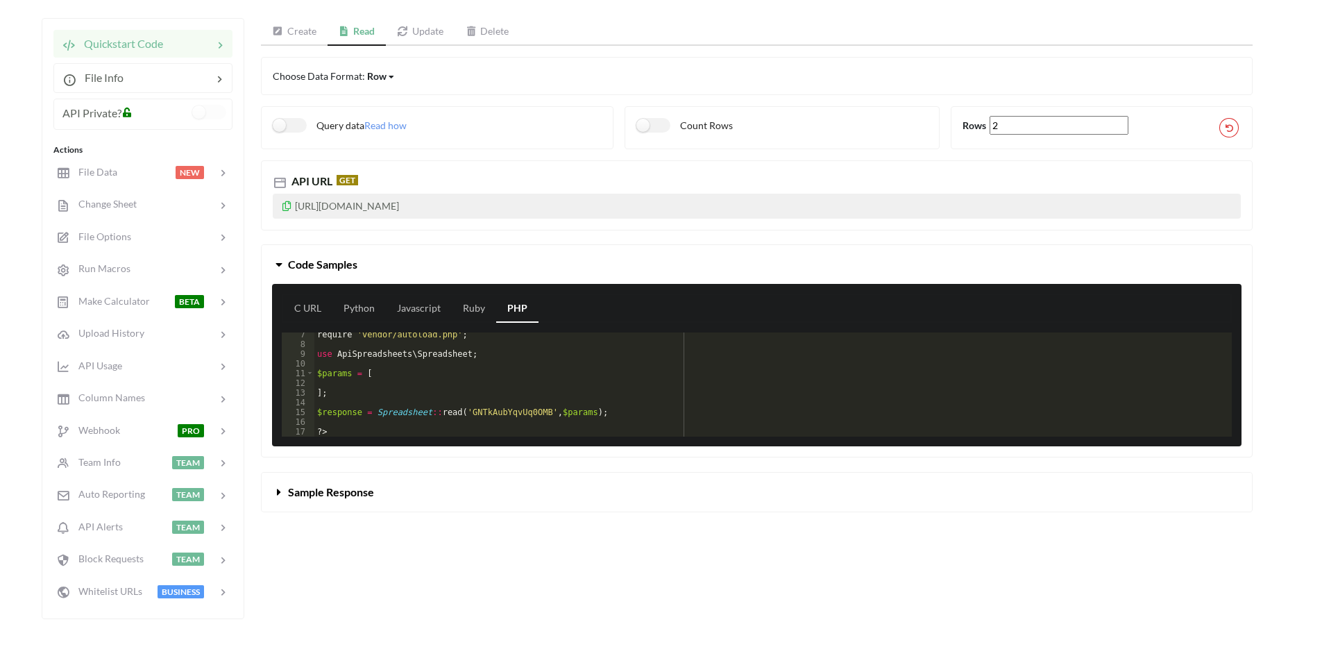
click at [497, 460] on div "Sample Response" at bounding box center [756, 484] width 1012 height 55
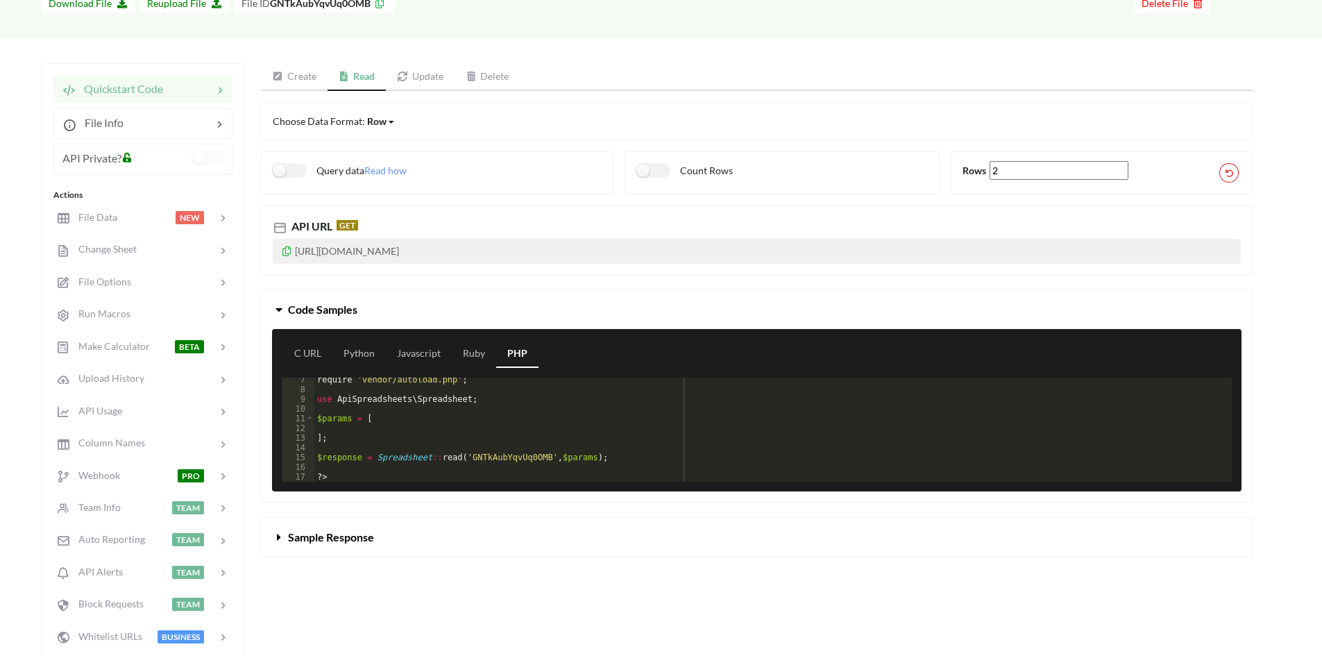
scroll to position [61, 0]
click at [415, 443] on div "require 'vendor/autoload.php' ; use ApiSpreadsheets \ Spreadsheet ; $params = […" at bounding box center [767, 437] width 907 height 124
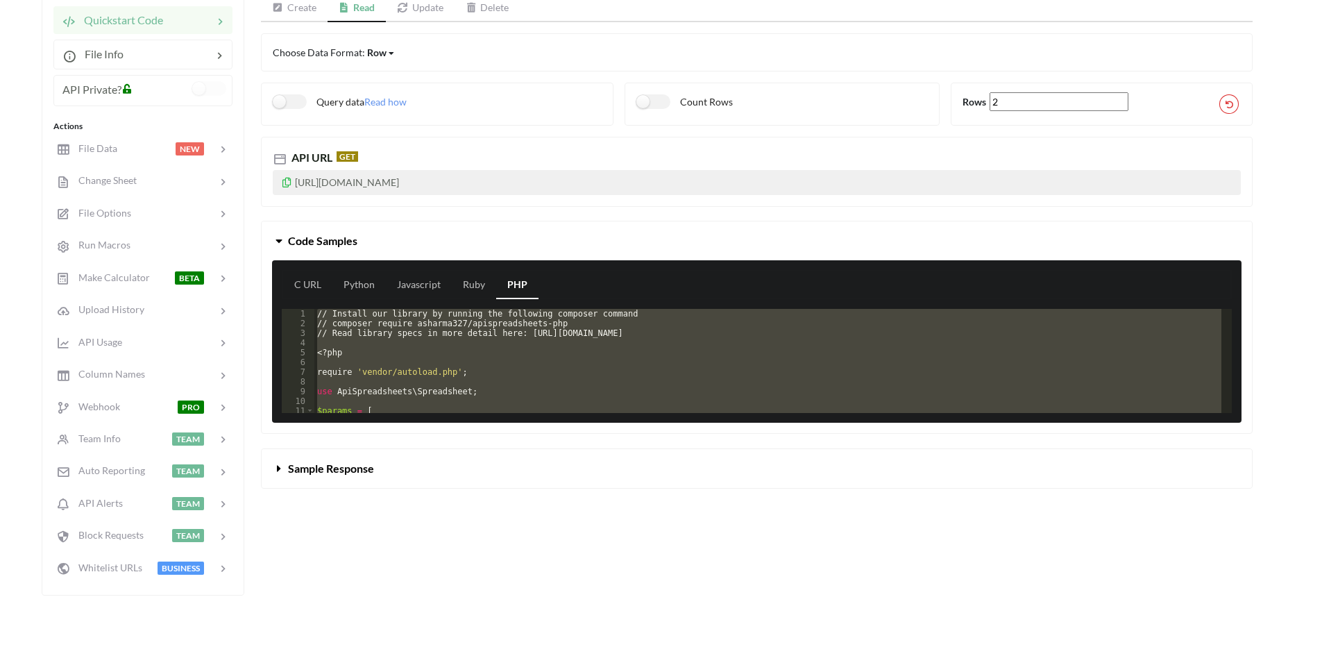
scroll to position [0, 0]
click at [518, 332] on div "// Install our library by running the following composer command // composer re…" at bounding box center [767, 361] width 907 height 104
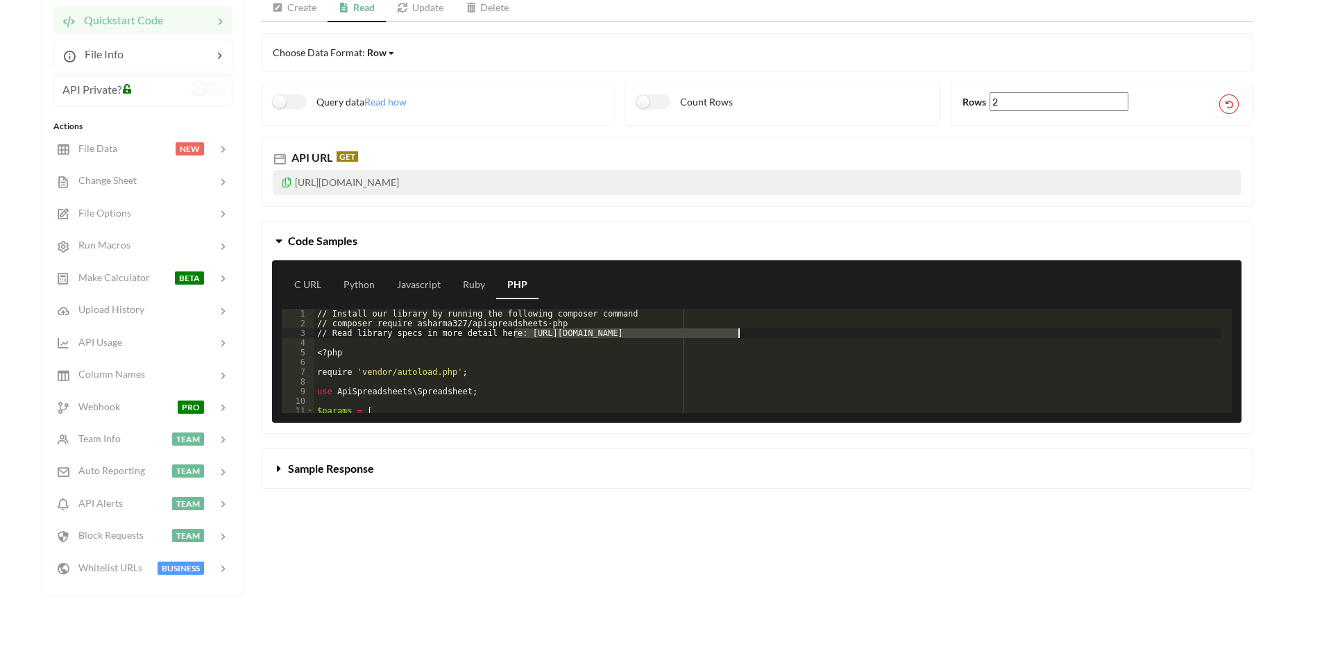
drag, startPoint x: 518, startPoint y: 332, endPoint x: 739, endPoint y: 331, distance: 221.3
click at [739, 331] on div "// Install our library by running the following composer command // composer re…" at bounding box center [767, 371] width 907 height 124
